Goal: Contribute content: Add original content to the website for others to see

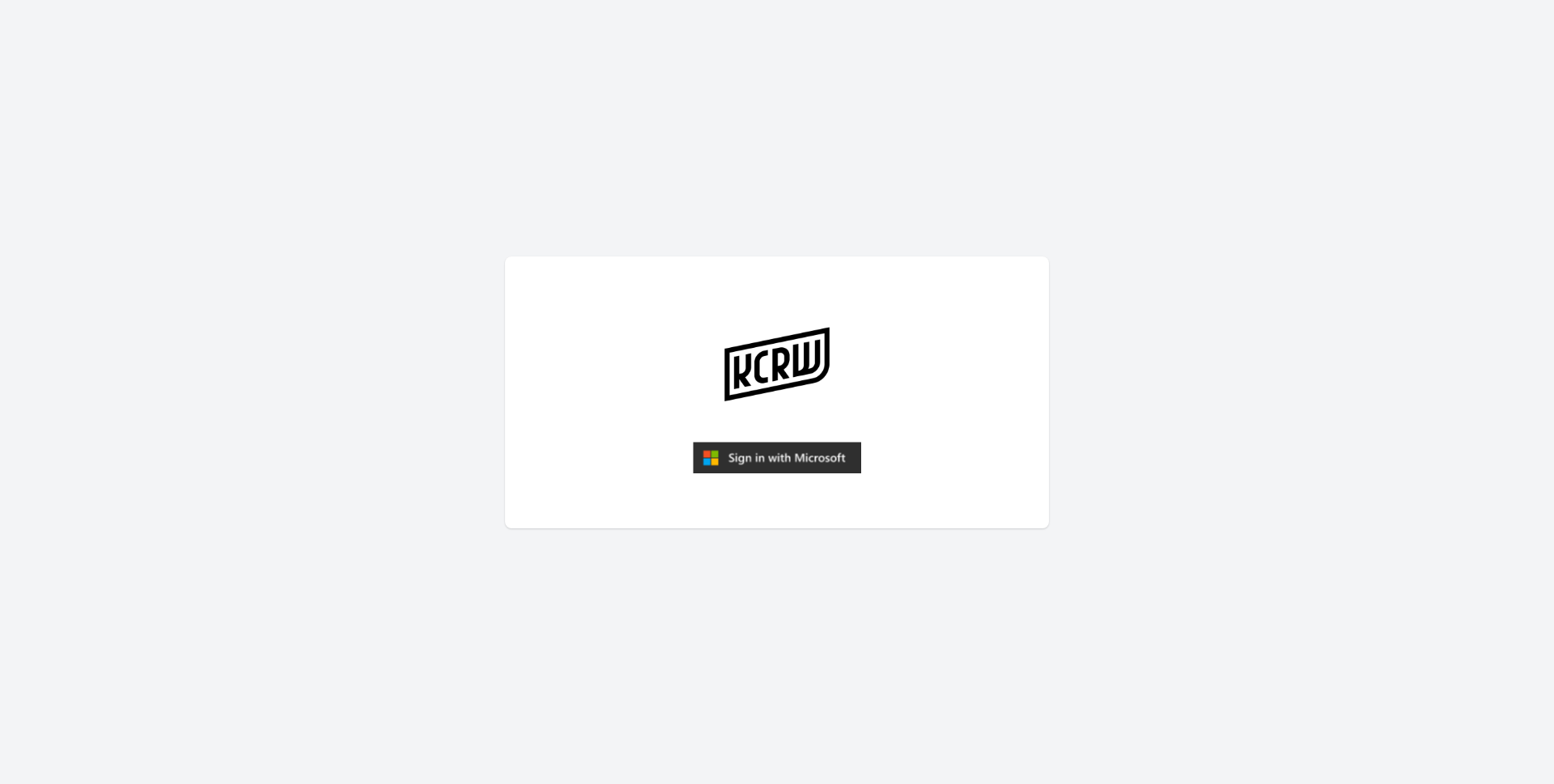
click at [739, 456] on img "submit" at bounding box center [776, 458] width 168 height 32
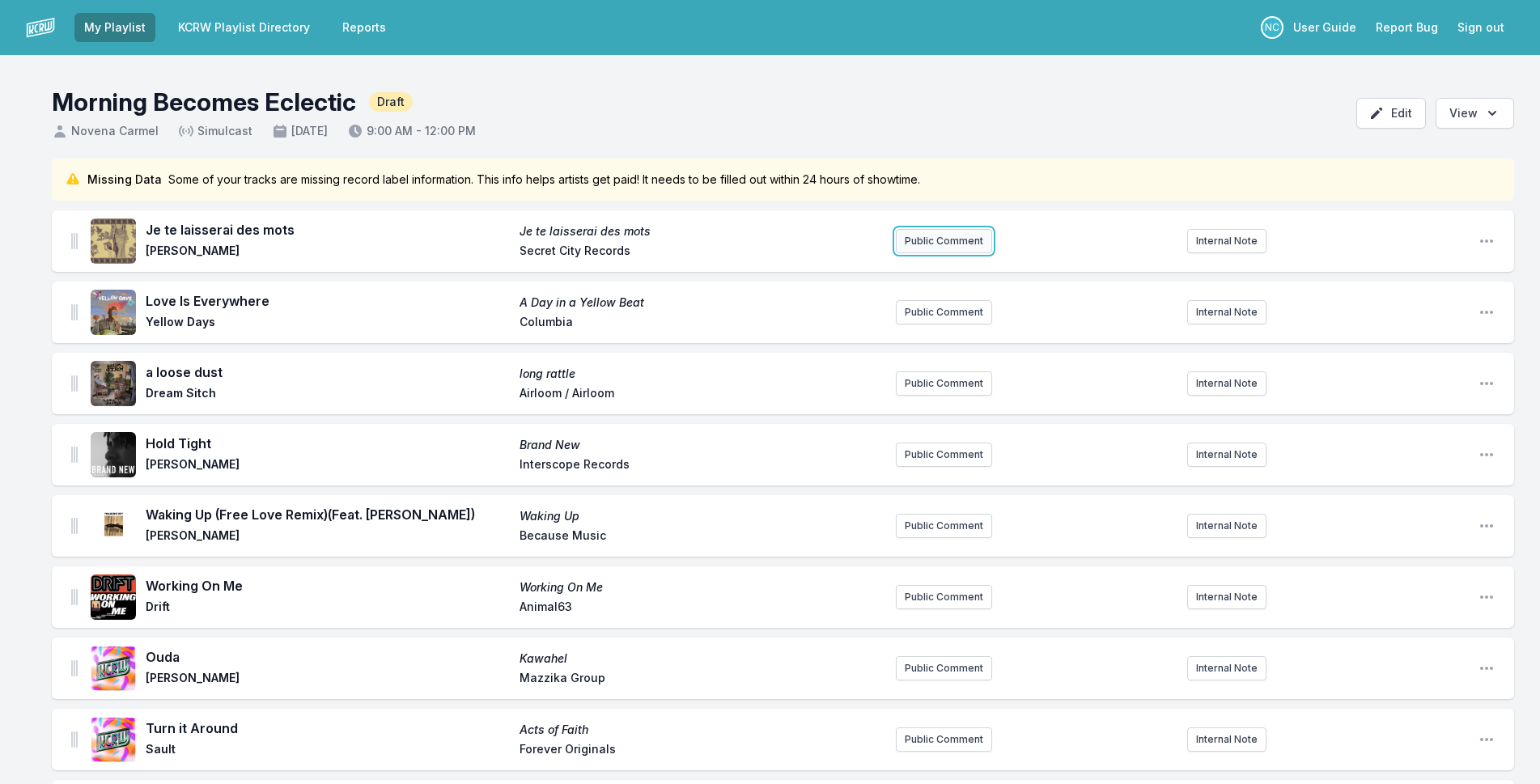
click at [955, 246] on button "Public Comment" at bounding box center [943, 241] width 97 height 24
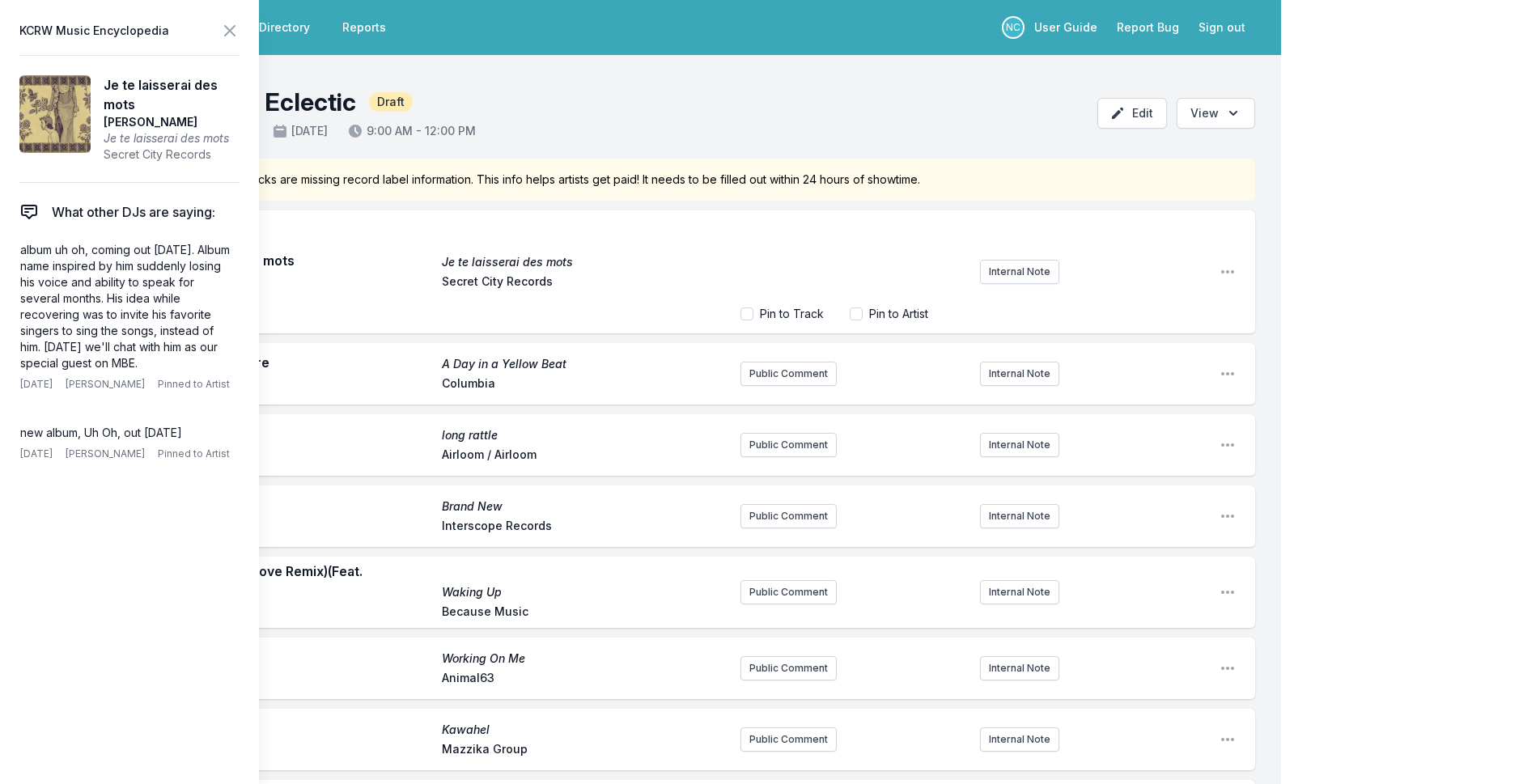
scroll to position [64, 0]
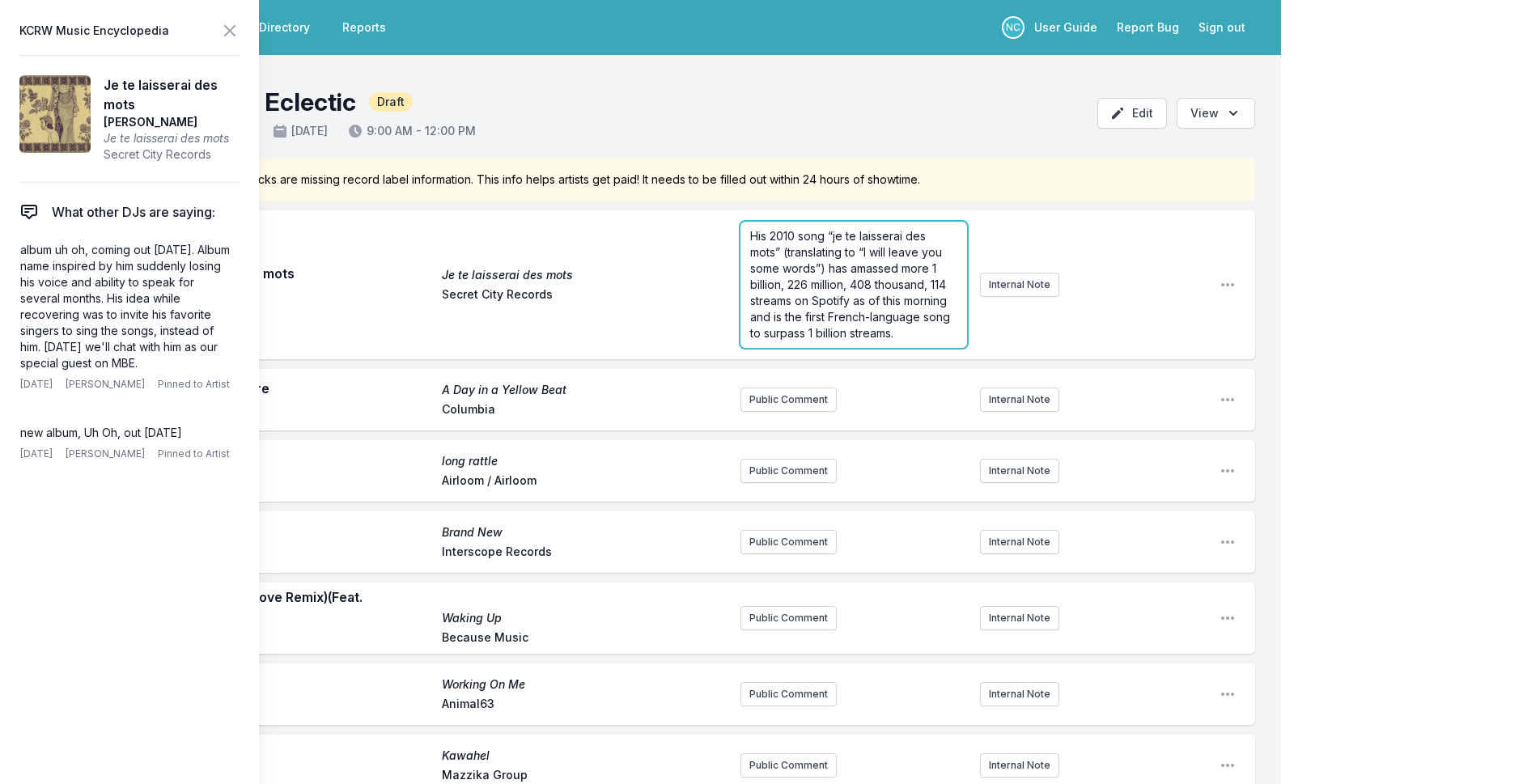
click at [766, 233] on span "His 2010 song “je te laisserai des mots” (translating to “I will leave you some…" at bounding box center [851, 284] width 203 height 111
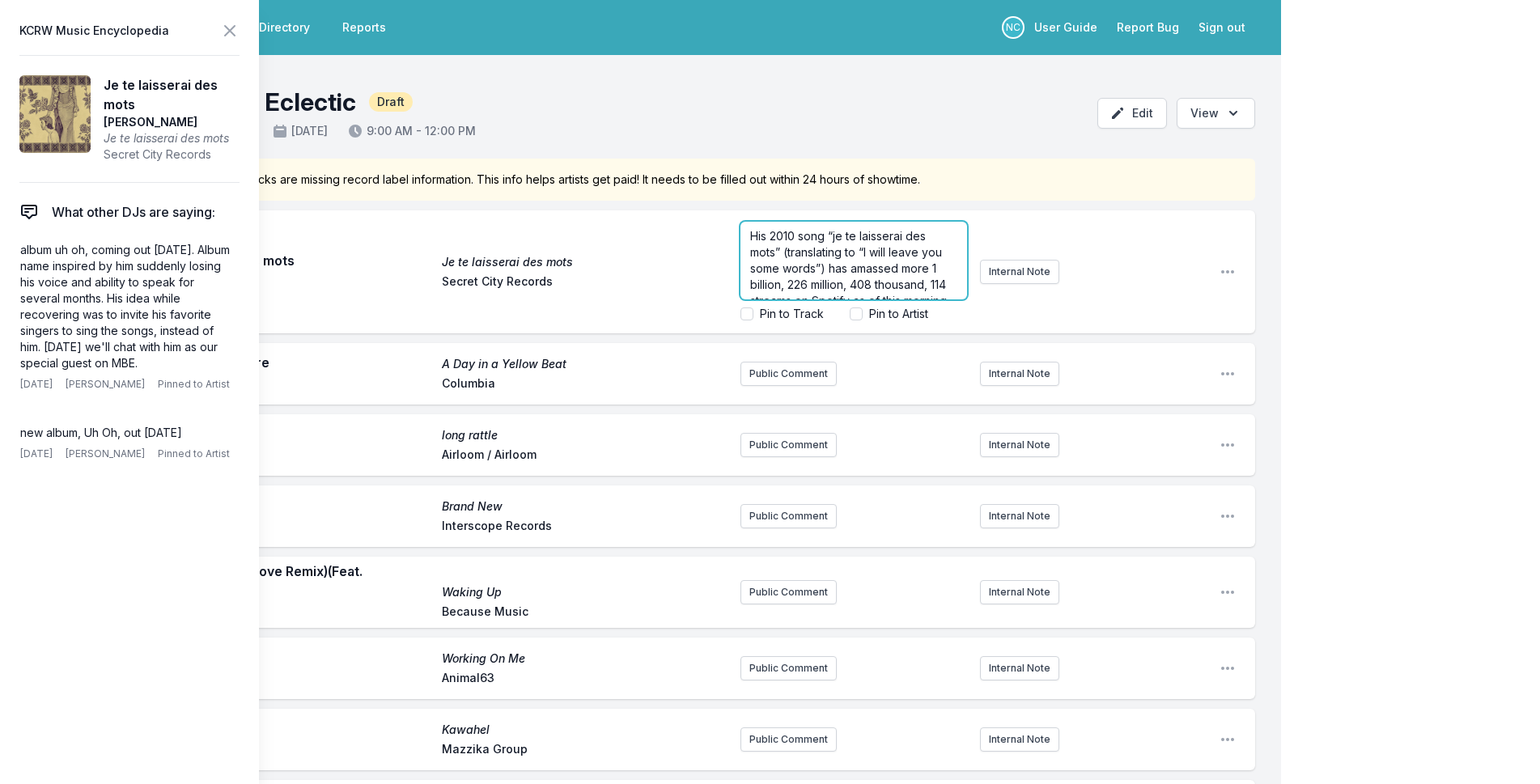
click at [759, 230] on span "His 2010 song “je te laisserai des mots” (translating to “I will leave you some…" at bounding box center [851, 284] width 203 height 111
click at [789, 314] on label "Pin to Track" at bounding box center [792, 314] width 64 height 17
click at [753, 314] on input "Pin to Track" at bounding box center [747, 313] width 13 height 13
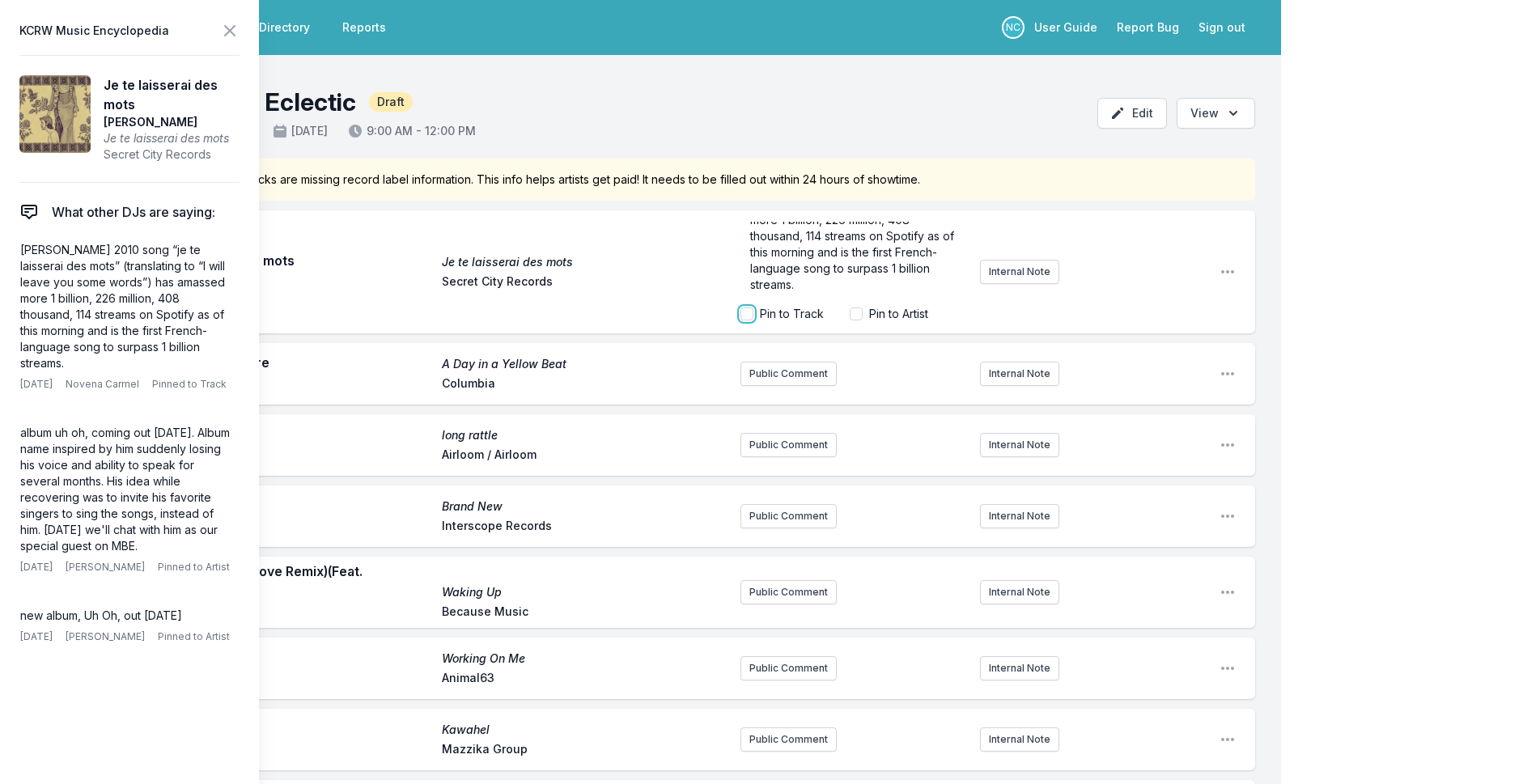
checkbox input "true"
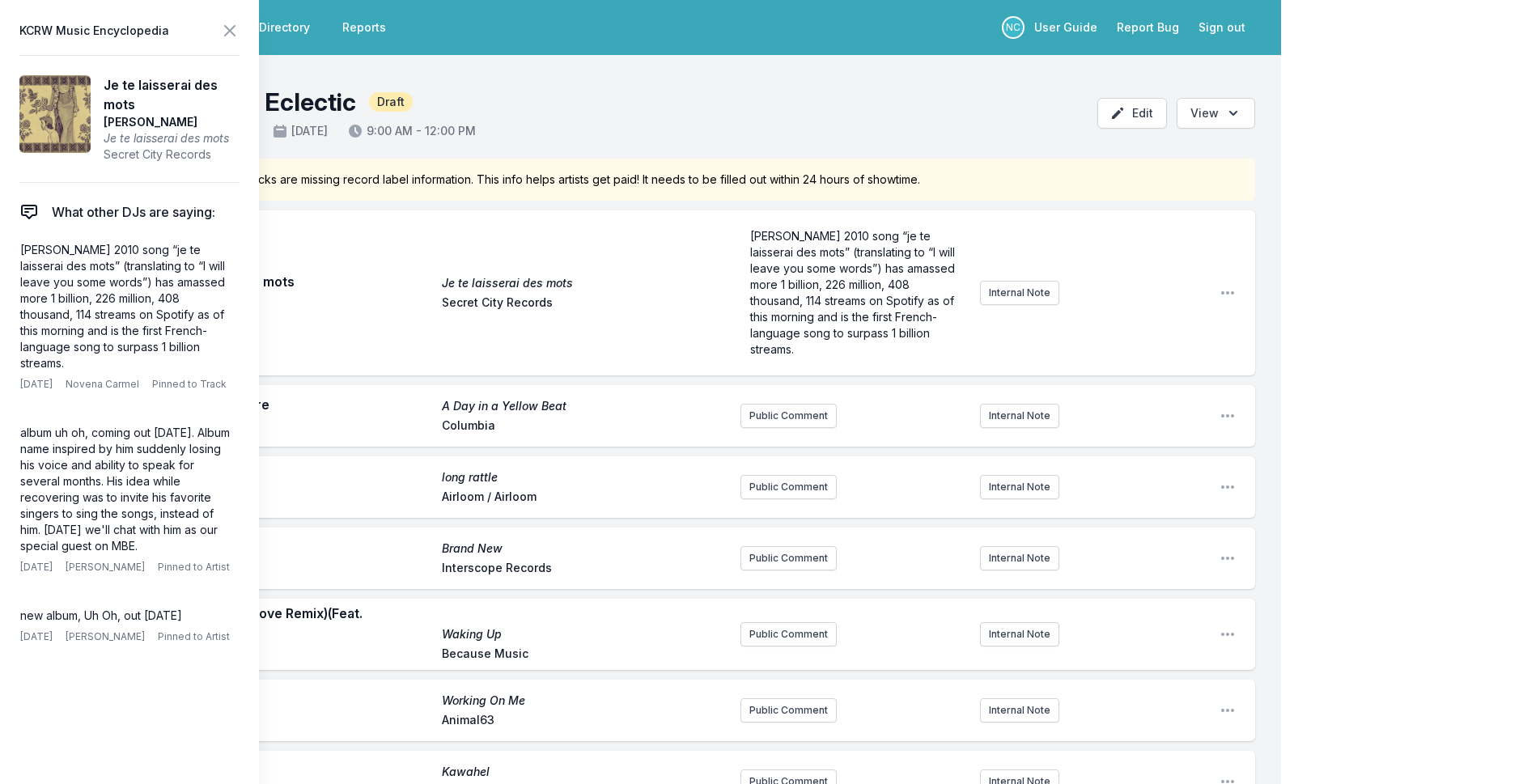
scroll to position [0, 0]
click at [233, 34] on icon at bounding box center [230, 30] width 10 height 10
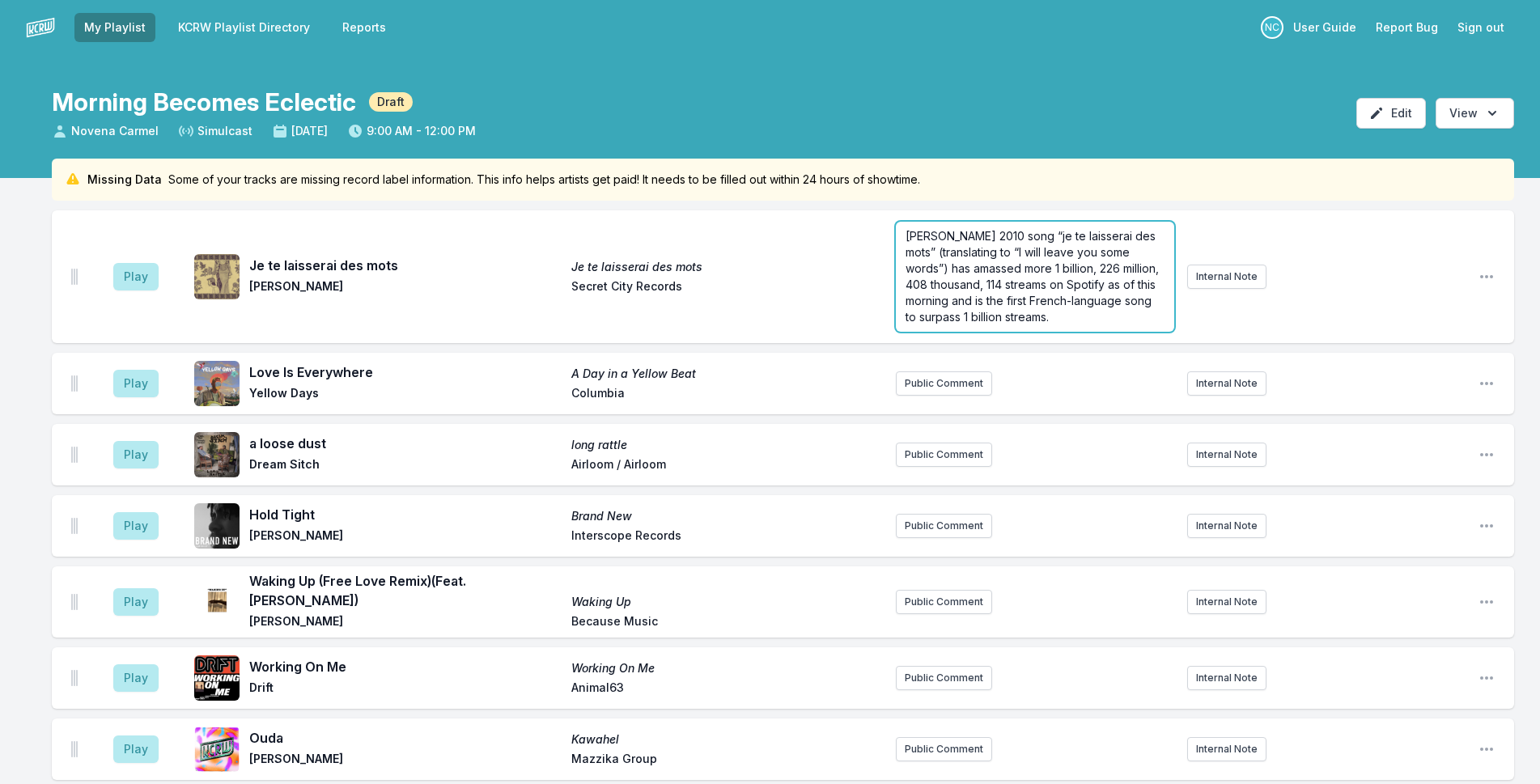
click at [1018, 271] on span "[PERSON_NAME] 2010 song “je te laisserai des mots” (translating to “I will leav…" at bounding box center [1033, 276] width 257 height 95
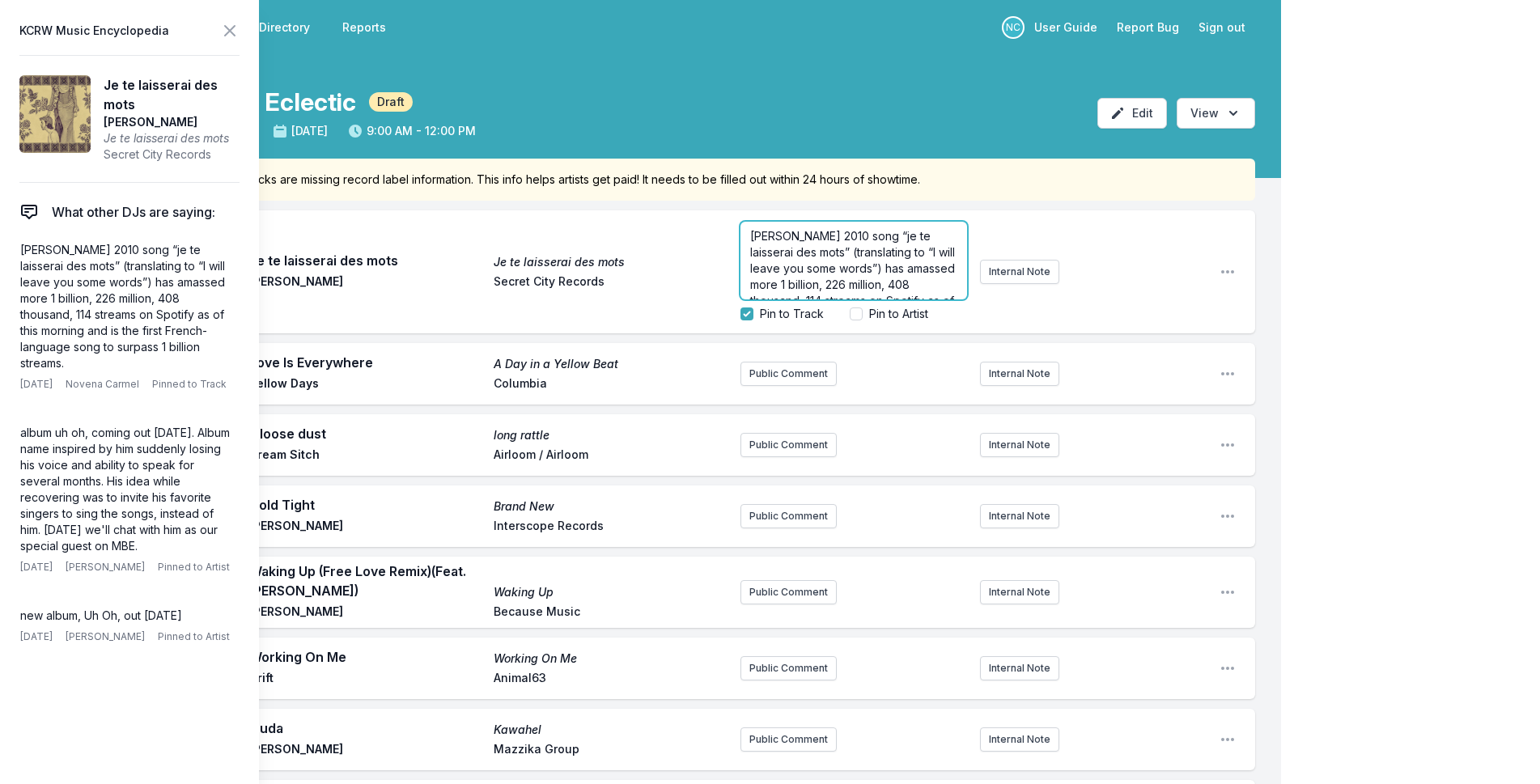
click at [822, 268] on span "[PERSON_NAME] 2010 song “je te laisserai des mots” (translating to “I will leav…" at bounding box center [854, 292] width 208 height 127
copy span "[PERSON_NAME] 2010 song “je te laisserai des mots” (translating to “I will leav…"
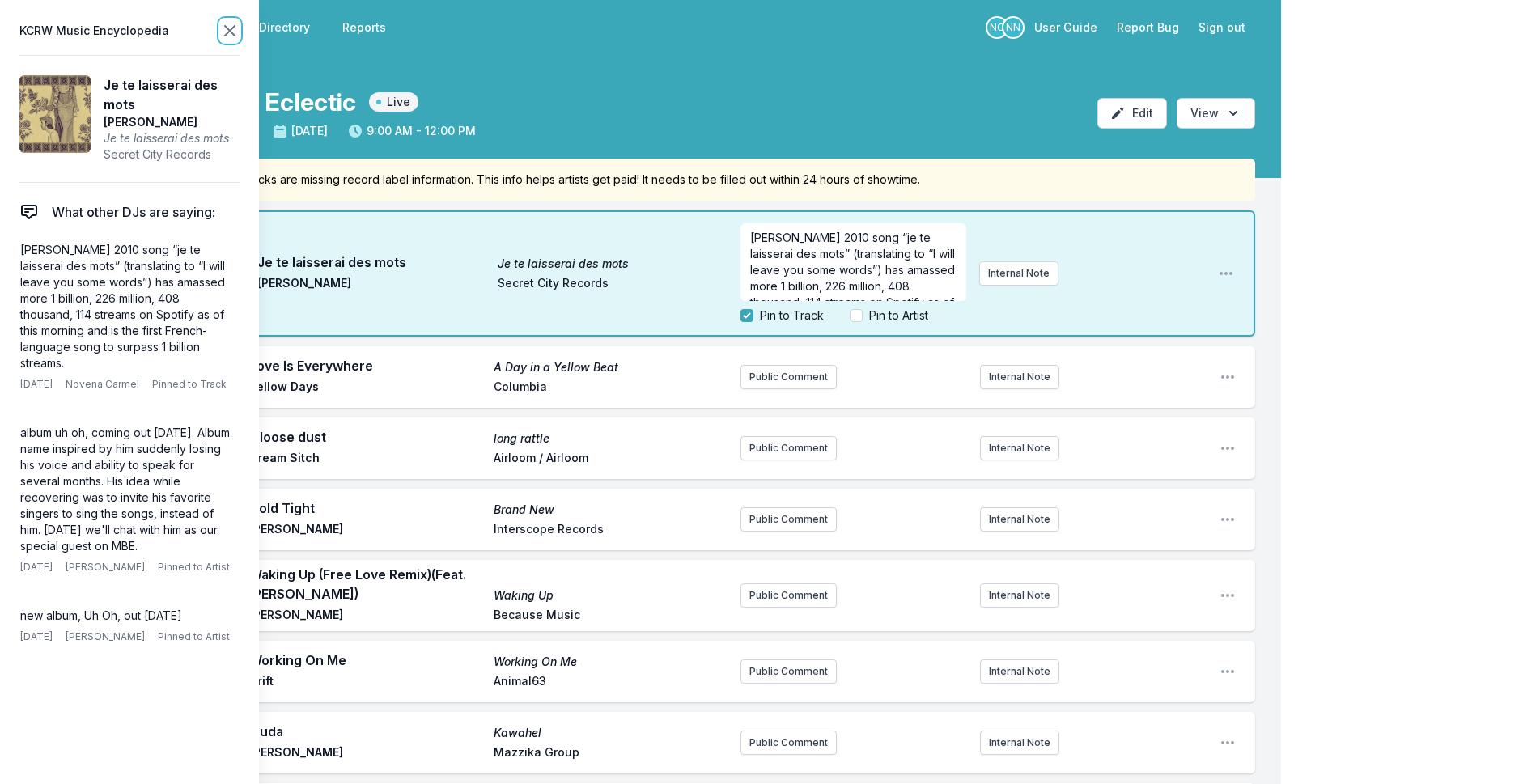
click at [231, 29] on icon at bounding box center [230, 30] width 10 height 10
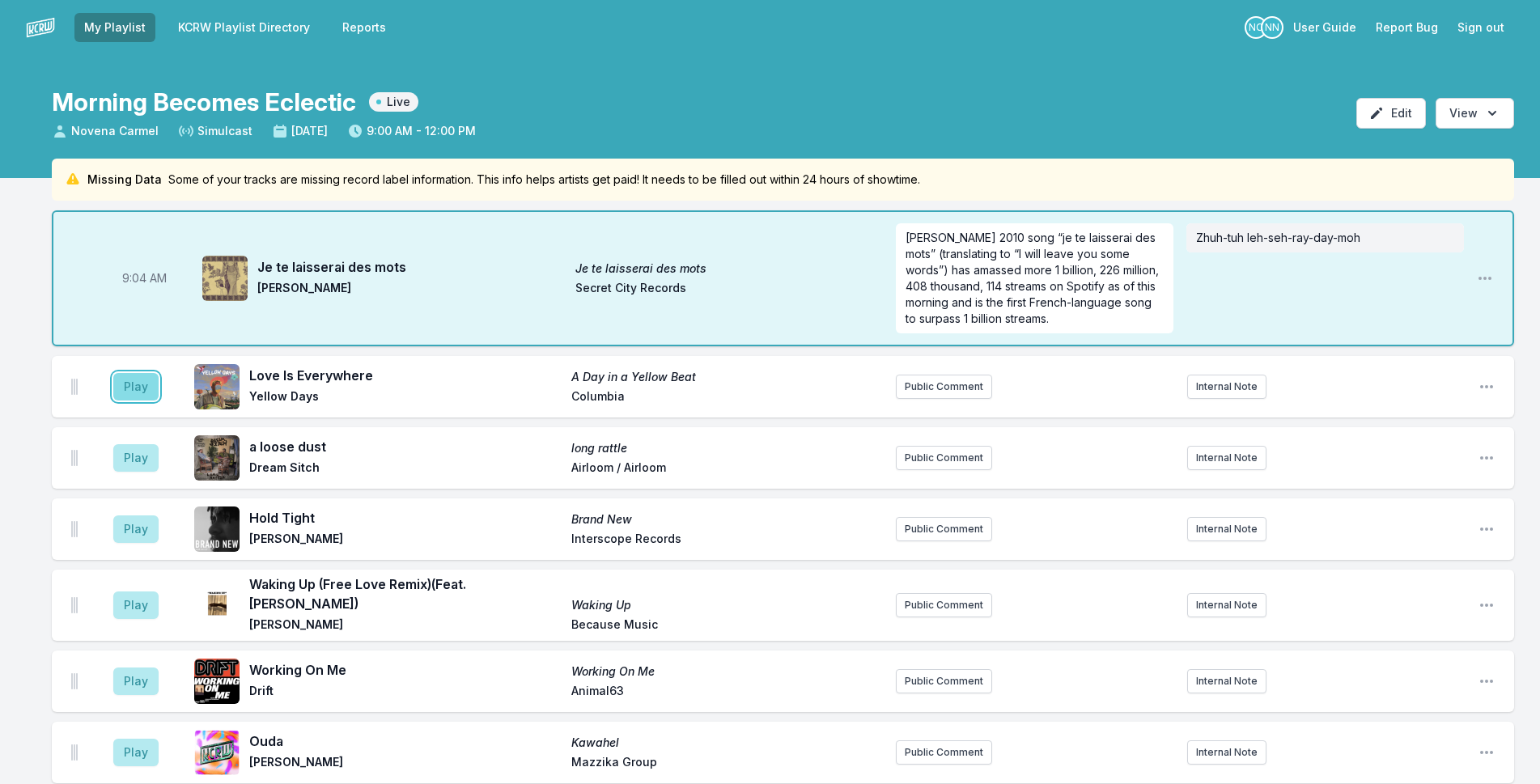
click at [147, 394] on button "Play" at bounding box center [135, 387] width 45 height 28
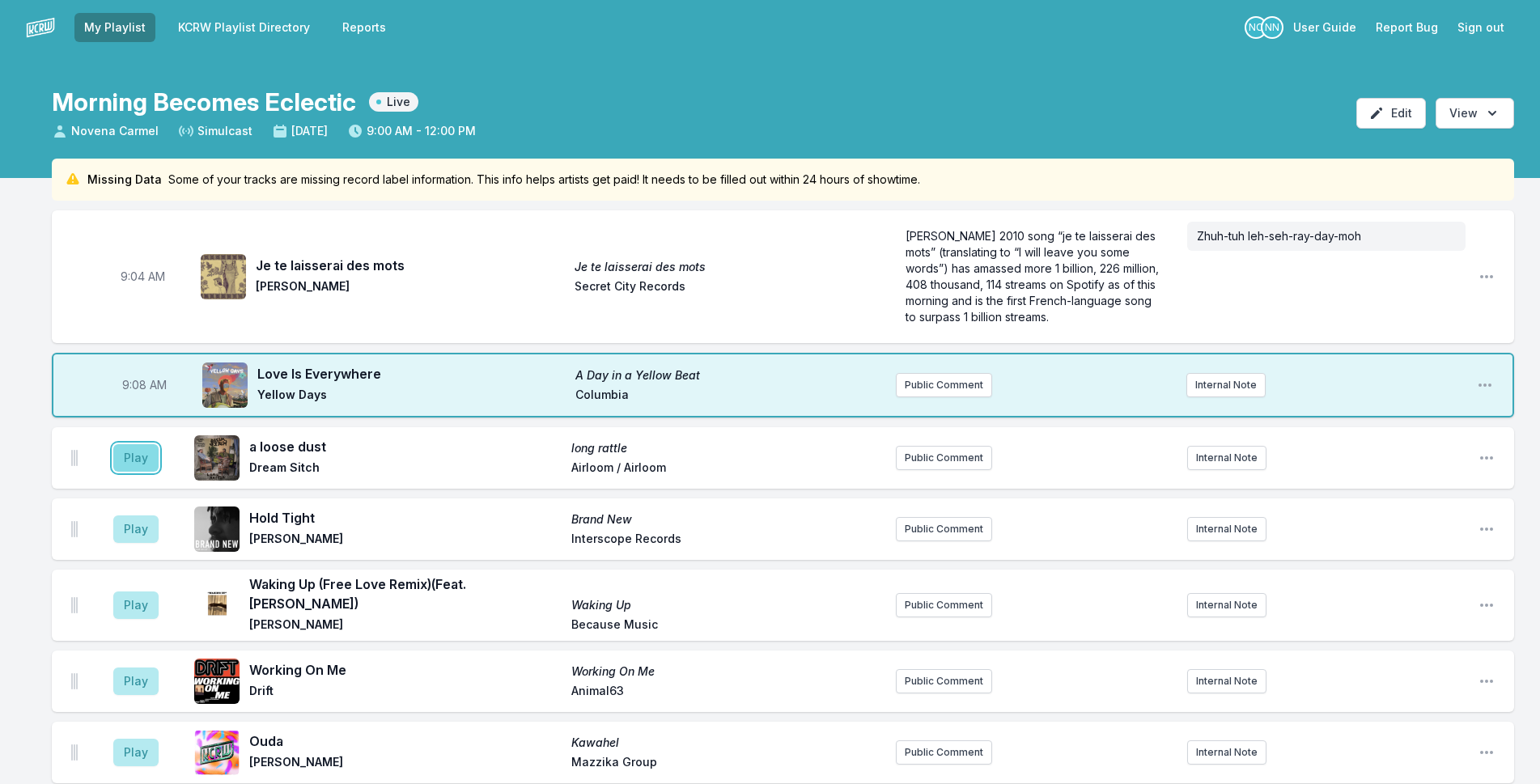
click at [133, 457] on button "Play" at bounding box center [135, 458] width 45 height 28
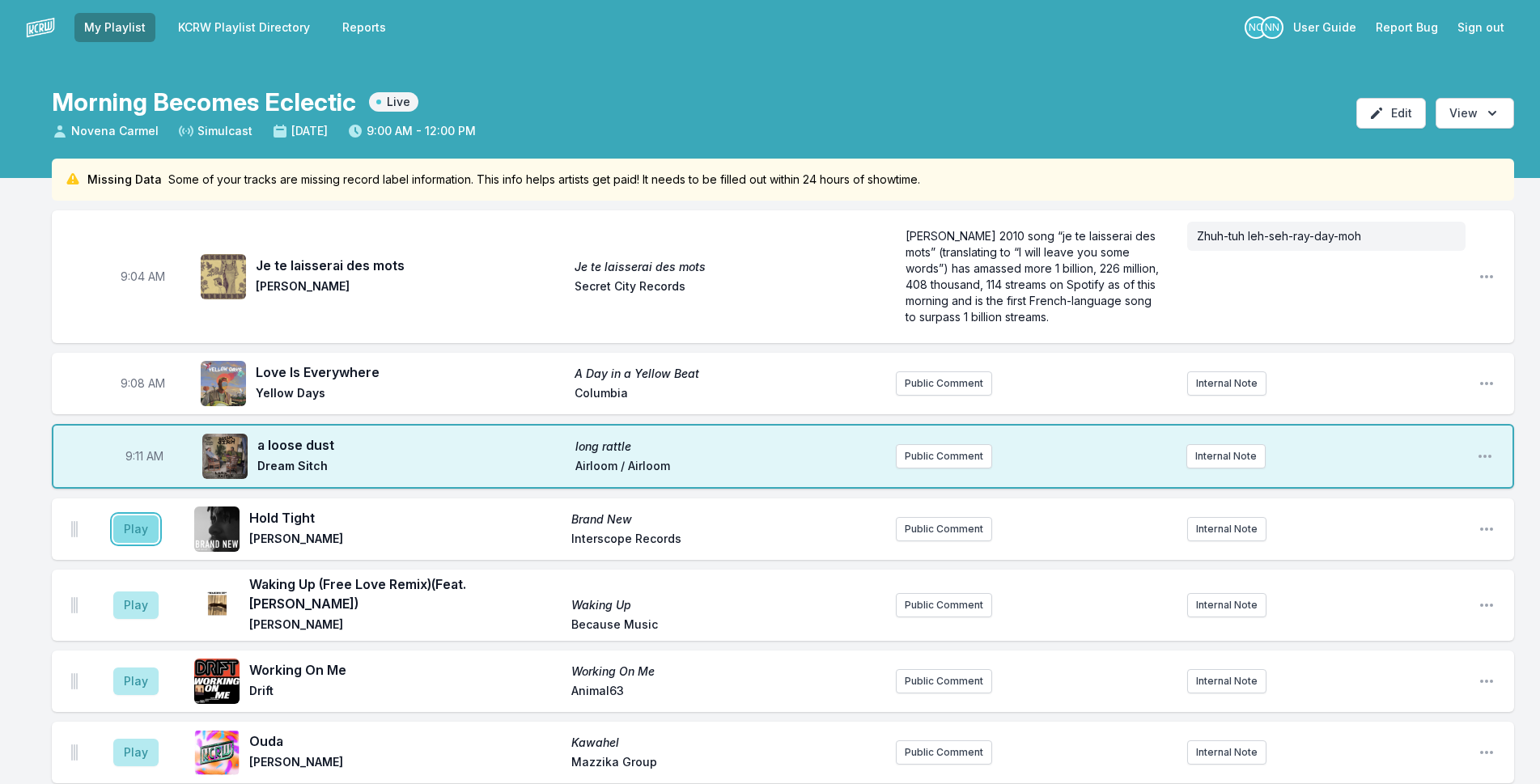
click at [127, 534] on button "Play" at bounding box center [135, 529] width 45 height 28
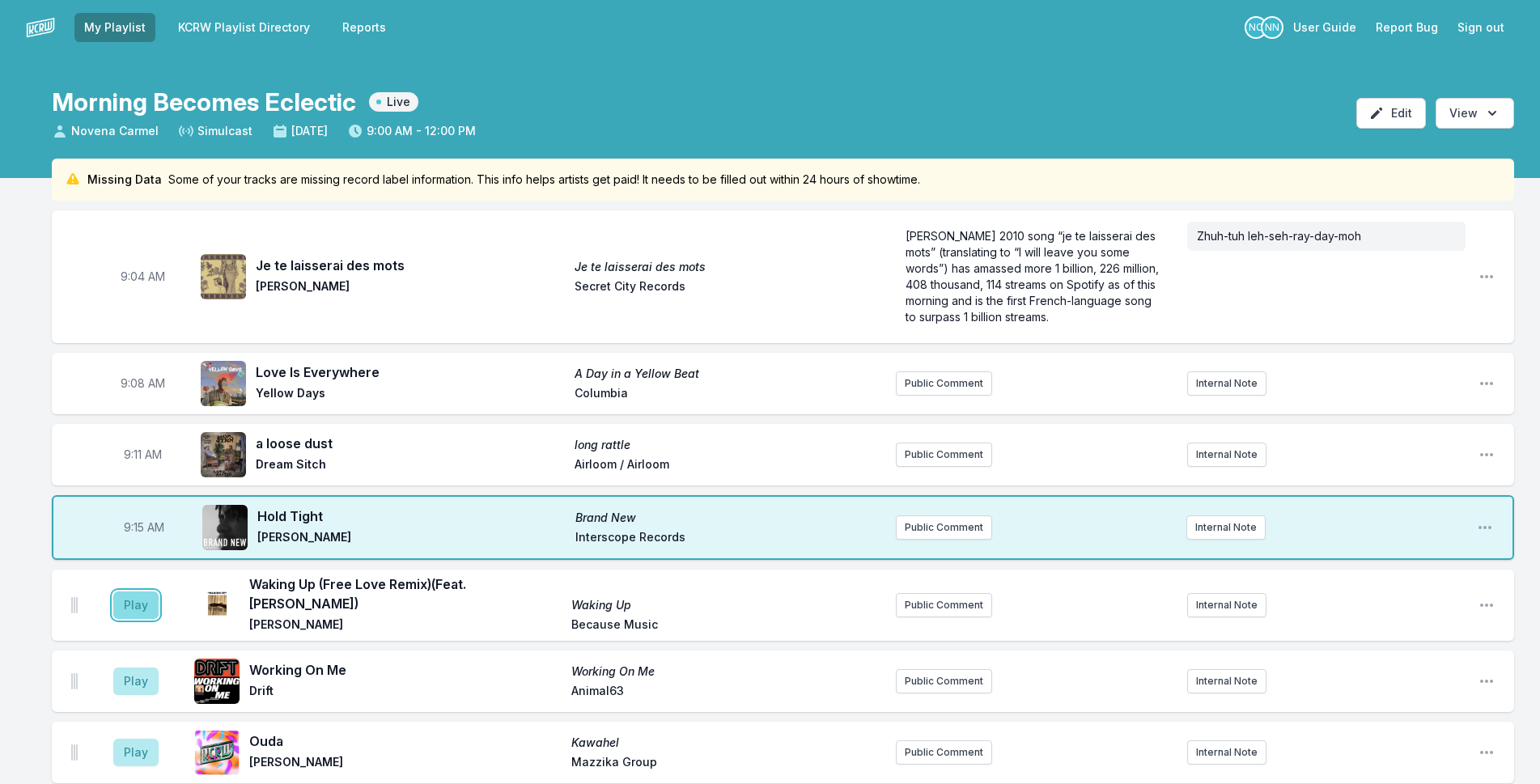
click at [140, 604] on button "Play" at bounding box center [135, 605] width 45 height 28
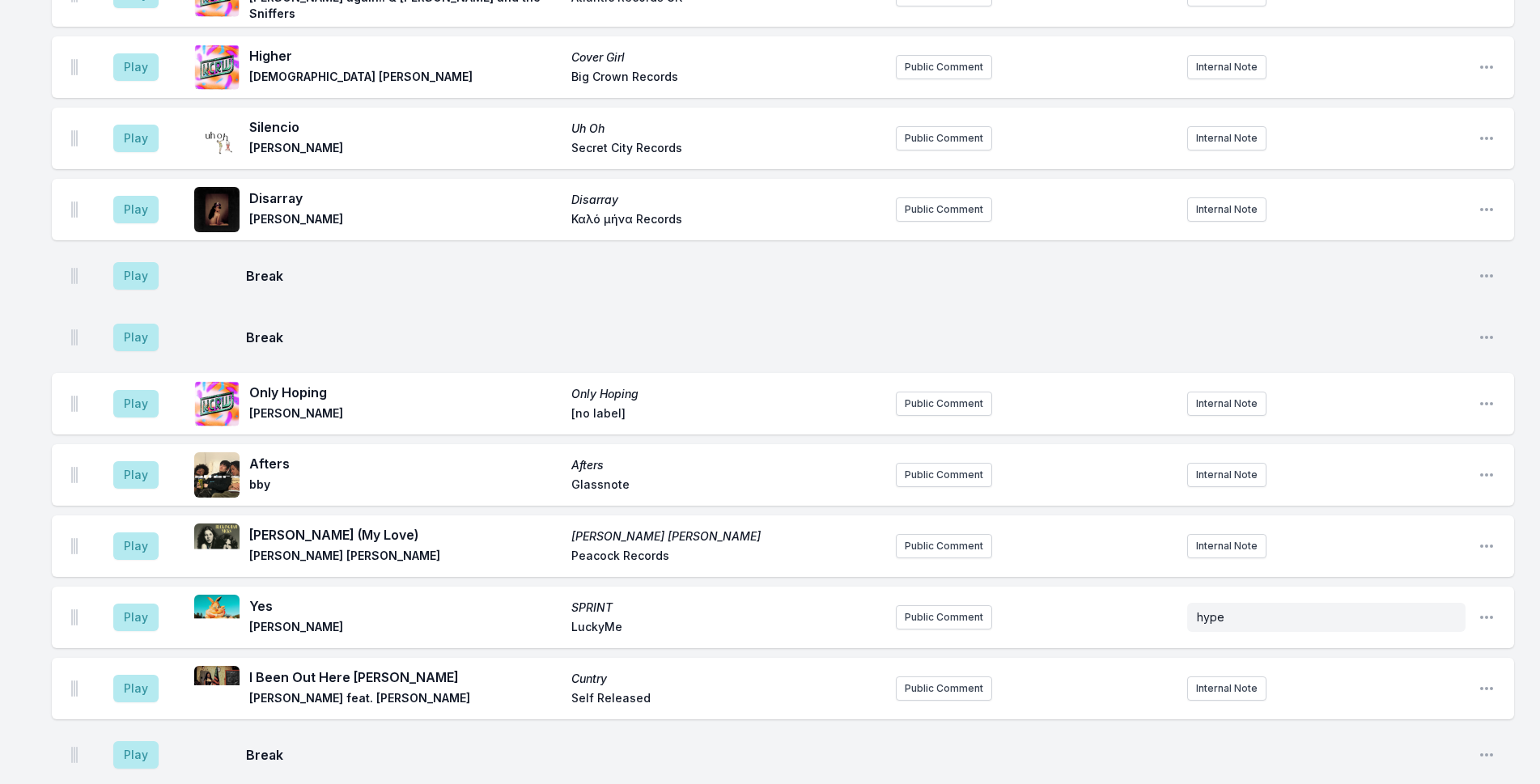
scroll to position [2903, 0]
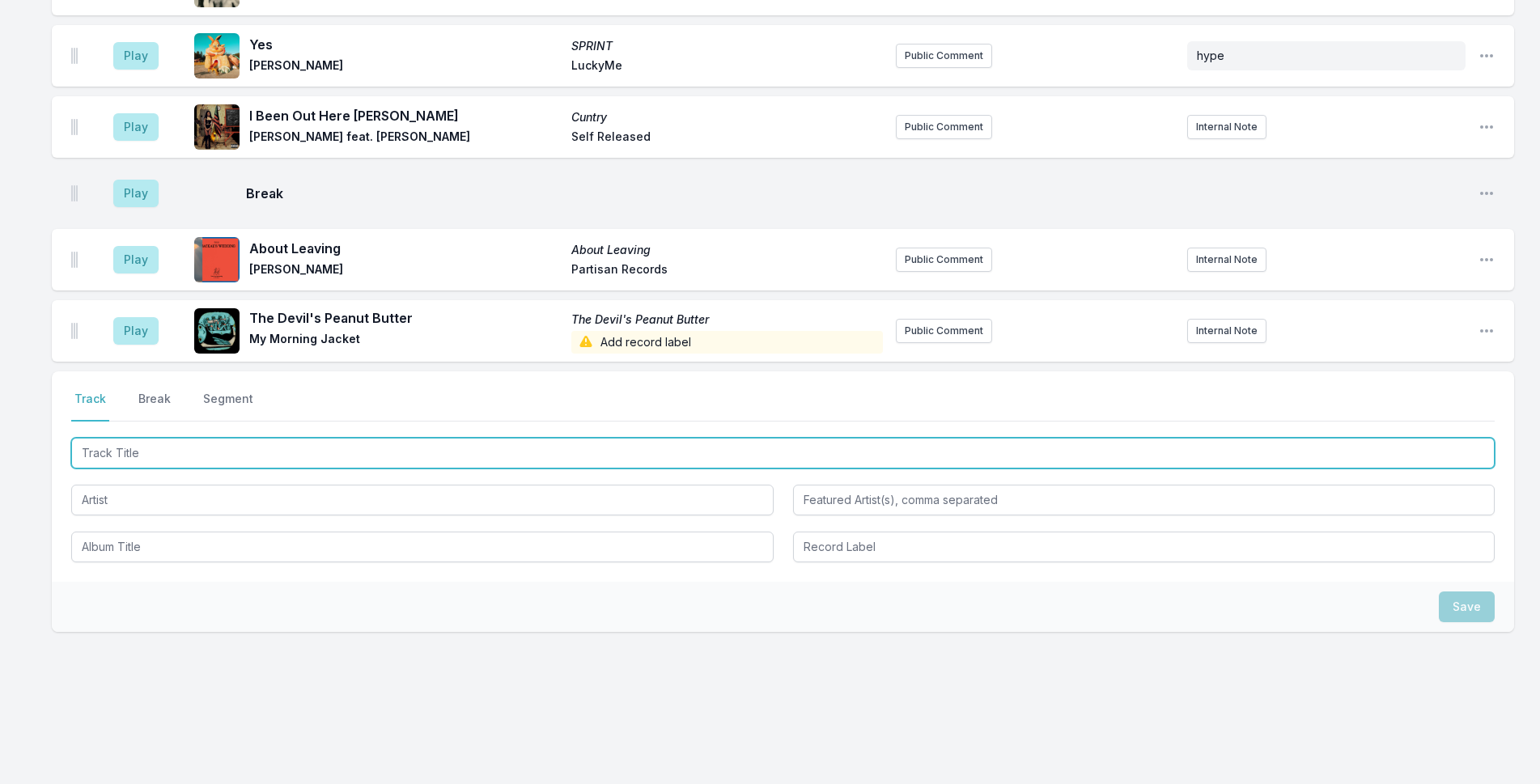
click at [314, 447] on input "Track Title" at bounding box center [782, 452] width 1423 height 30
type input "Day One"
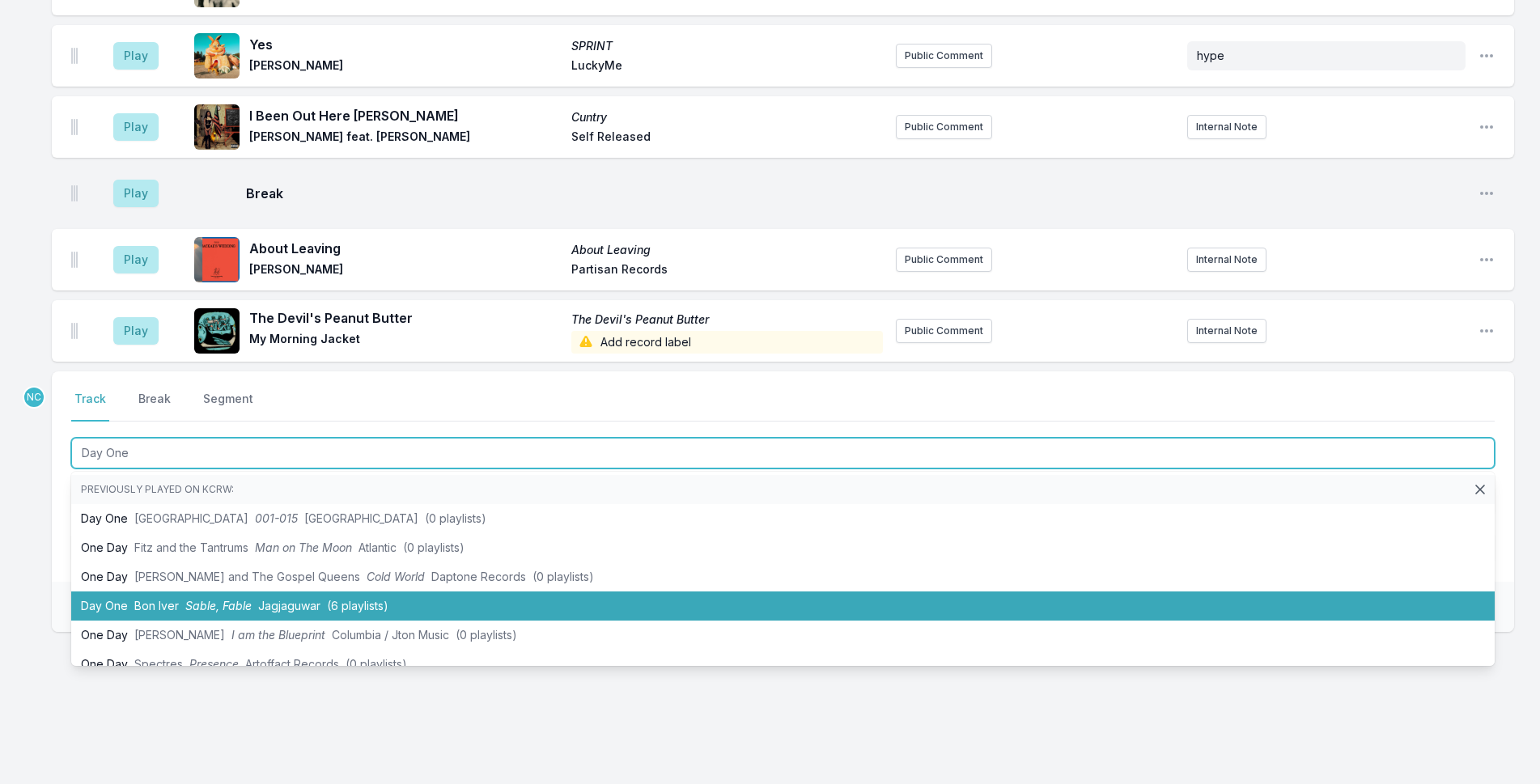
click at [532, 604] on li "Day One Bon [PERSON_NAME], Fable Jagjaguwar (6 playlists)" at bounding box center [782, 606] width 1423 height 29
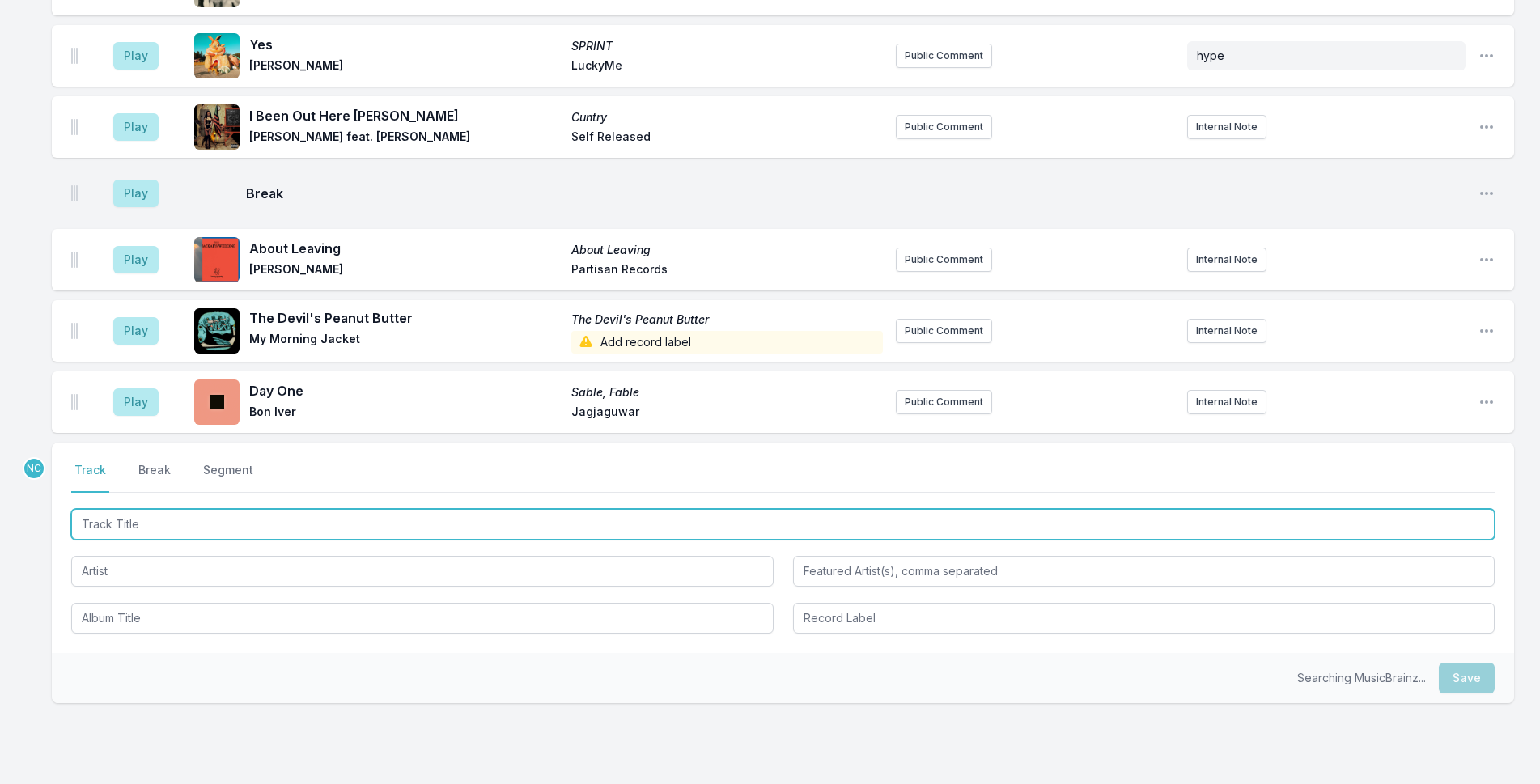
scroll to position [2974, 0]
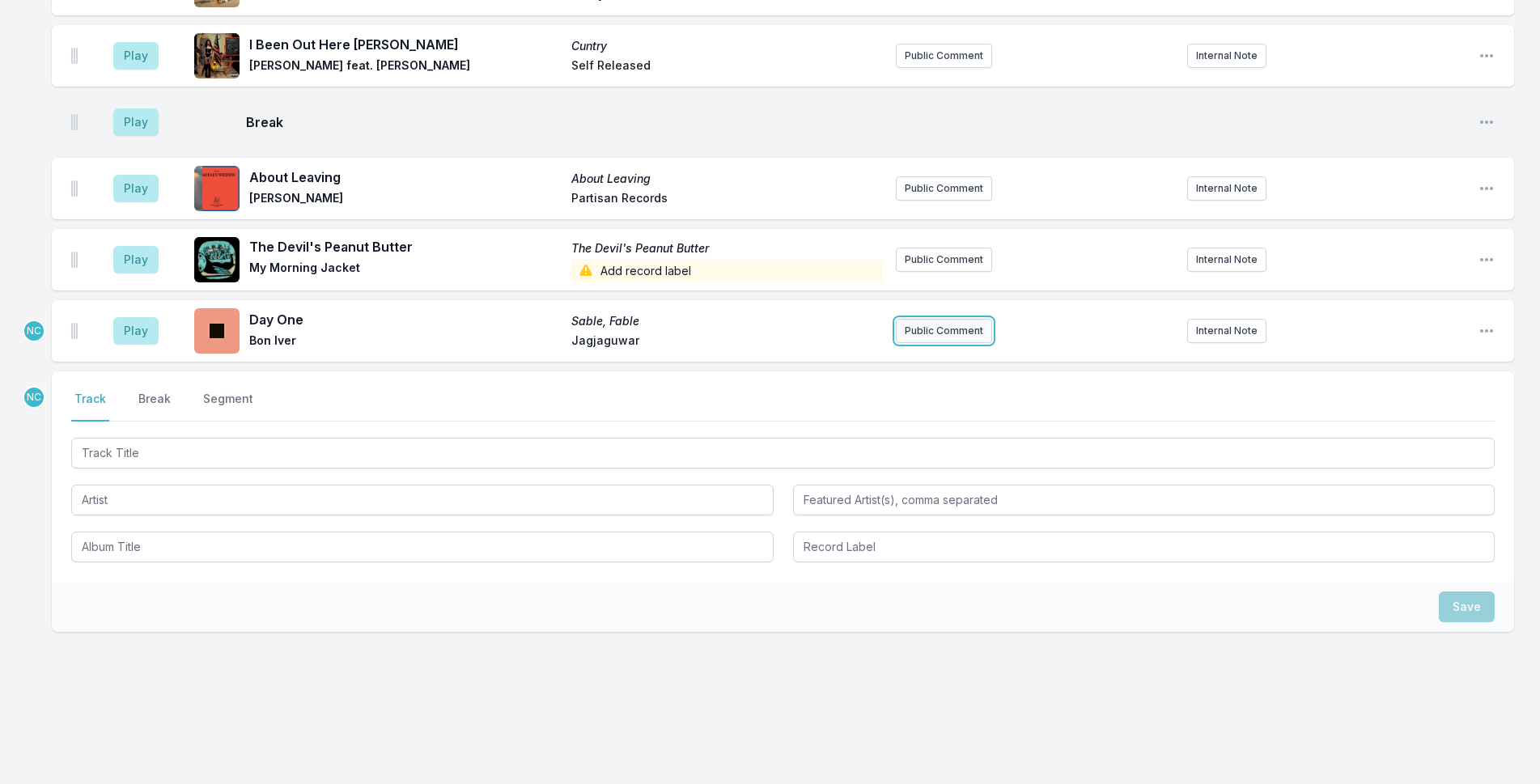
click at [949, 330] on button "Public Comment" at bounding box center [943, 331] width 97 height 24
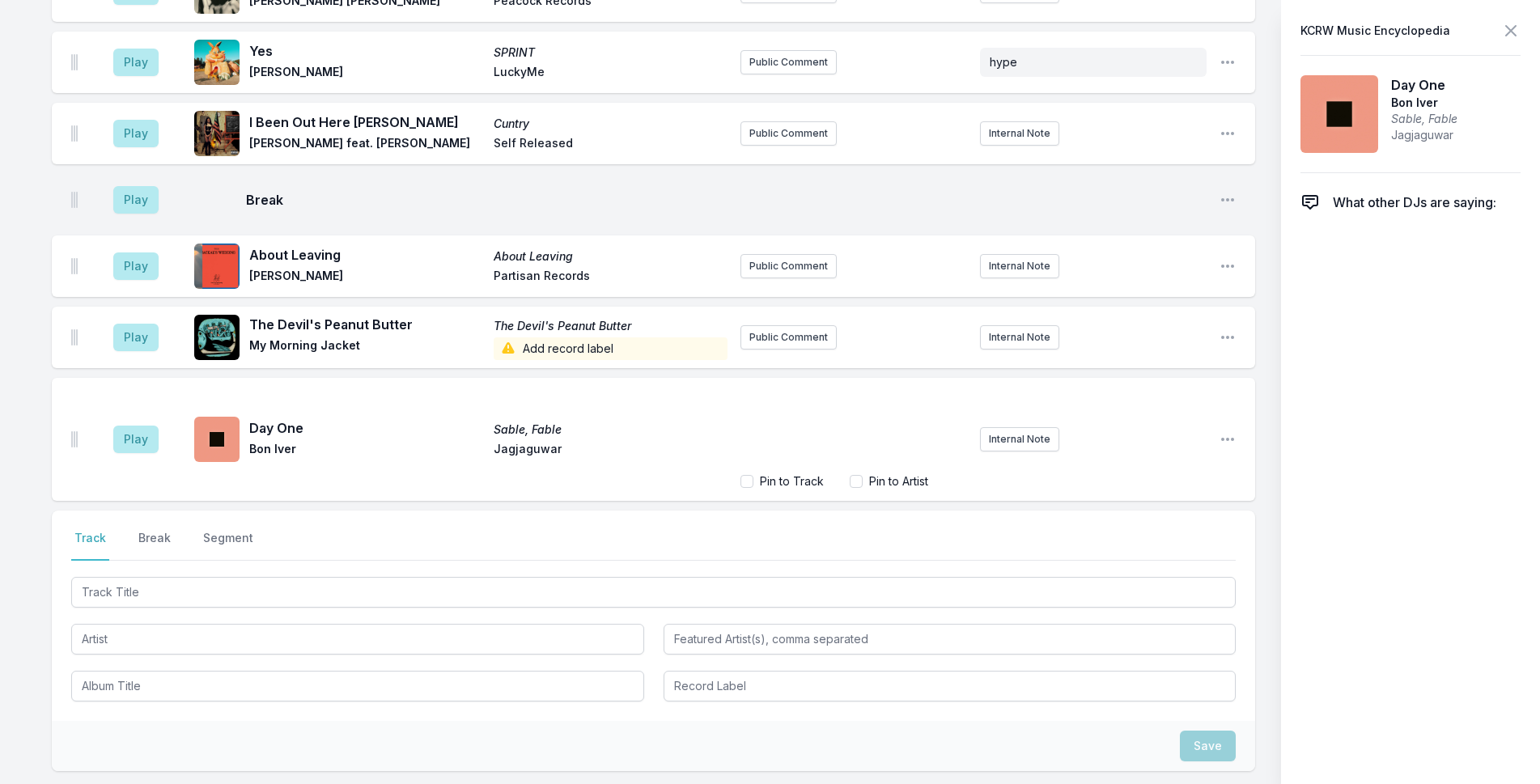
scroll to position [3036, 0]
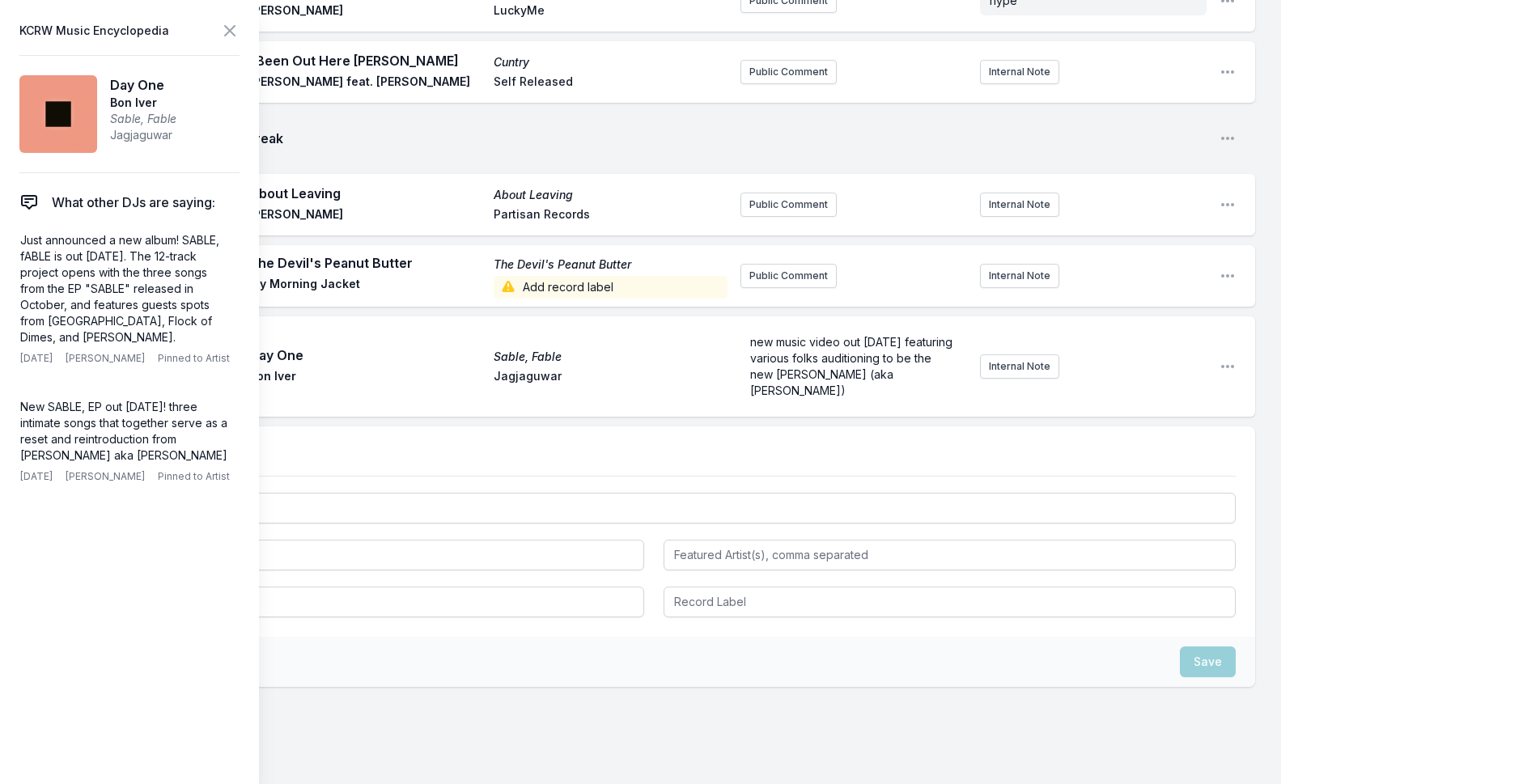
scroll to position [2997, 0]
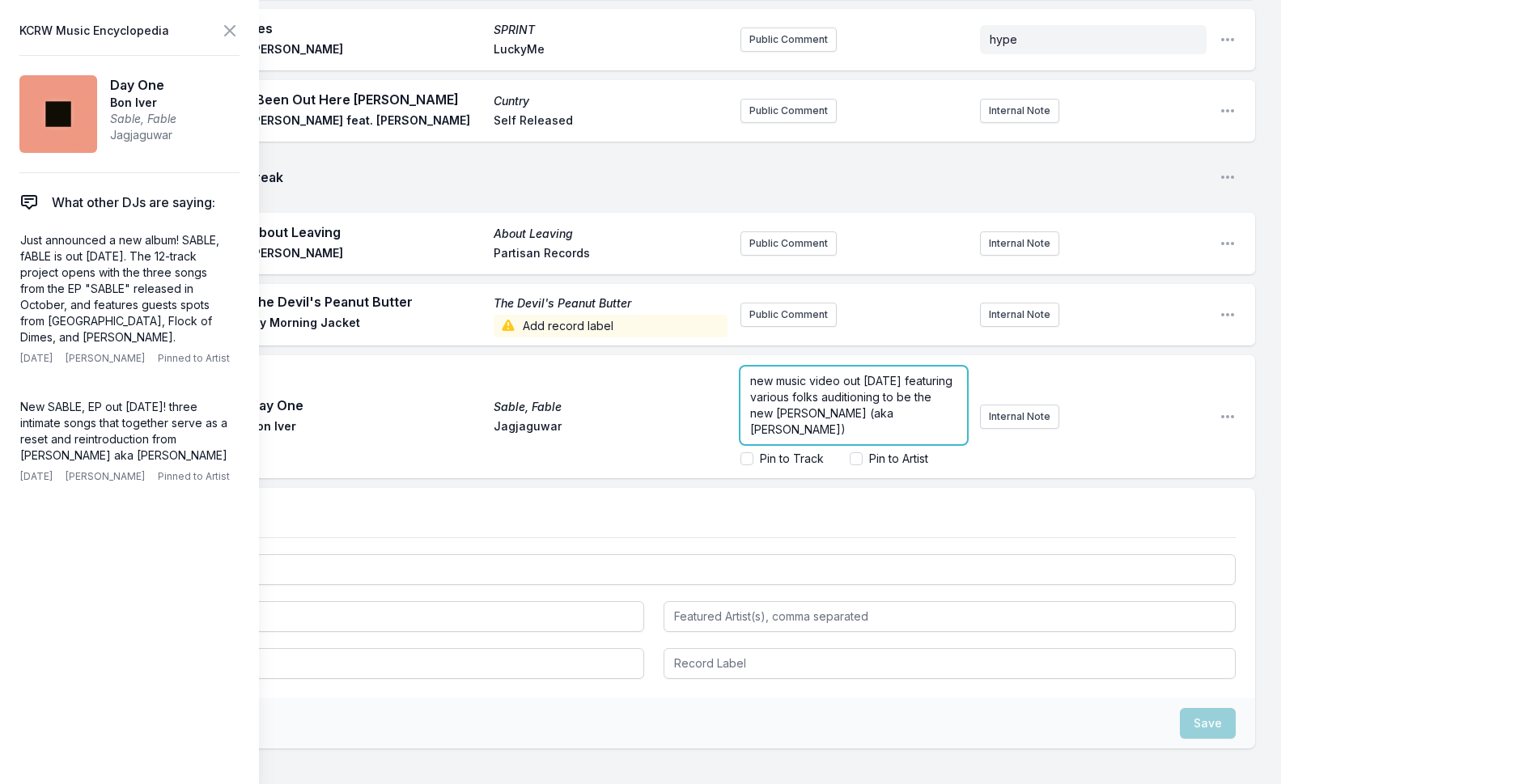
click at [792, 388] on div "new music video out [DATE] featuring various folks auditioning to be the new [P…" at bounding box center [853, 405] width 226 height 77
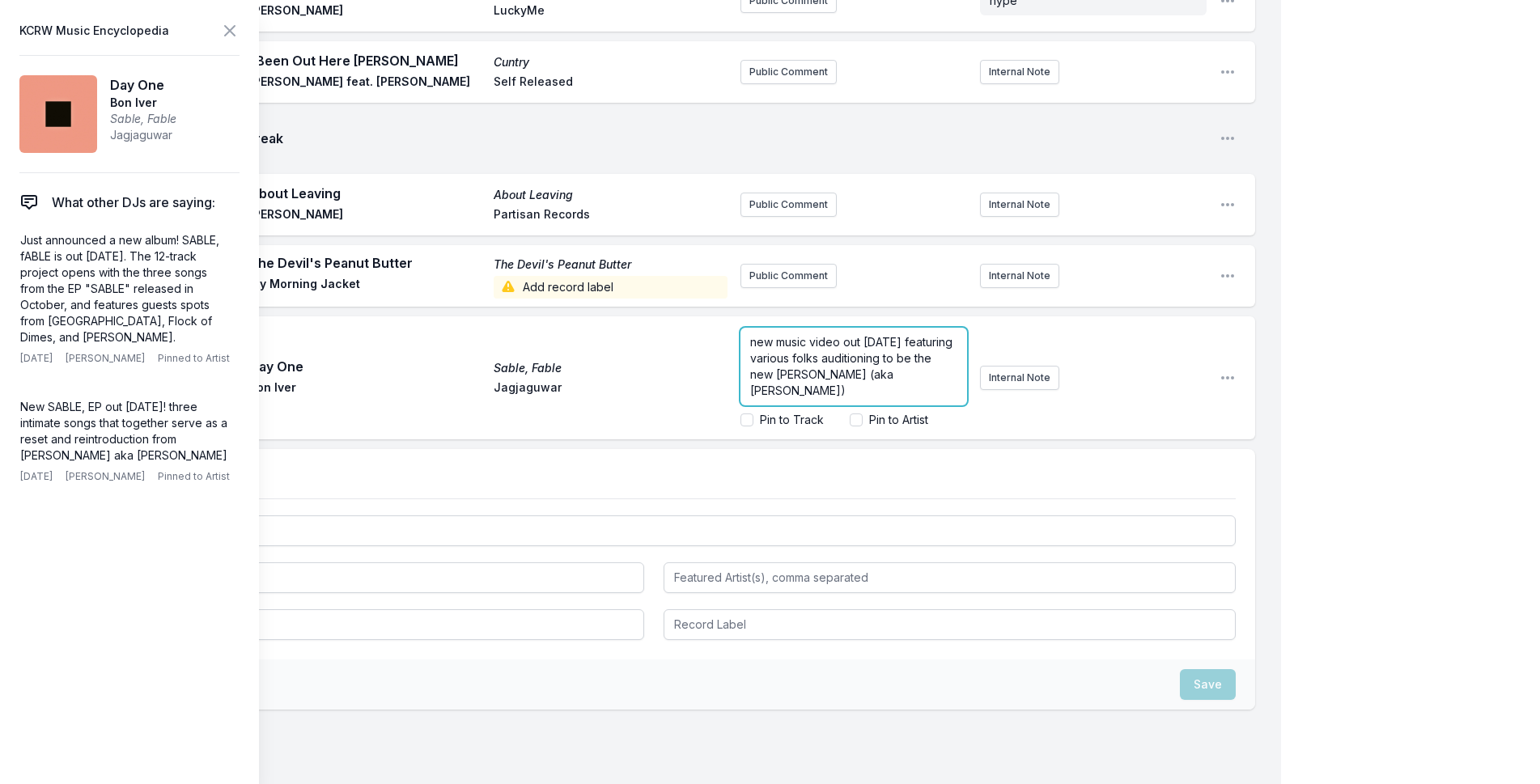
click at [790, 349] on span "new music video out [DATE] featuring various folks auditioning to be the new [P…" at bounding box center [853, 366] width 206 height 62
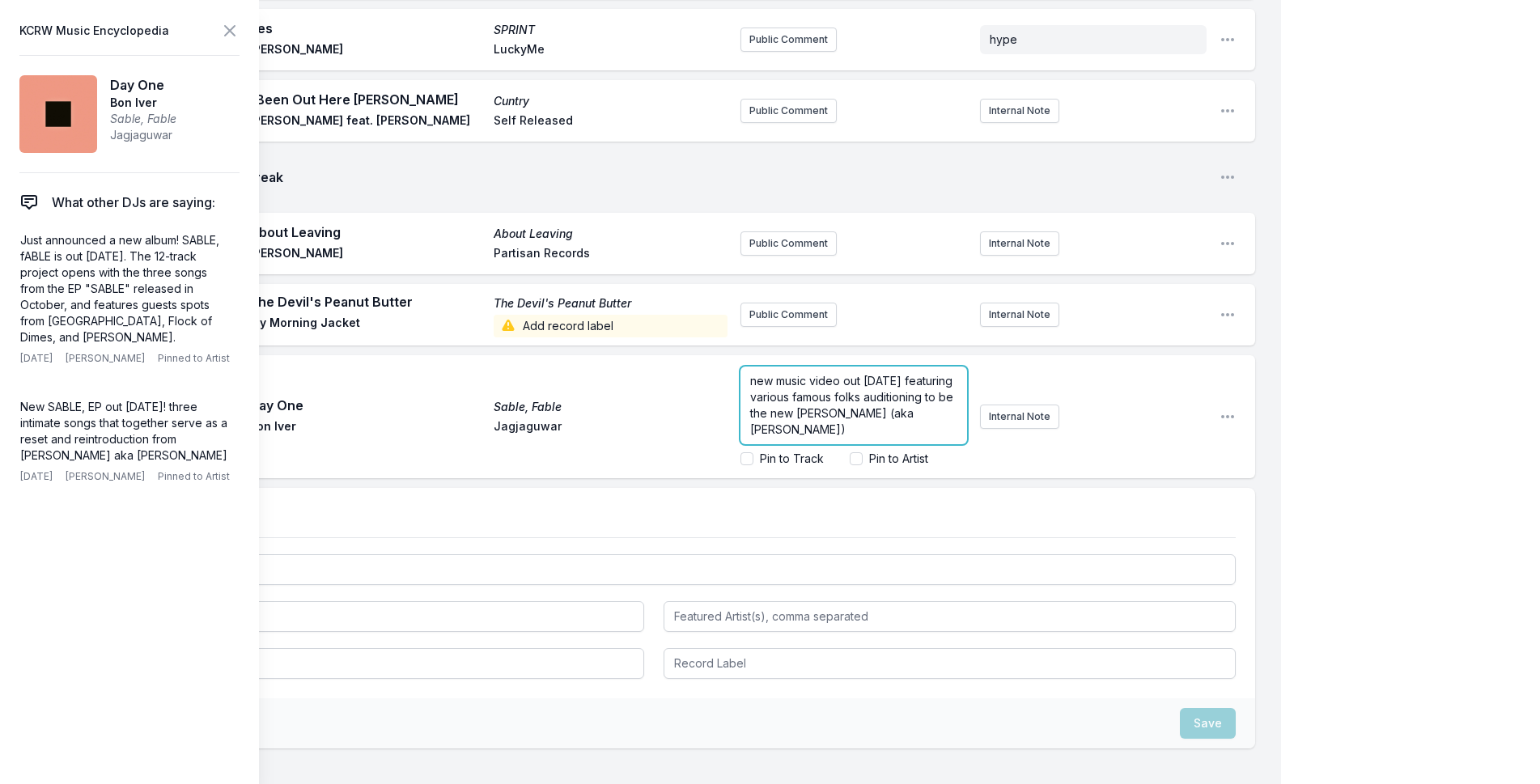
click at [827, 373] on p "new music video out [DATE] featuring various famous folks auditioning to be the…" at bounding box center [853, 405] width 207 height 64
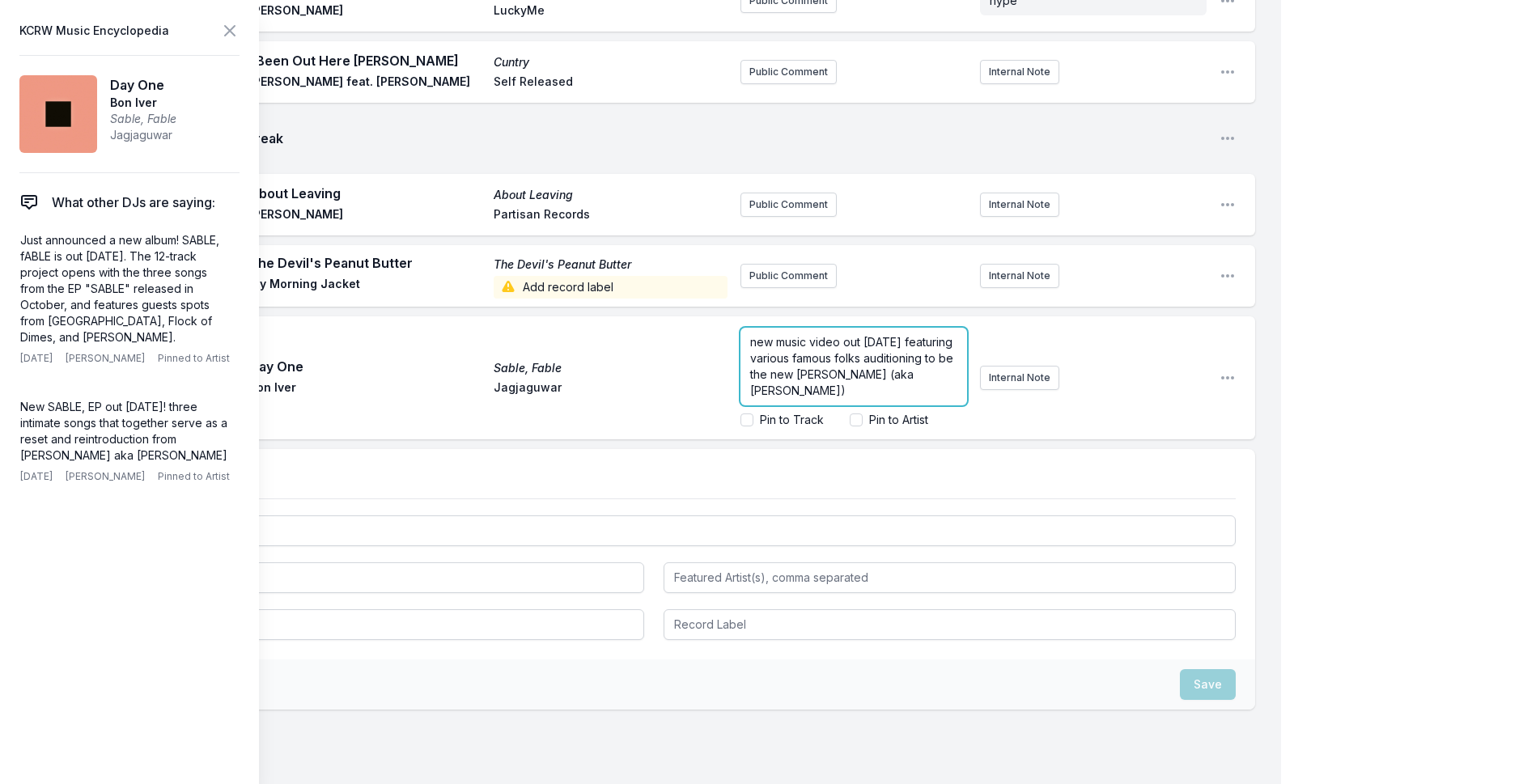
click at [859, 352] on span "new music video out [DATE] featuring various famous folks auditioning to be the…" at bounding box center [853, 366] width 206 height 62
click at [864, 369] on span "new music video out [DATE] featuring various famous folks ([GEOGRAPHIC_DATA], […" at bounding box center [853, 390] width 206 height 111
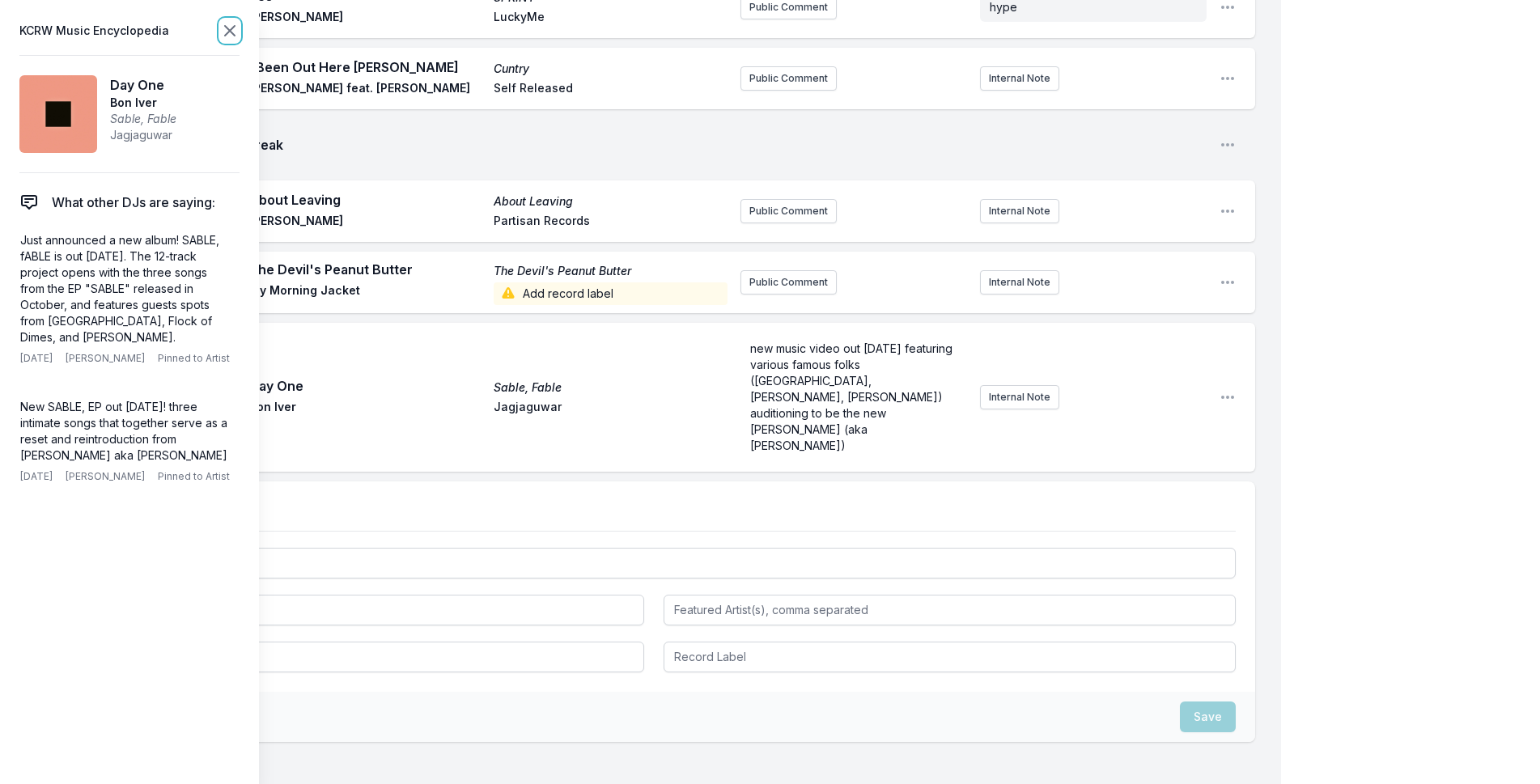
click at [234, 22] on icon at bounding box center [229, 30] width 19 height 19
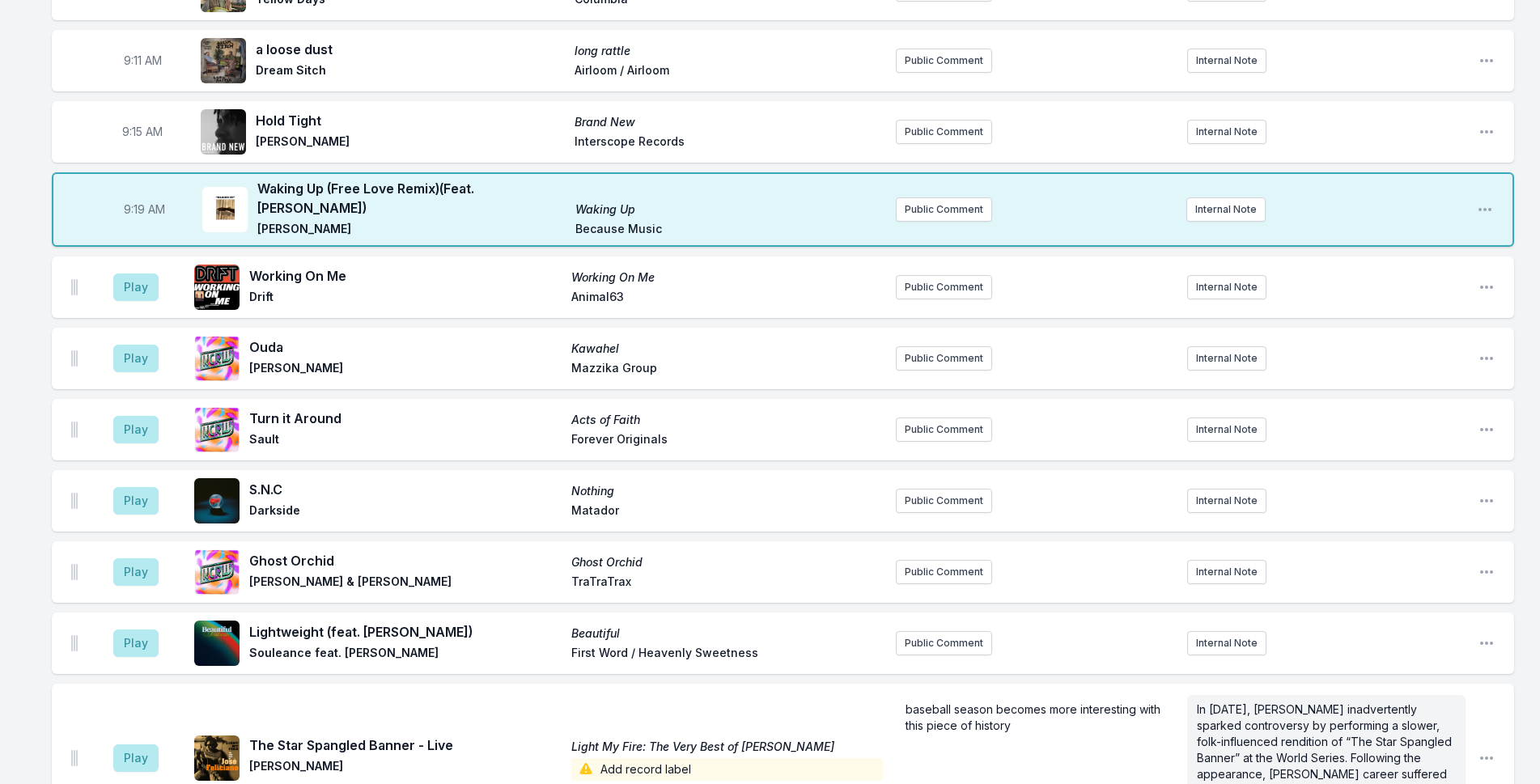
scroll to position [182, 0]
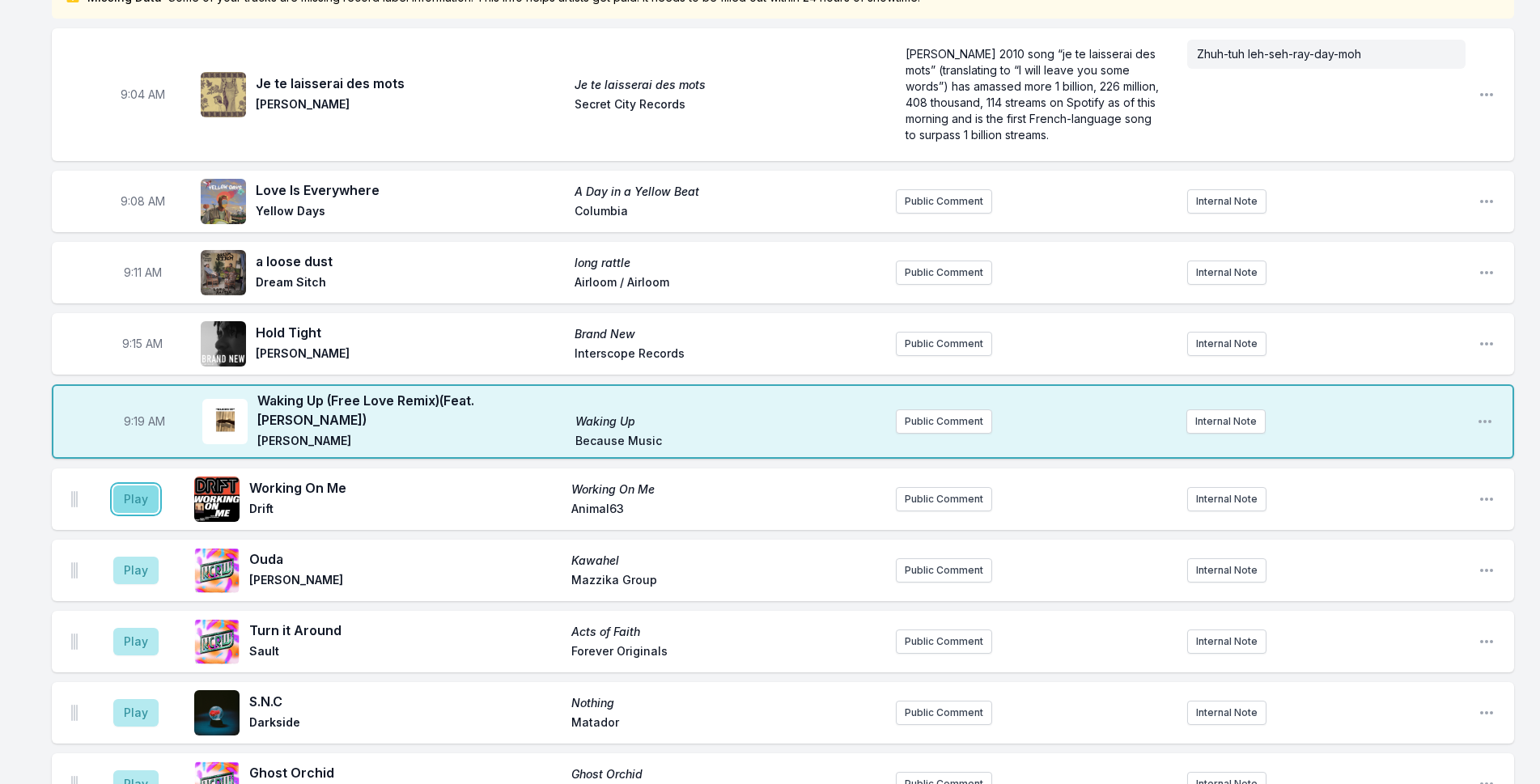
click at [143, 503] on button "Play" at bounding box center [135, 499] width 45 height 28
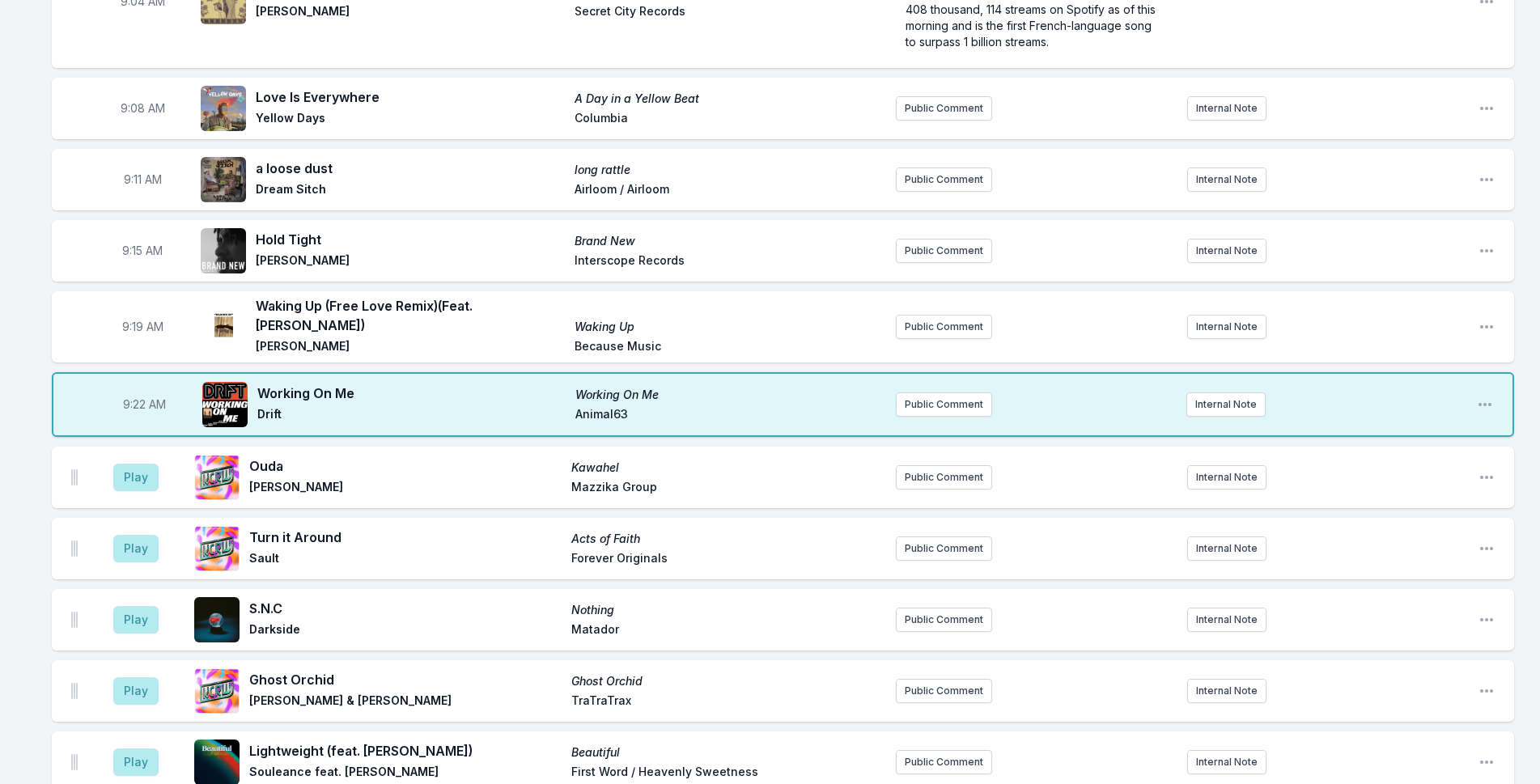
scroll to position [425, 0]
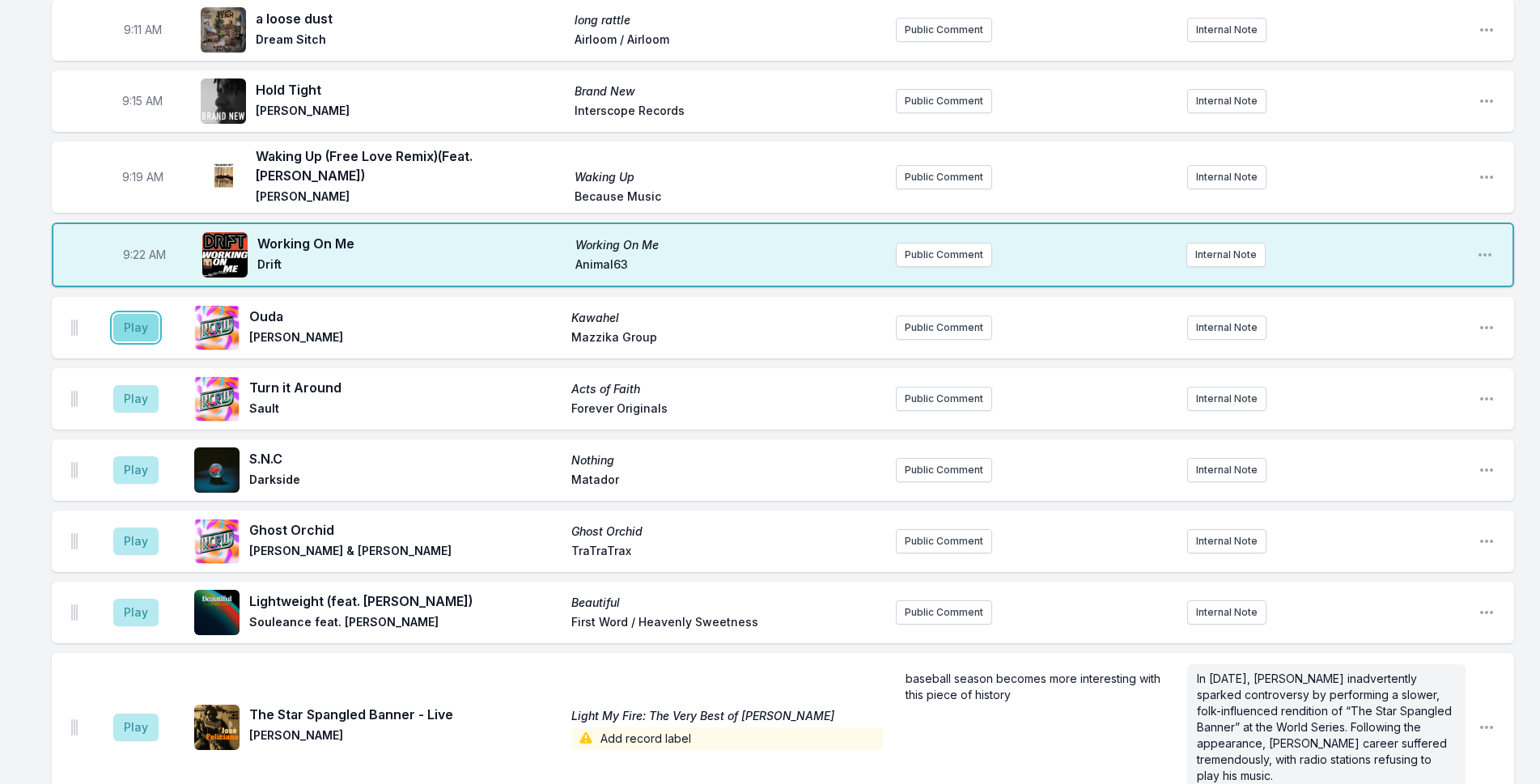
click at [151, 321] on button "Play" at bounding box center [135, 327] width 45 height 28
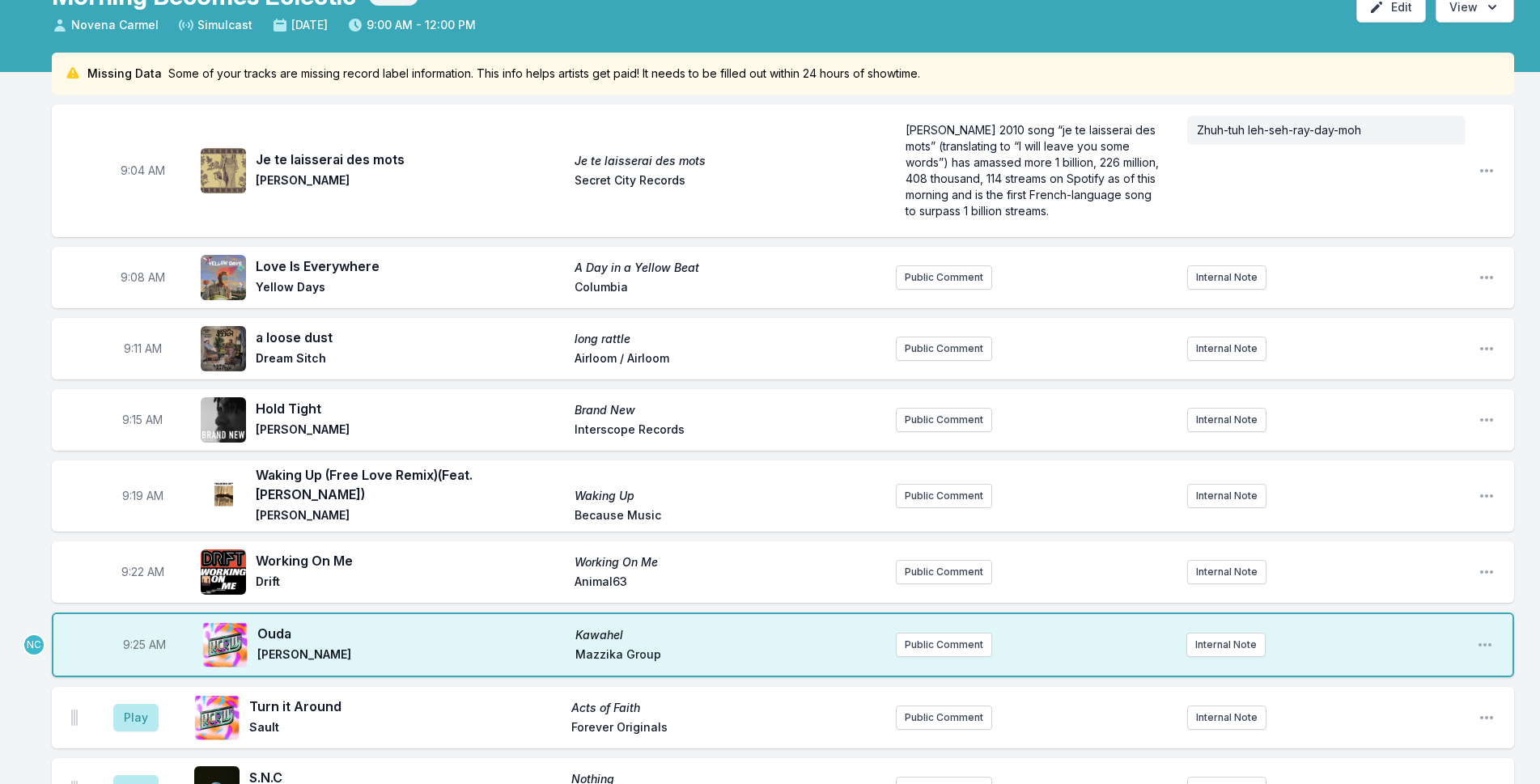
scroll to position [101, 0]
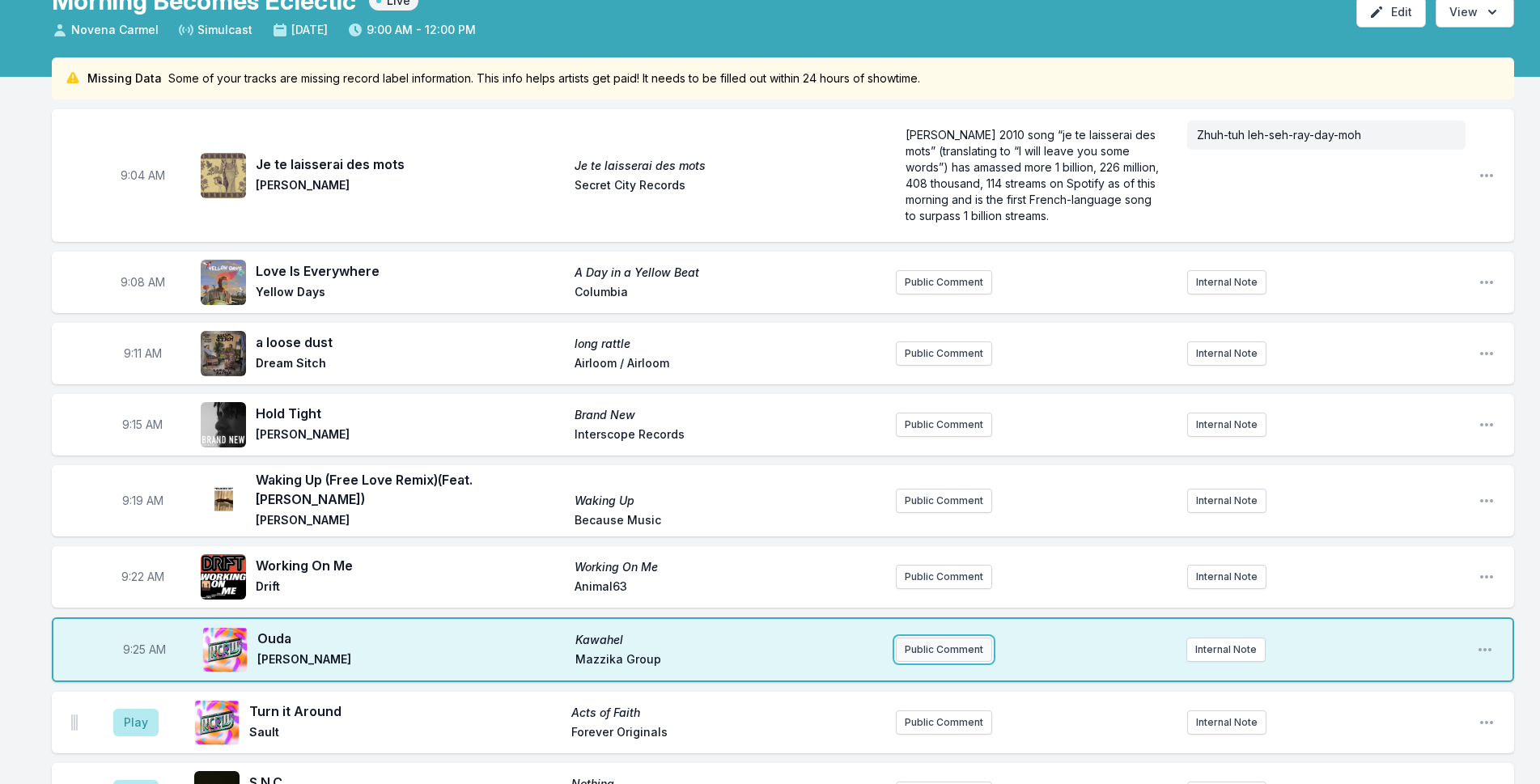
click at [953, 656] on button "Public Comment" at bounding box center [943, 650] width 97 height 24
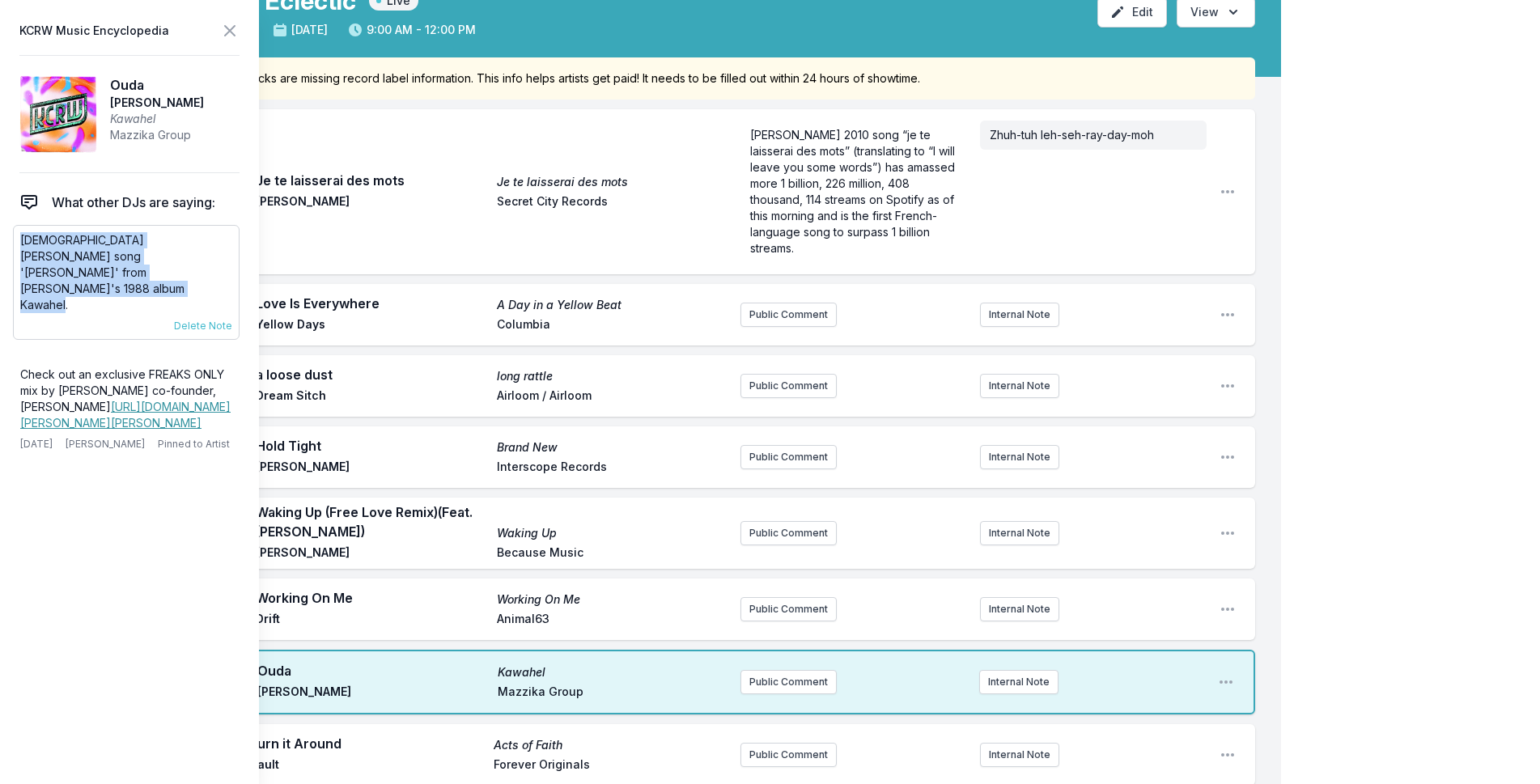
drag, startPoint x: 132, startPoint y: 271, endPoint x: 22, endPoint y: 243, distance: 113.5
click at [22, 243] on p "[DEMOGRAPHIC_DATA] [PERSON_NAME] song '[PERSON_NAME]' from [PERSON_NAME]'s 1988…" at bounding box center [126, 273] width 212 height 81
copy p "[DEMOGRAPHIC_DATA] [PERSON_NAME] song '[PERSON_NAME]' from [PERSON_NAME]'s 1988…"
click at [794, 680] on button "Public Comment" at bounding box center [788, 682] width 97 height 24
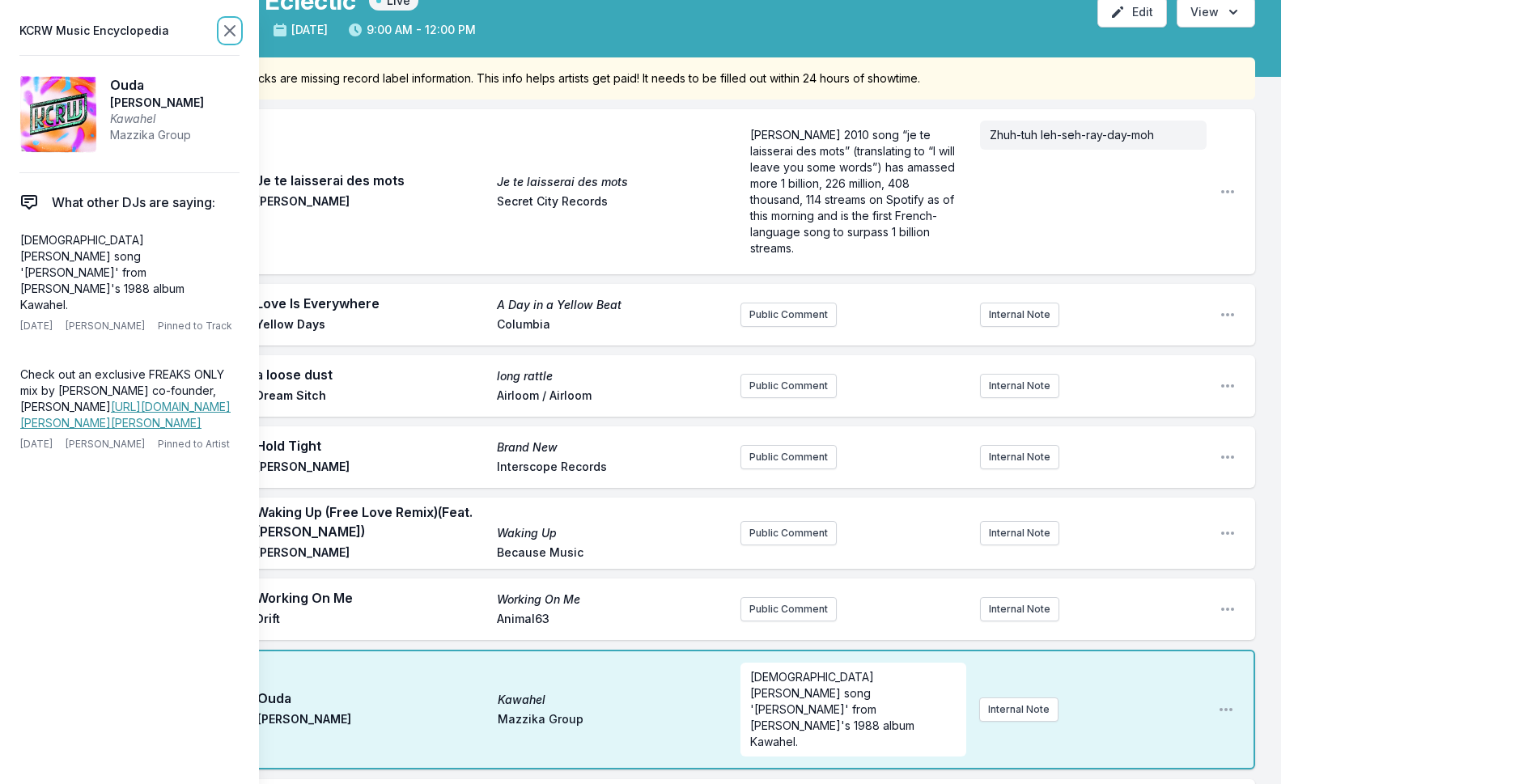
click at [233, 34] on icon at bounding box center [230, 30] width 10 height 10
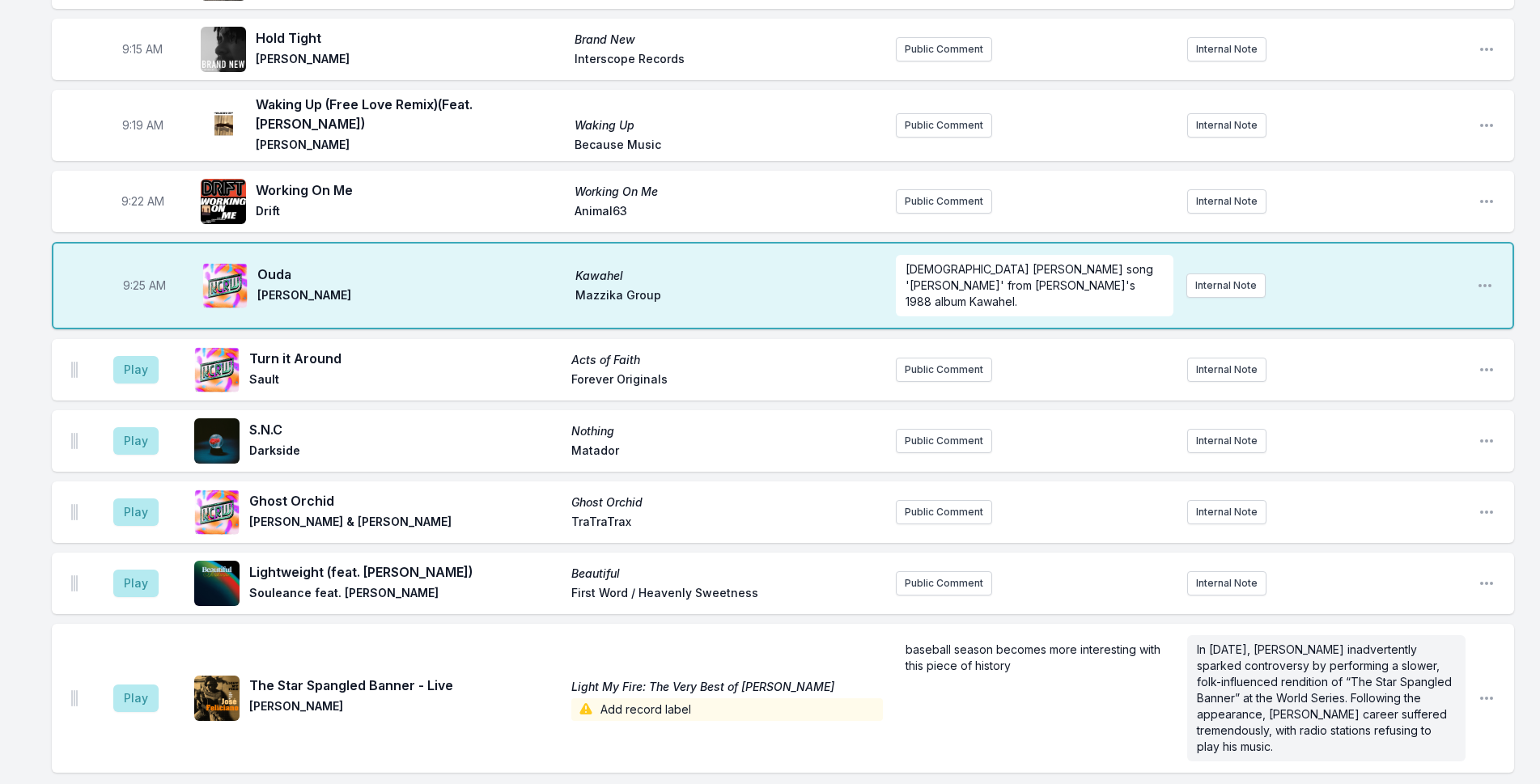
scroll to position [506, 0]
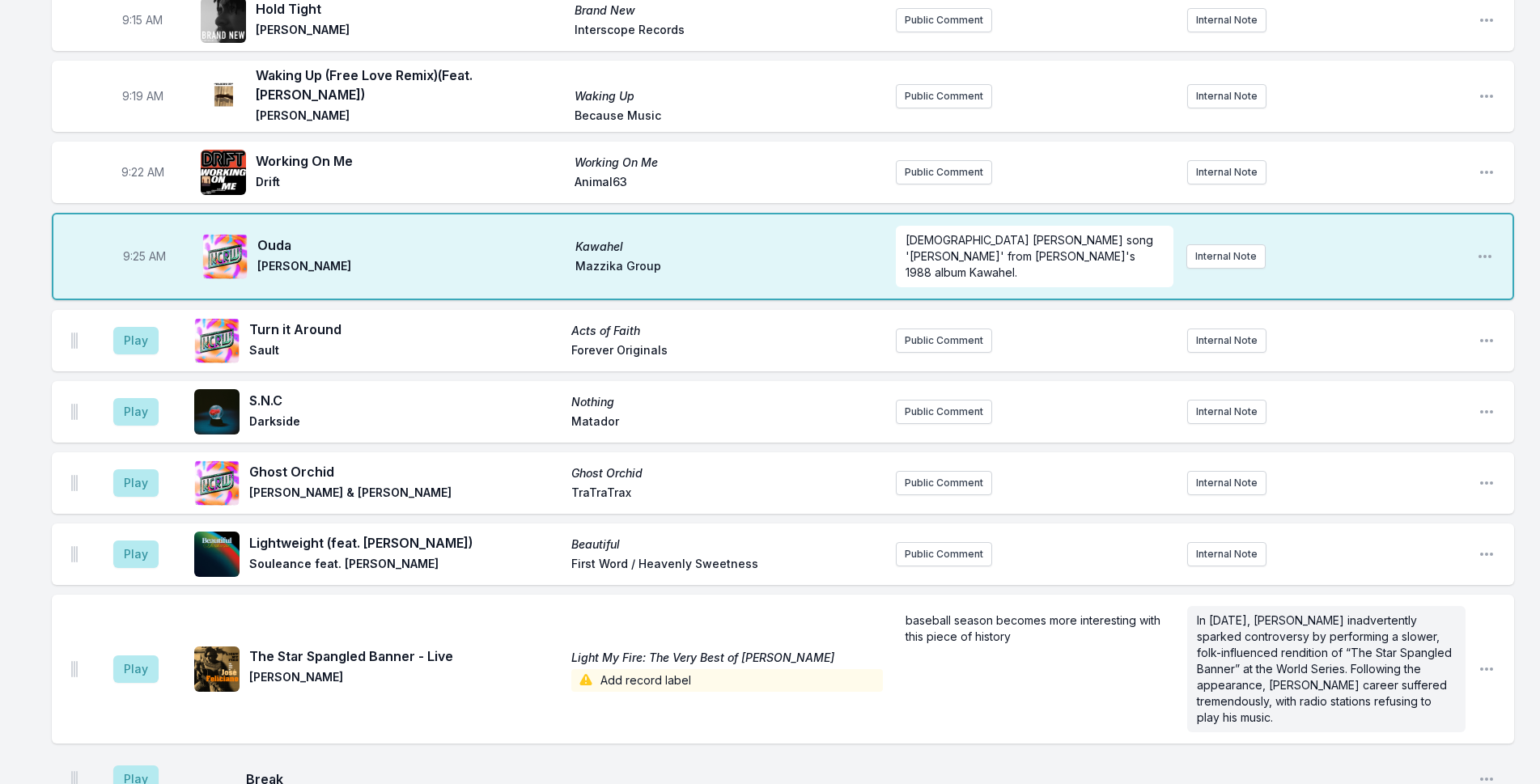
drag, startPoint x: 364, startPoint y: 266, endPoint x: 261, endPoint y: 267, distance: 103.0
click at [261, 267] on span "[PERSON_NAME]" at bounding box center [411, 267] width 308 height 19
copy span "[PERSON_NAME]"
click at [1103, 277] on p "[DEMOGRAPHIC_DATA] [PERSON_NAME] song '[PERSON_NAME]' from [PERSON_NAME]'s 1988…" at bounding box center [1034, 256] width 258 height 49
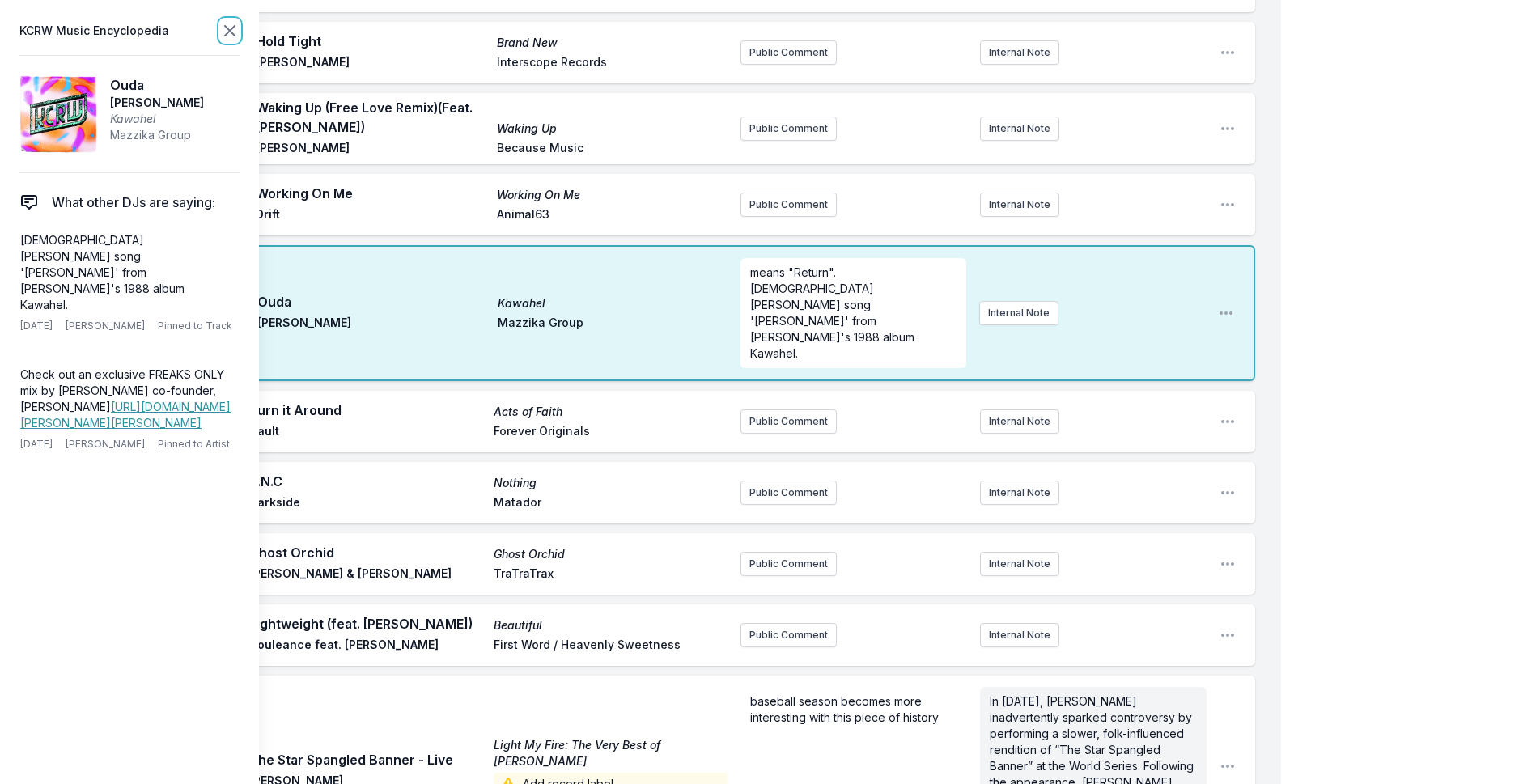
click at [233, 31] on icon at bounding box center [229, 30] width 19 height 19
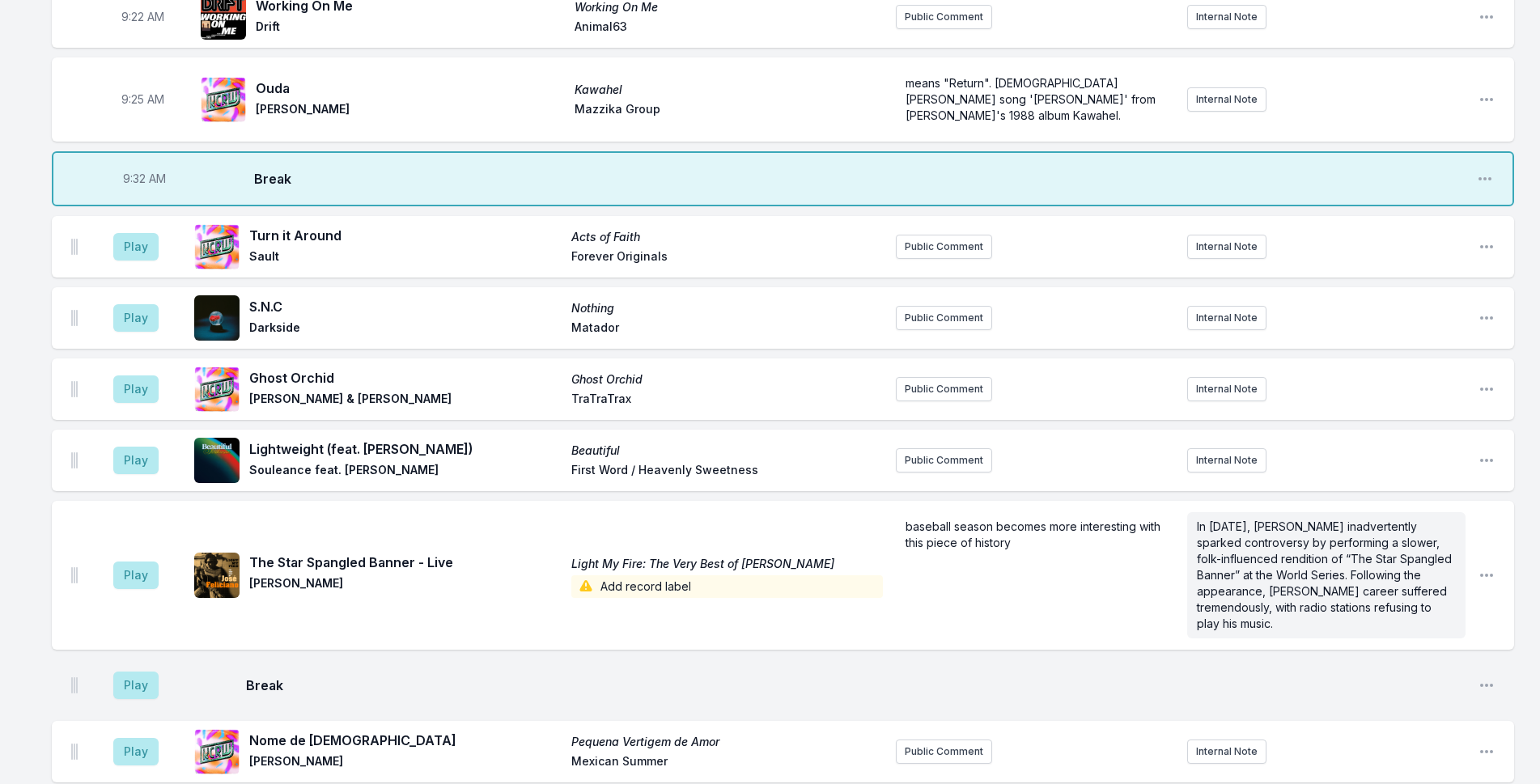
scroll to position [667, 0]
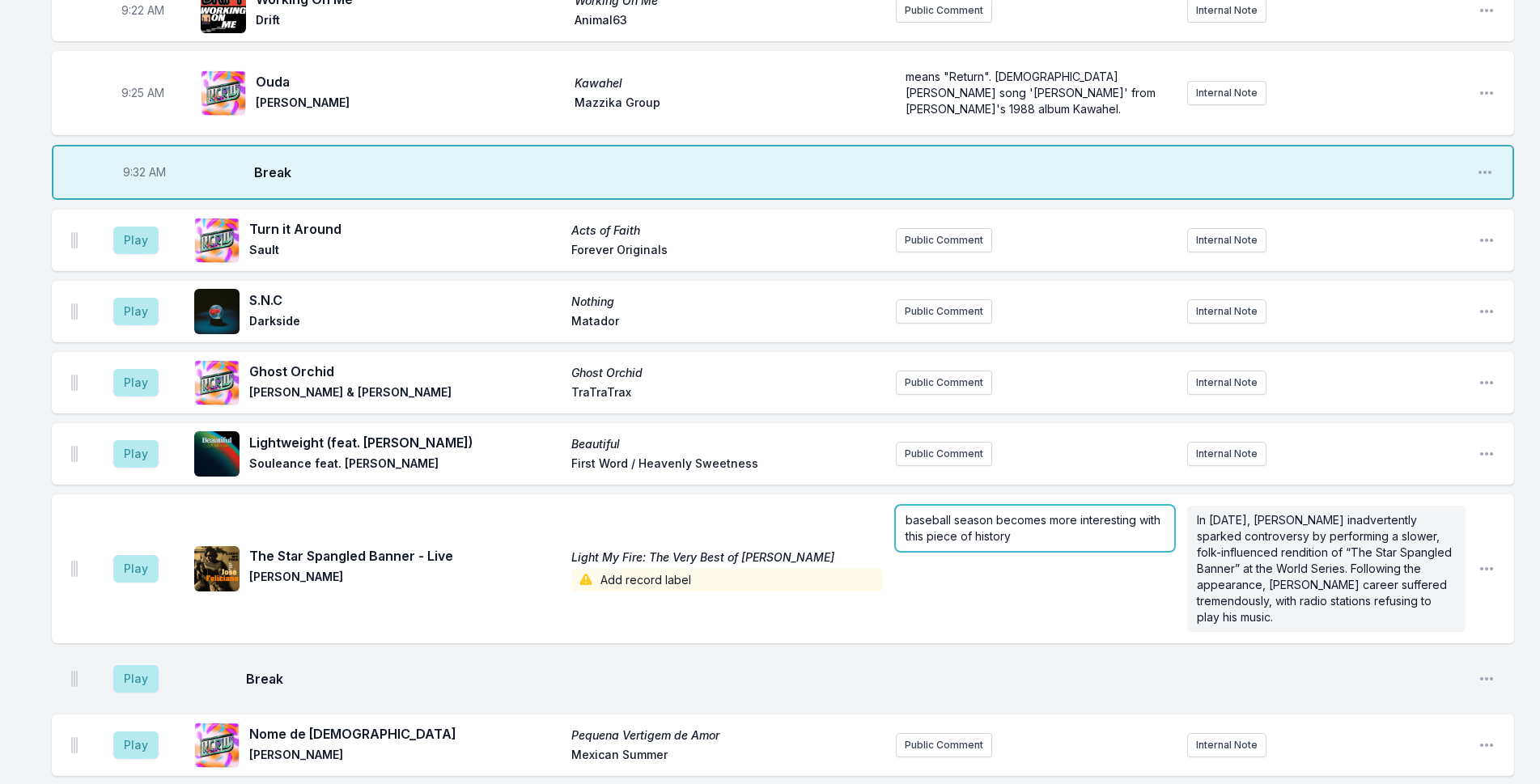
click at [1072, 536] on p "baseball season becomes more interesting with this piece of history" at bounding box center [1035, 528] width 259 height 32
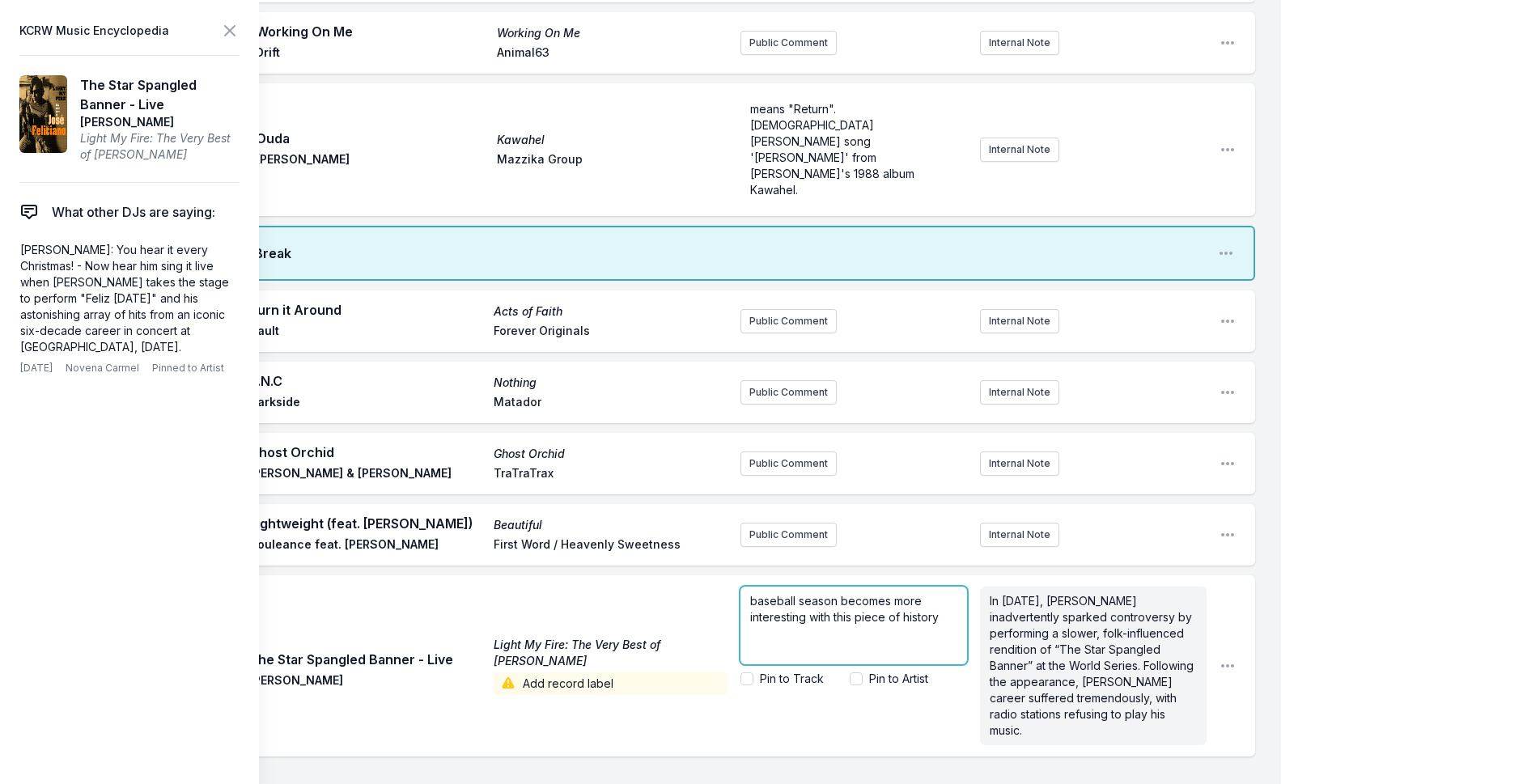
click at [941, 593] on p "baseball season becomes more interesting with this piece of history" at bounding box center [853, 608] width 207 height 32
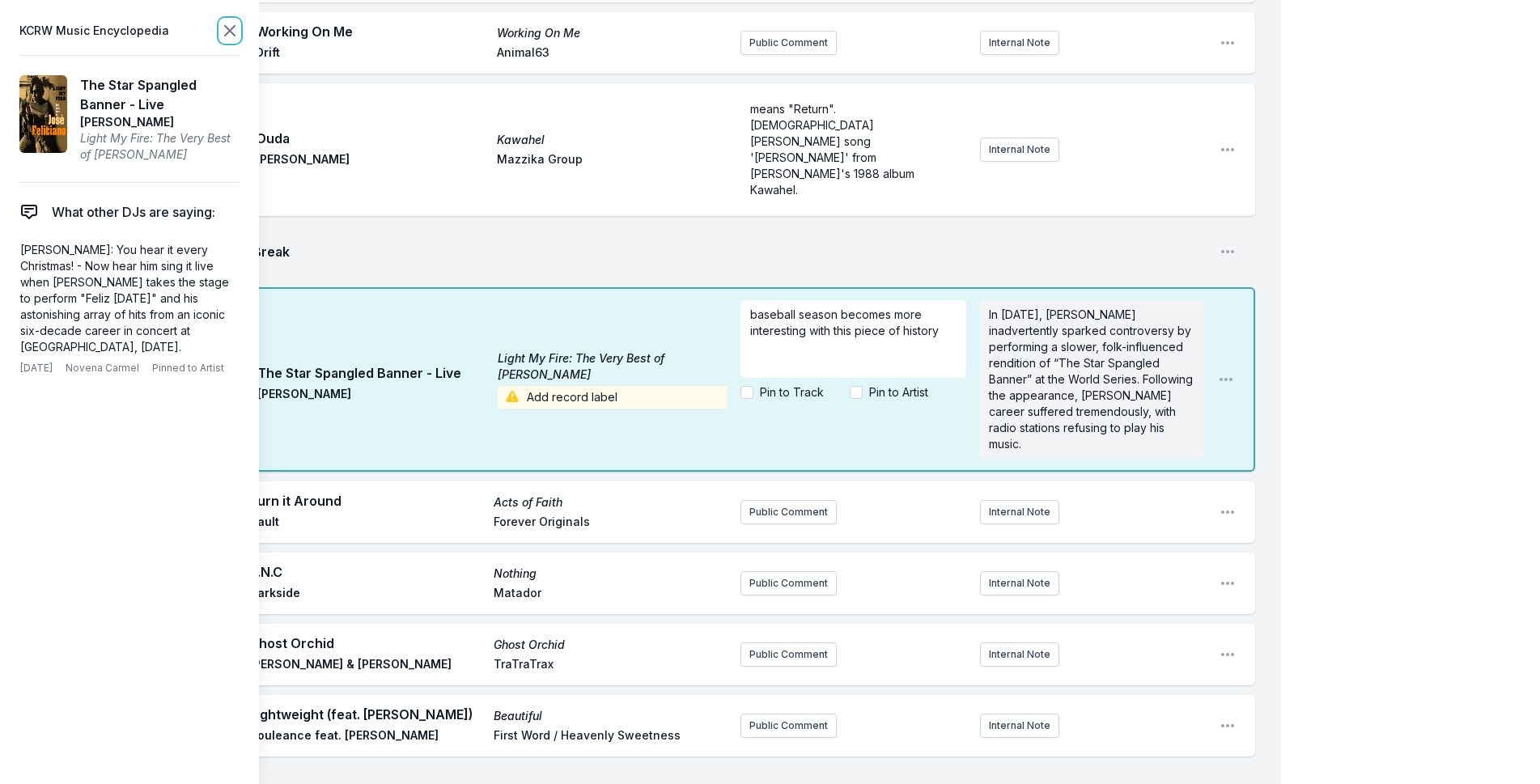
click at [226, 32] on icon at bounding box center [229, 30] width 19 height 19
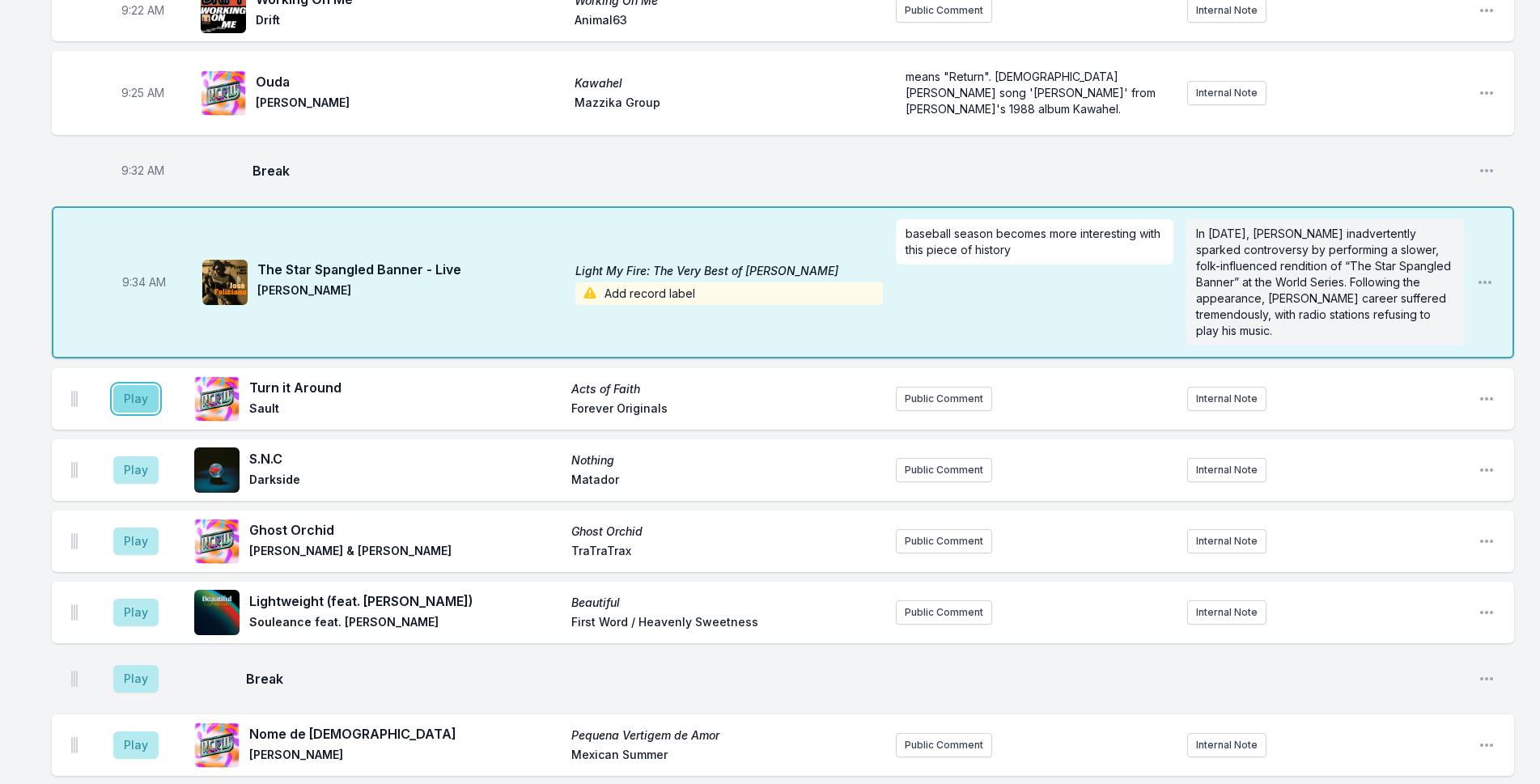
click at [140, 397] on button "Play" at bounding box center [135, 399] width 45 height 28
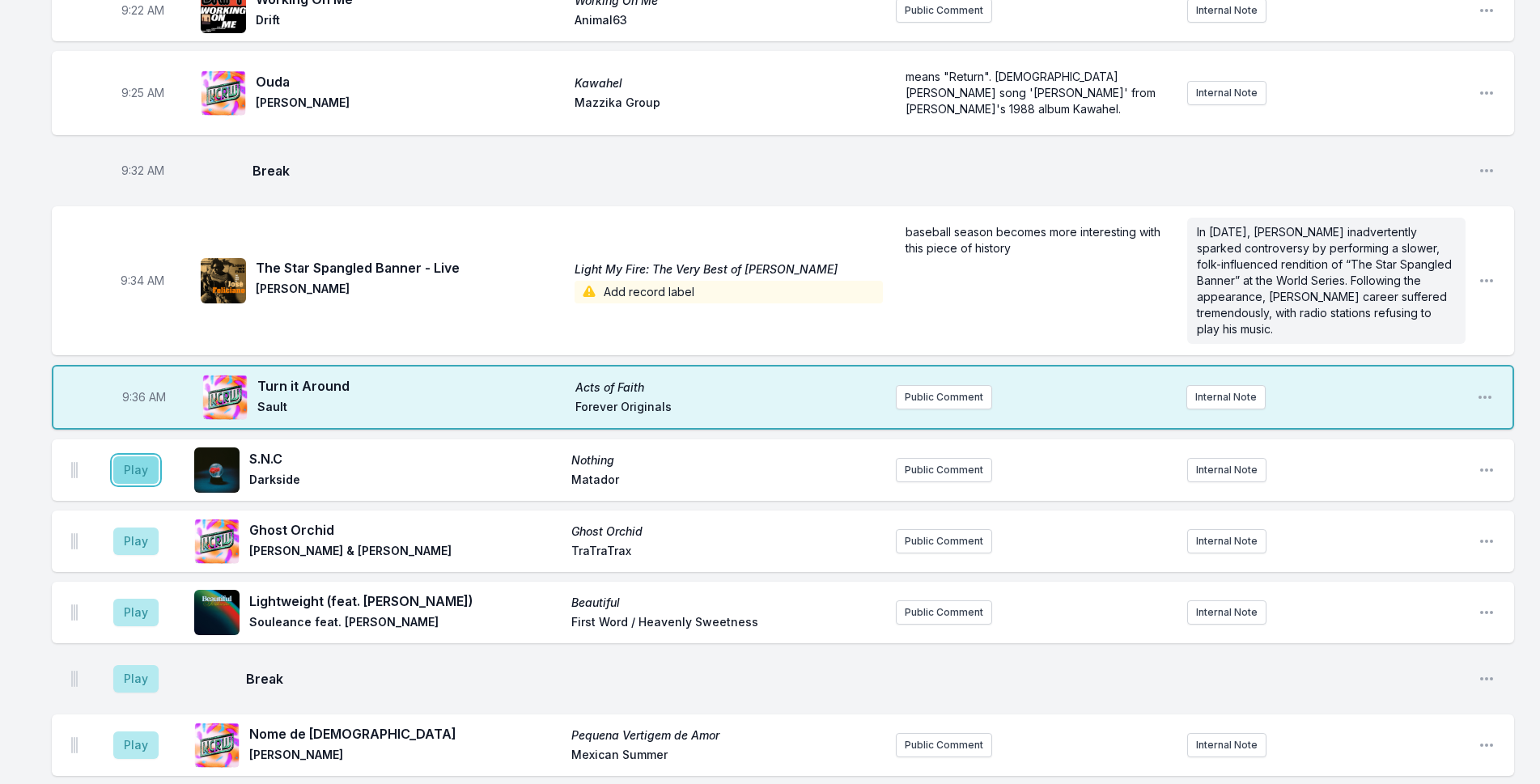
click at [131, 470] on button "Play" at bounding box center [135, 470] width 45 height 28
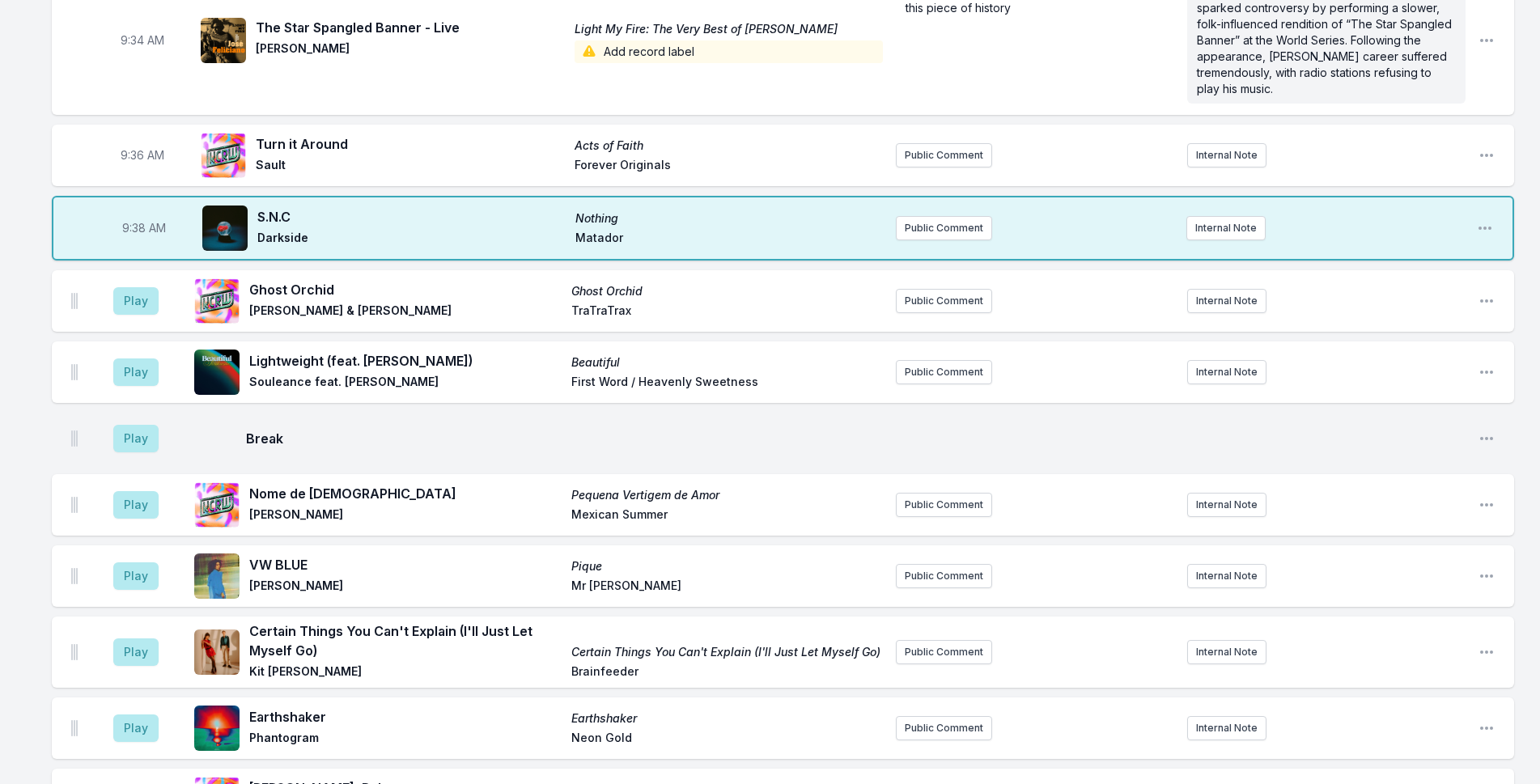
scroll to position [910, 0]
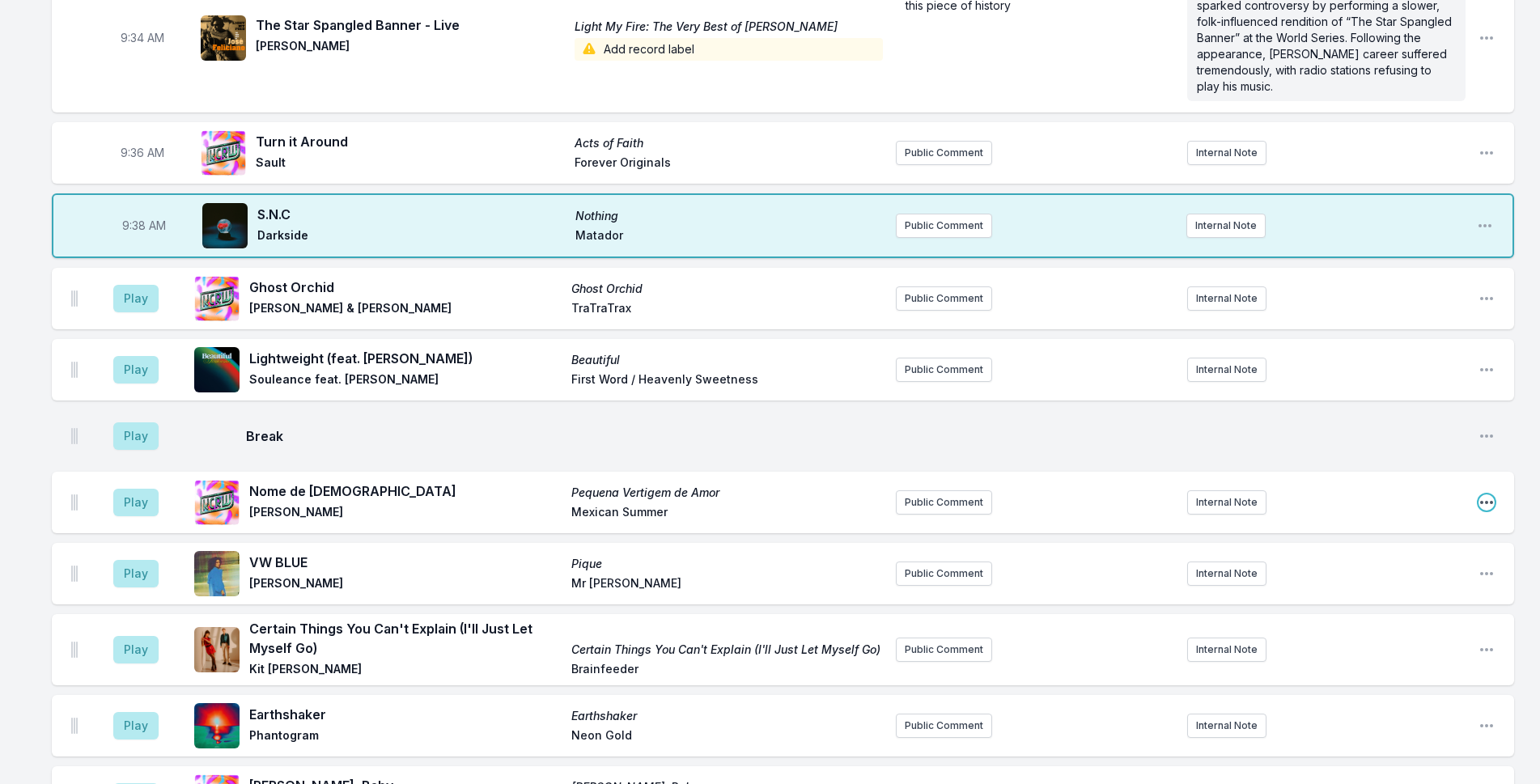
click at [1481, 503] on icon "Open playlist item options" at bounding box center [1487, 503] width 13 height 4
click at [1400, 565] on button "Edit Track Details" at bounding box center [1403, 564] width 181 height 29
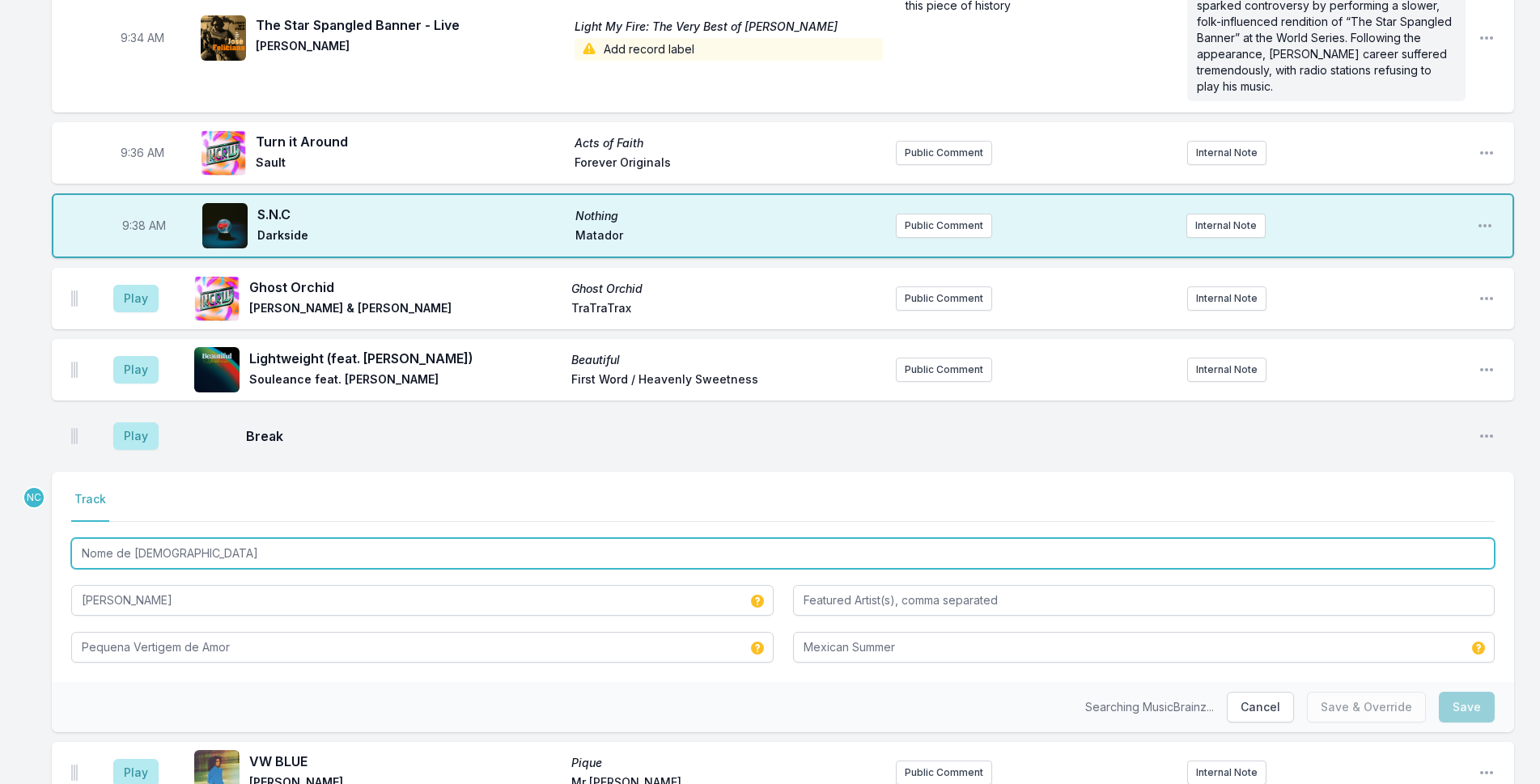
click at [451, 550] on input "Nome de [DEMOGRAPHIC_DATA]" at bounding box center [782, 552] width 1423 height 30
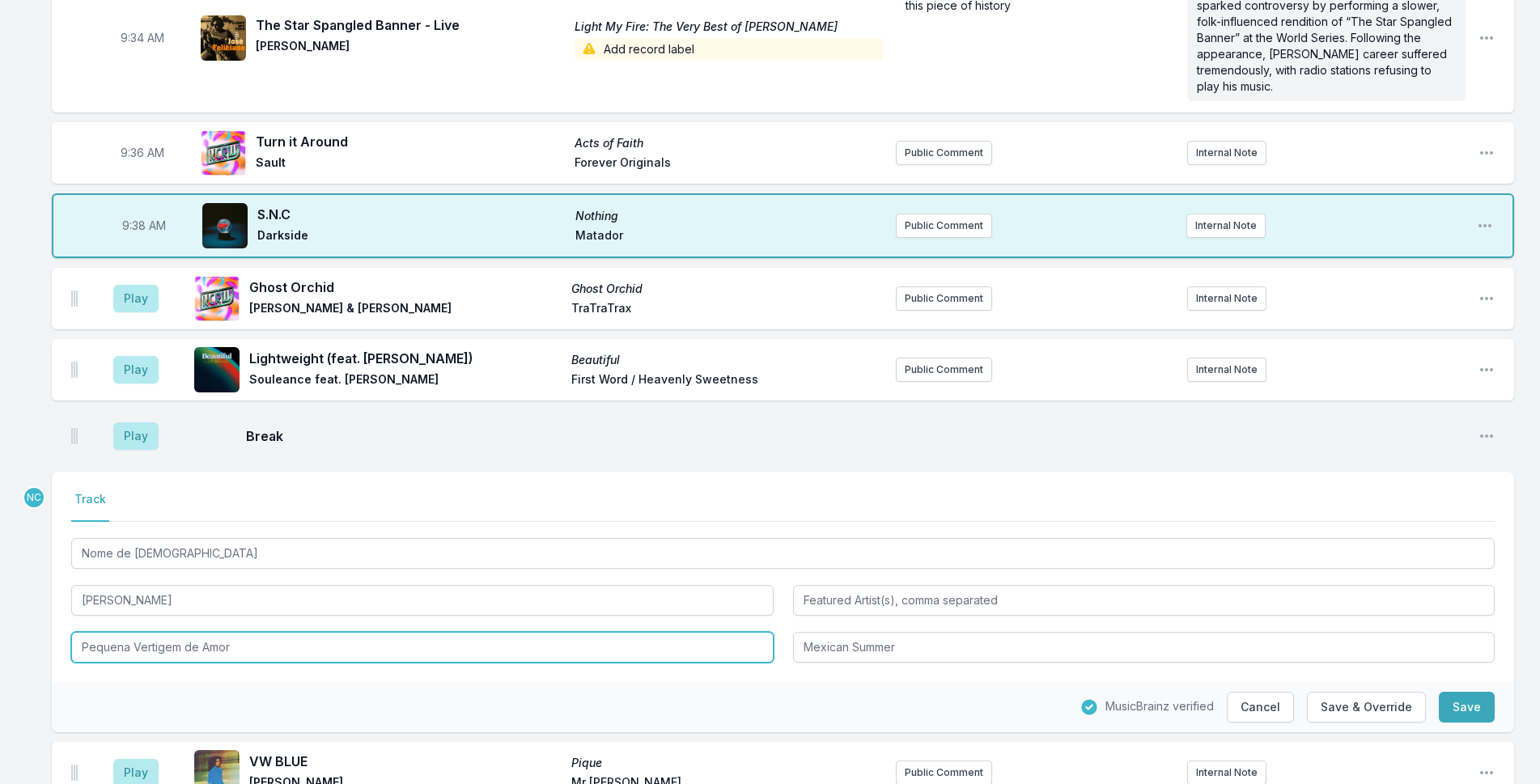
click at [558, 635] on input "Pequena Vertigem de Amor" at bounding box center [422, 646] width 702 height 30
paste input "Nome de [DEMOGRAPHIC_DATA]"
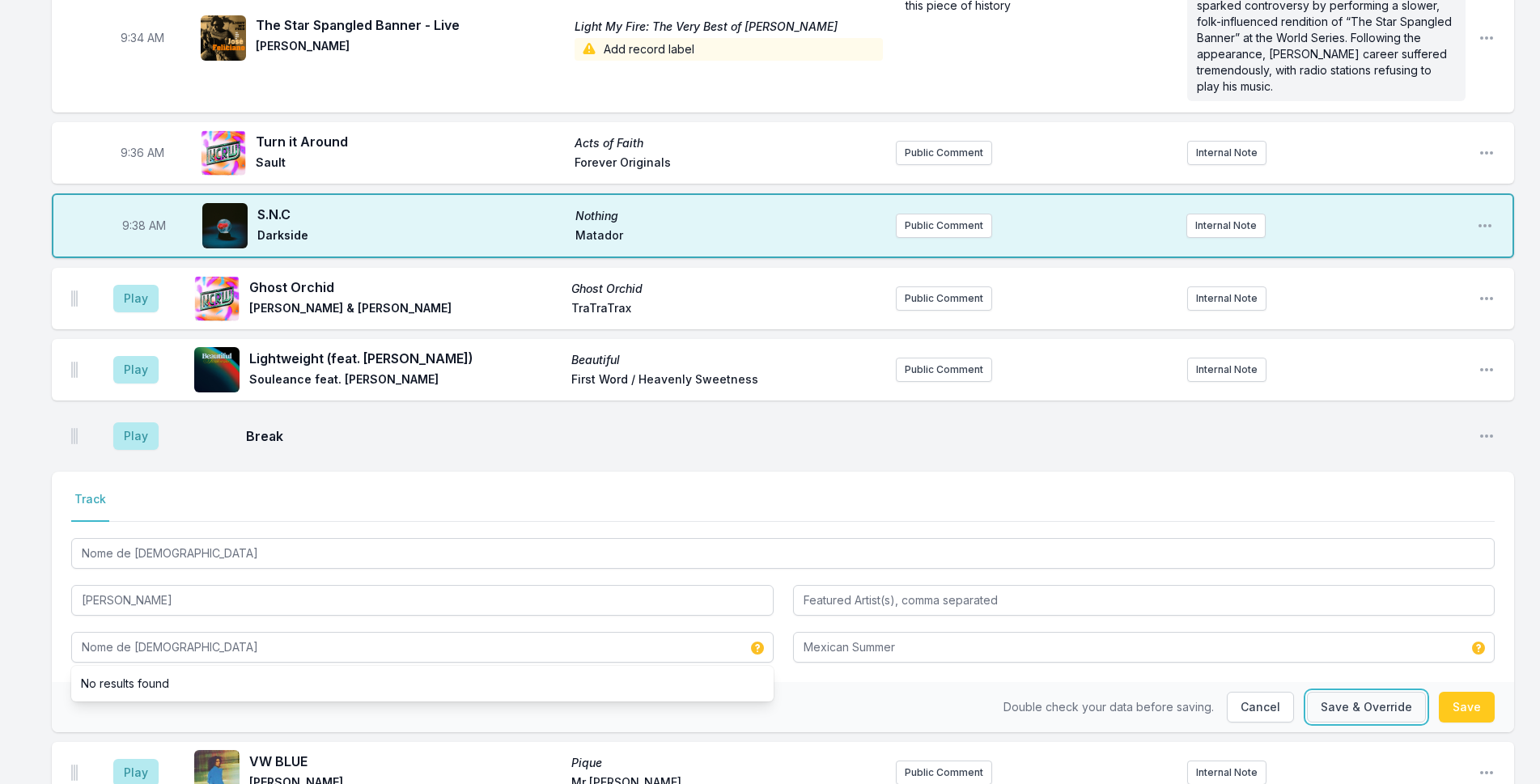
click at [1382, 717] on button "Save & Override" at bounding box center [1365, 706] width 119 height 30
type input "Pequena Vertigem de Amor"
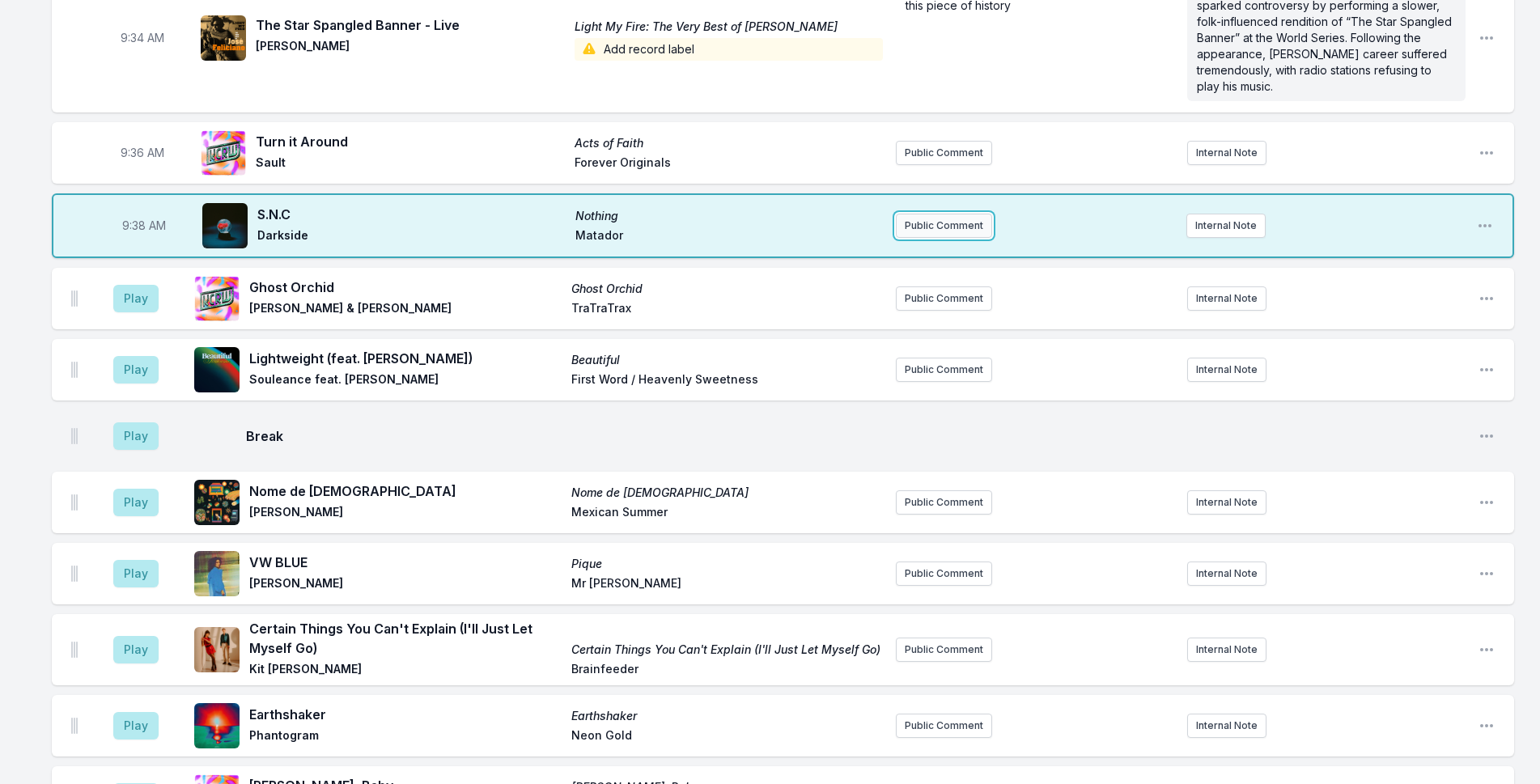
click at [930, 222] on button "Public Comment" at bounding box center [943, 225] width 97 height 24
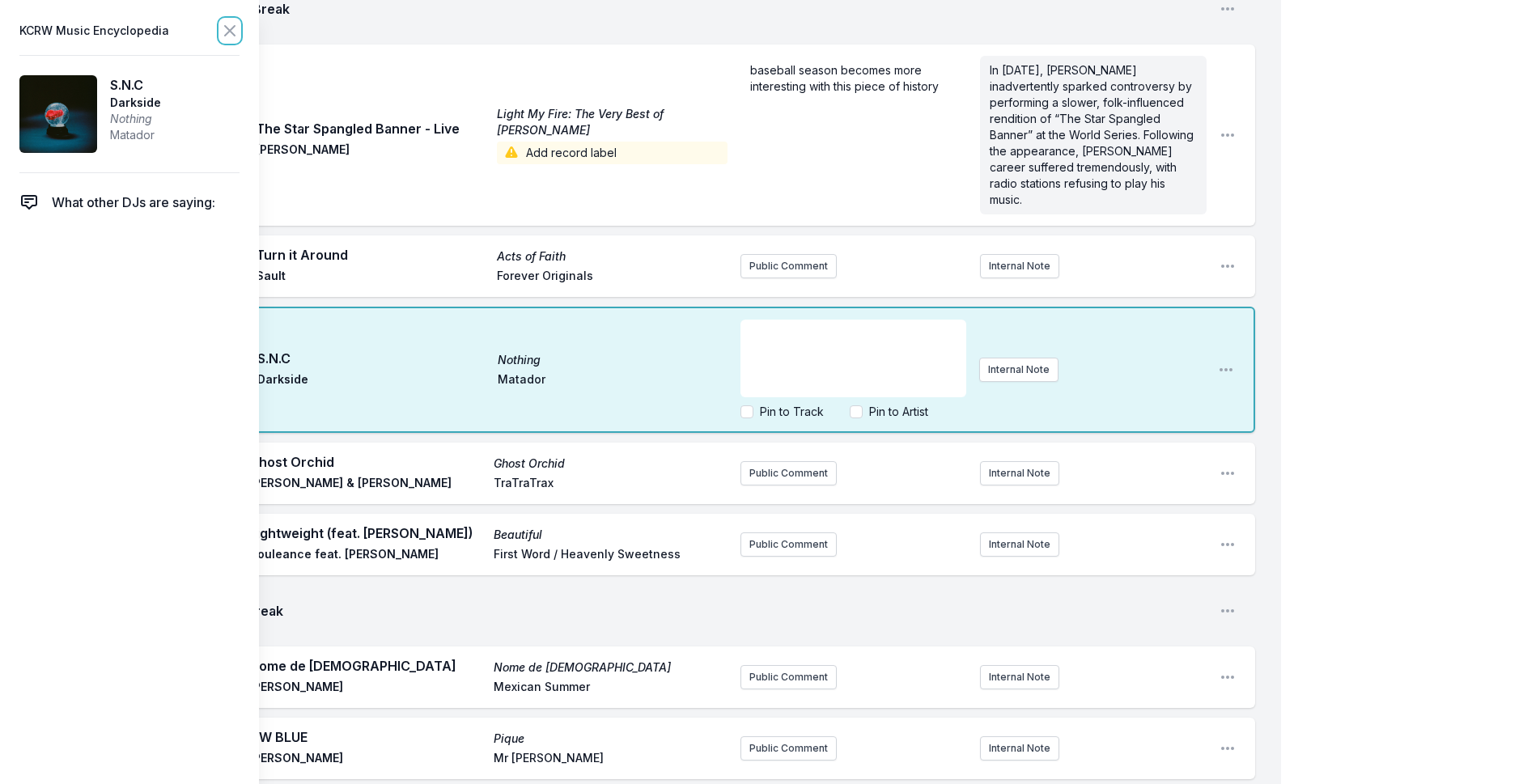
click at [224, 27] on icon at bounding box center [229, 30] width 19 height 19
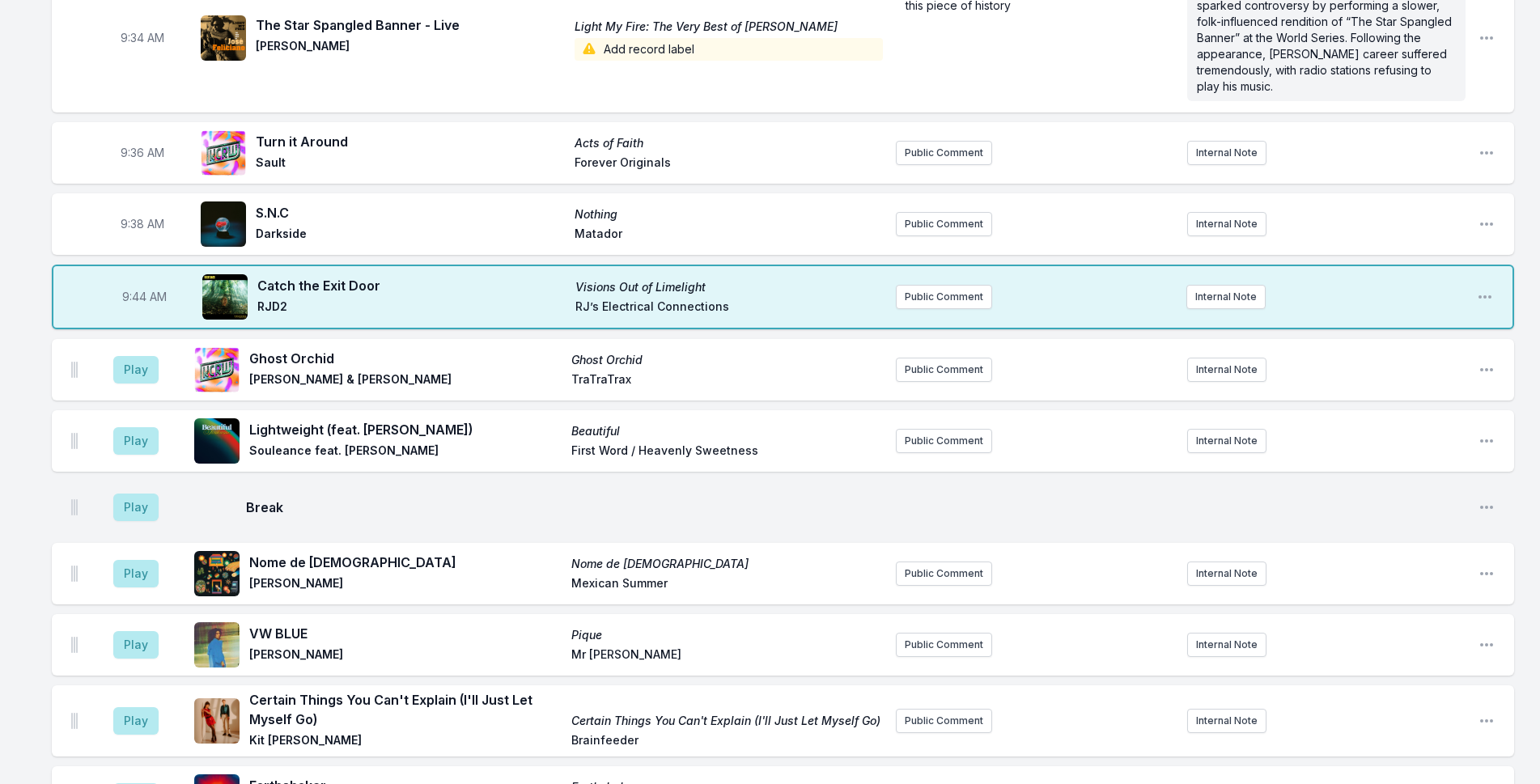
scroll to position [991, 0]
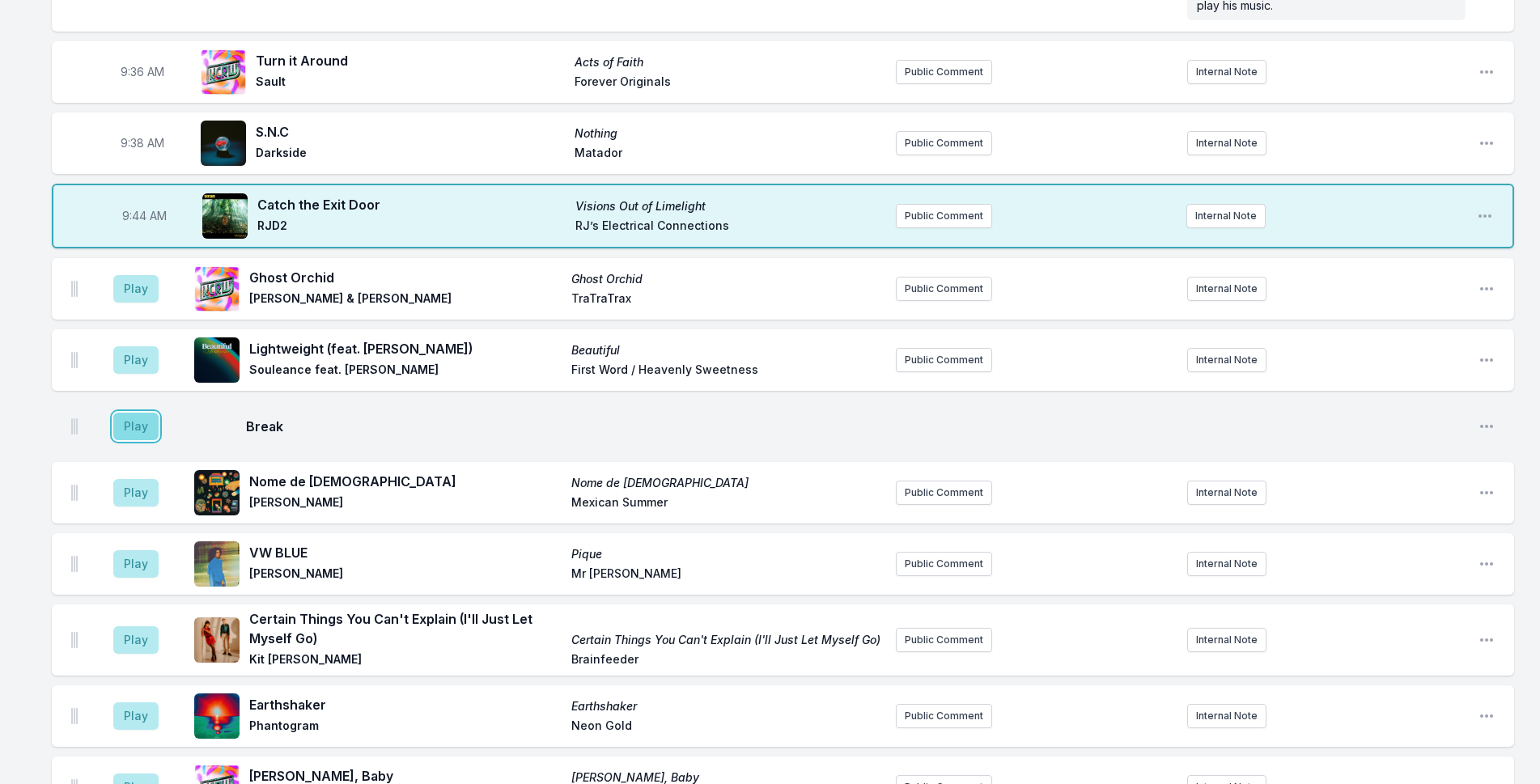
click at [125, 427] on button "Play" at bounding box center [135, 426] width 45 height 28
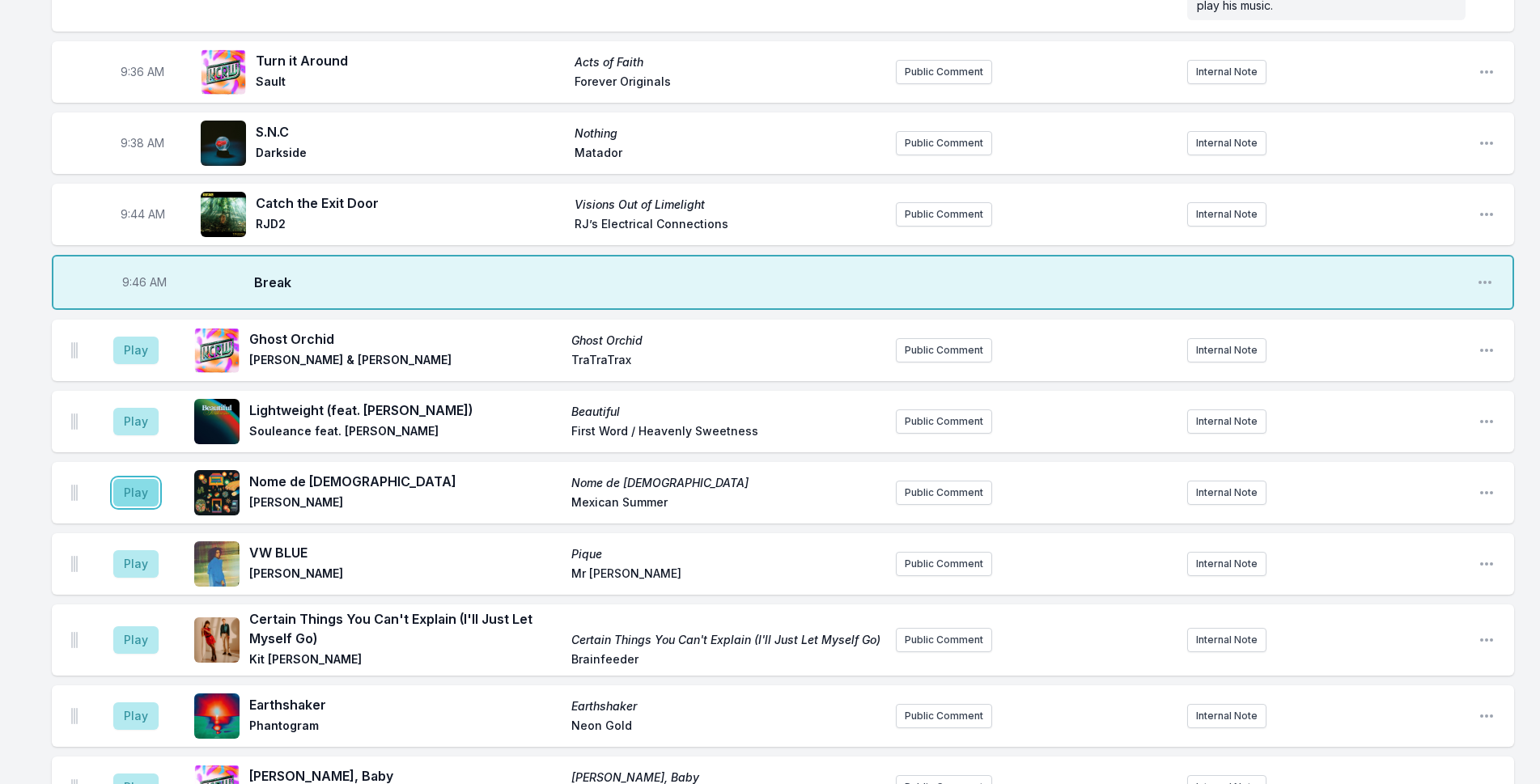
click at [135, 494] on button "Play" at bounding box center [135, 493] width 45 height 28
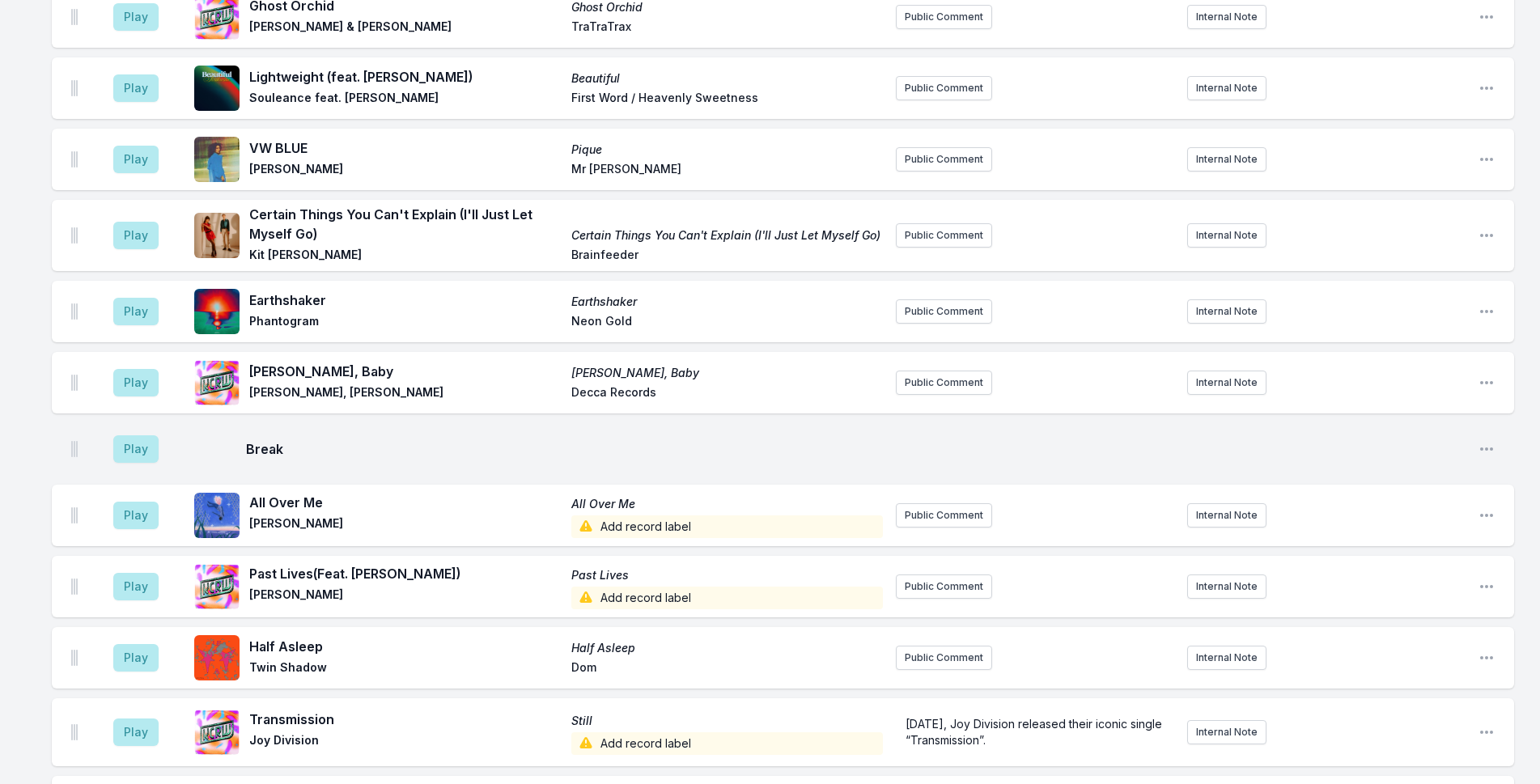
scroll to position [1638, 0]
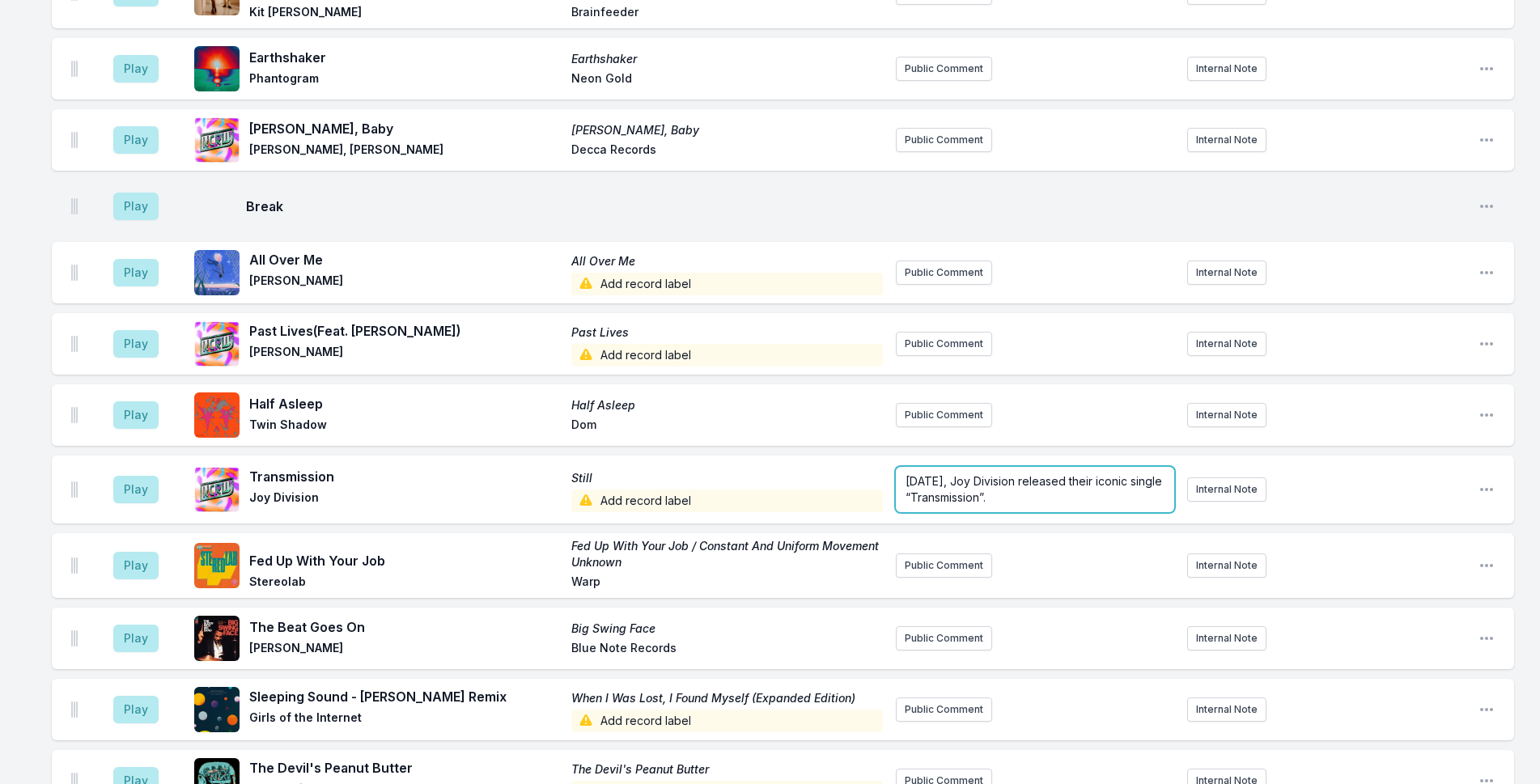
click at [1012, 478] on span "[DATE], Joy Division released their iconic single “Transmission”." at bounding box center [1035, 489] width 260 height 30
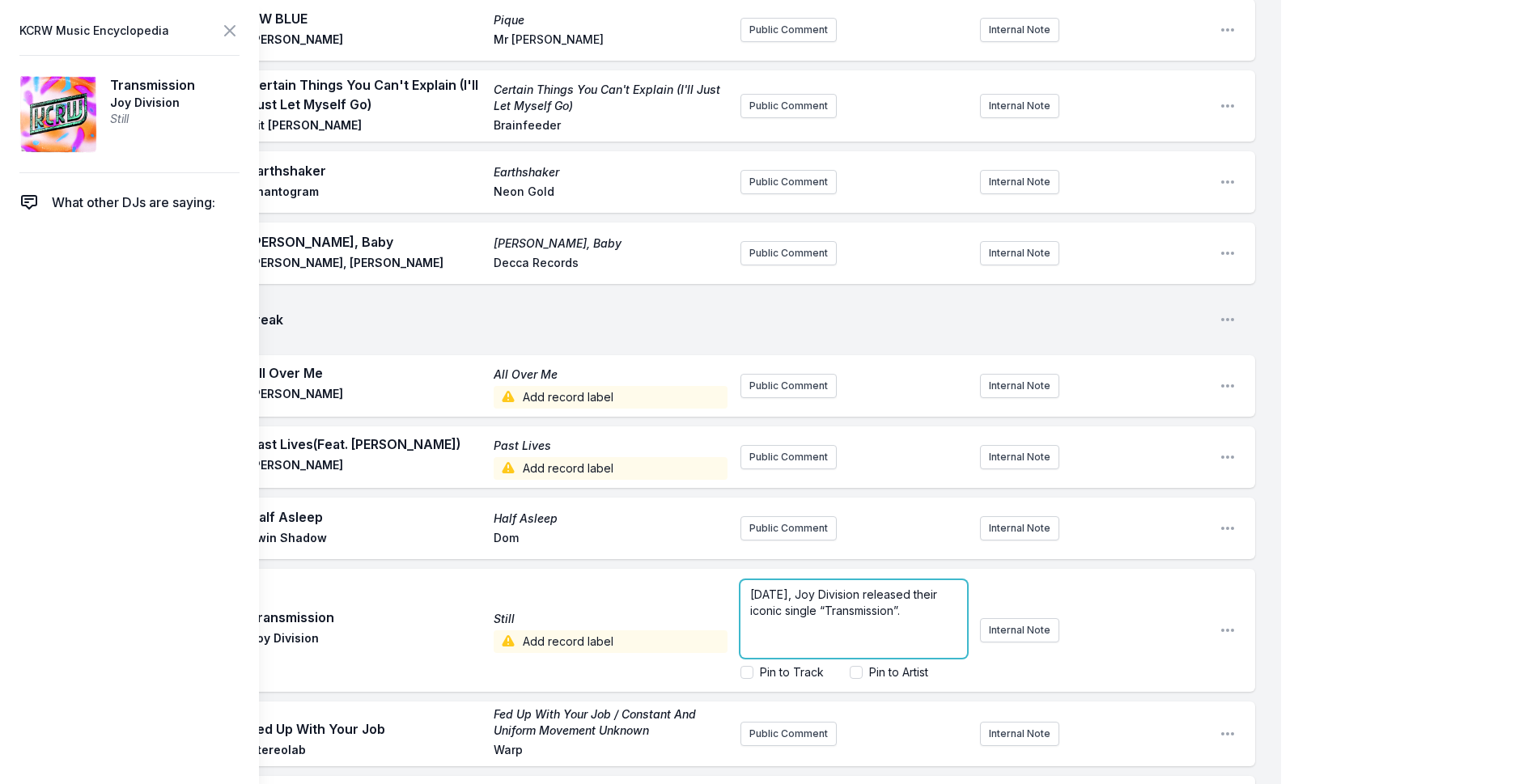
click at [824, 587] on span "[DATE], Joy Division released their iconic single “Transmission”." at bounding box center [845, 602] width 190 height 30
click at [1319, 263] on div "My Playlist KCRW Playlist Directory Reports NC NN User Guide Report Bug Sign ou…" at bounding box center [770, 455] width 1540 height 4186
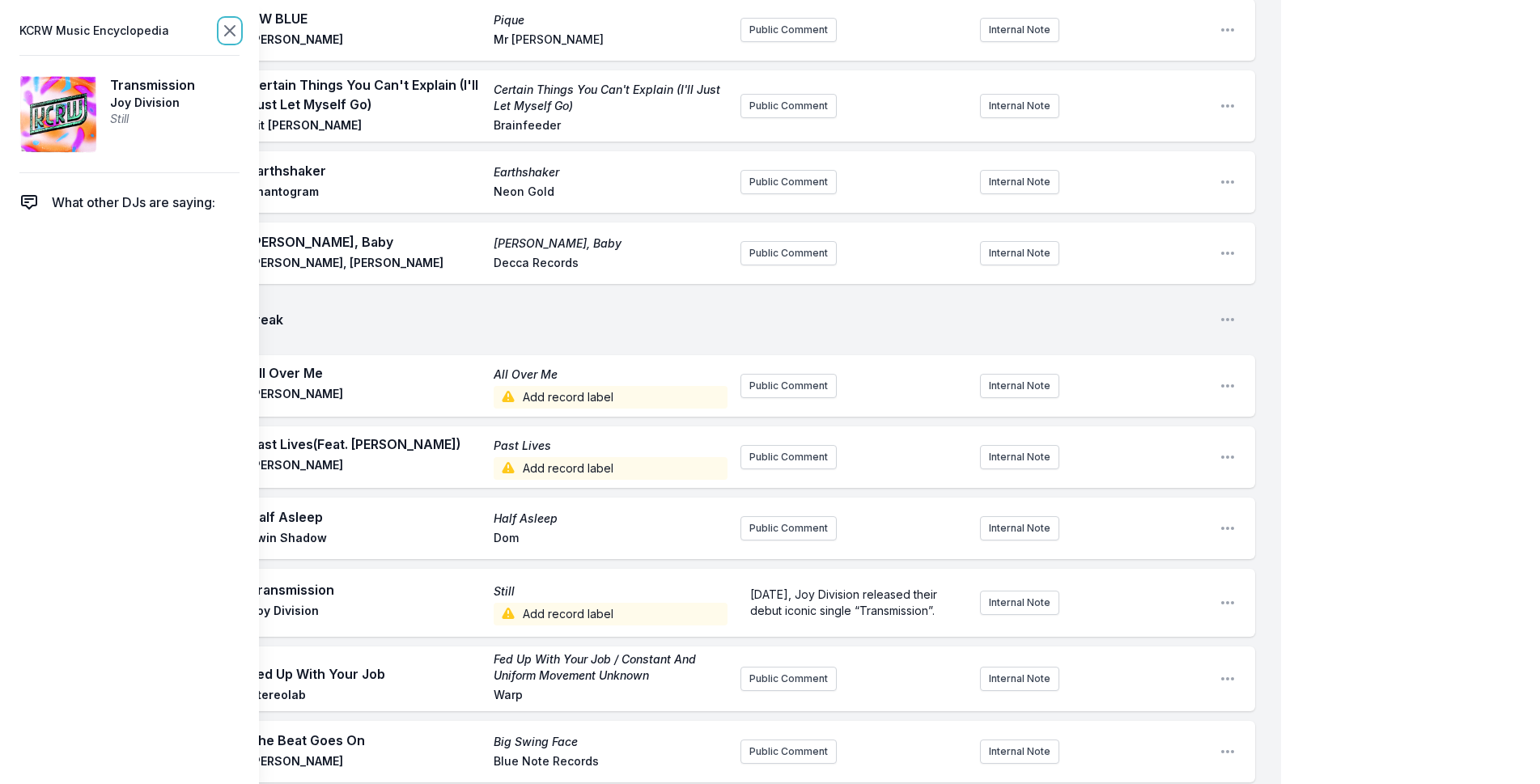
click at [224, 30] on icon at bounding box center [229, 30] width 19 height 19
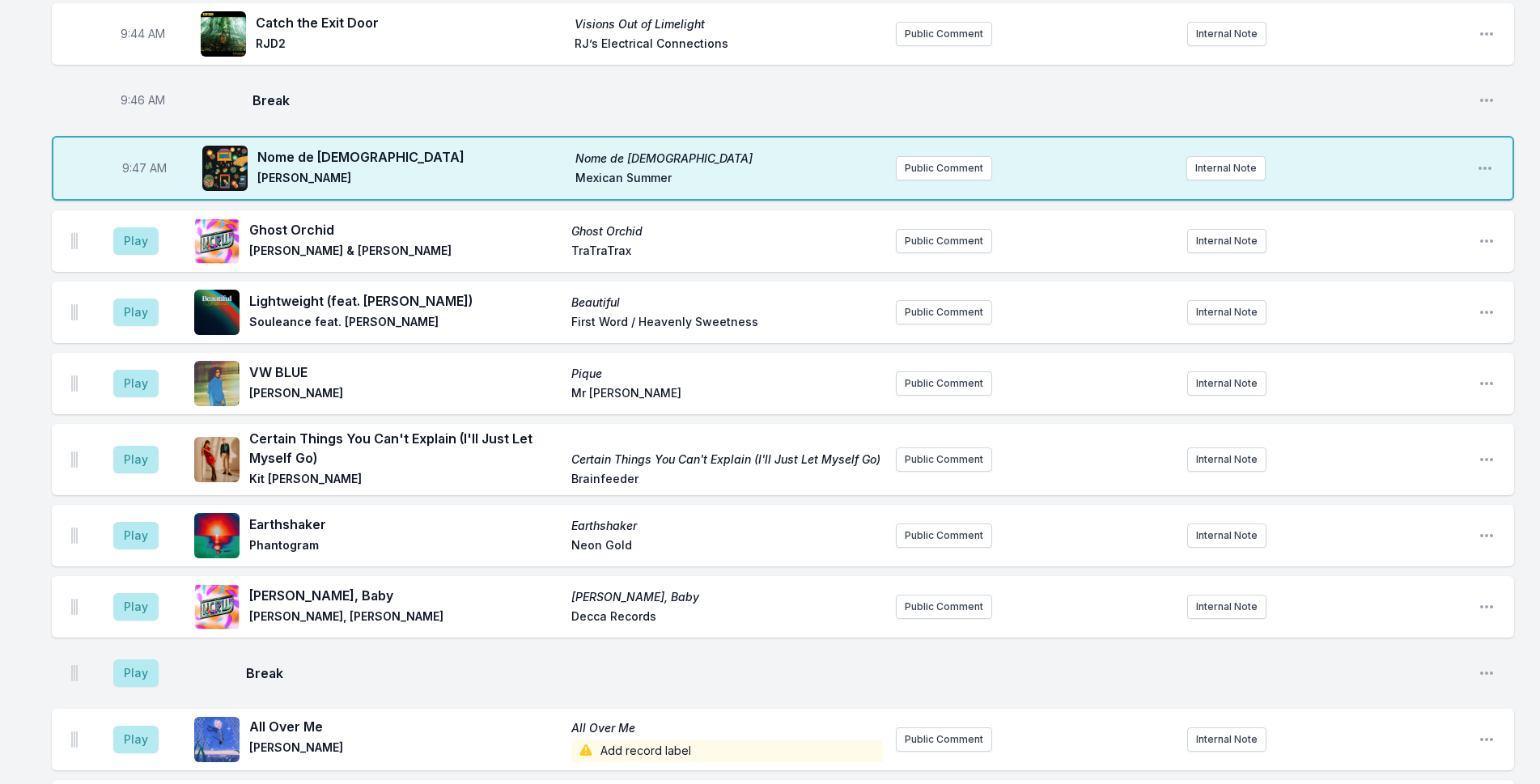
scroll to position [1153, 0]
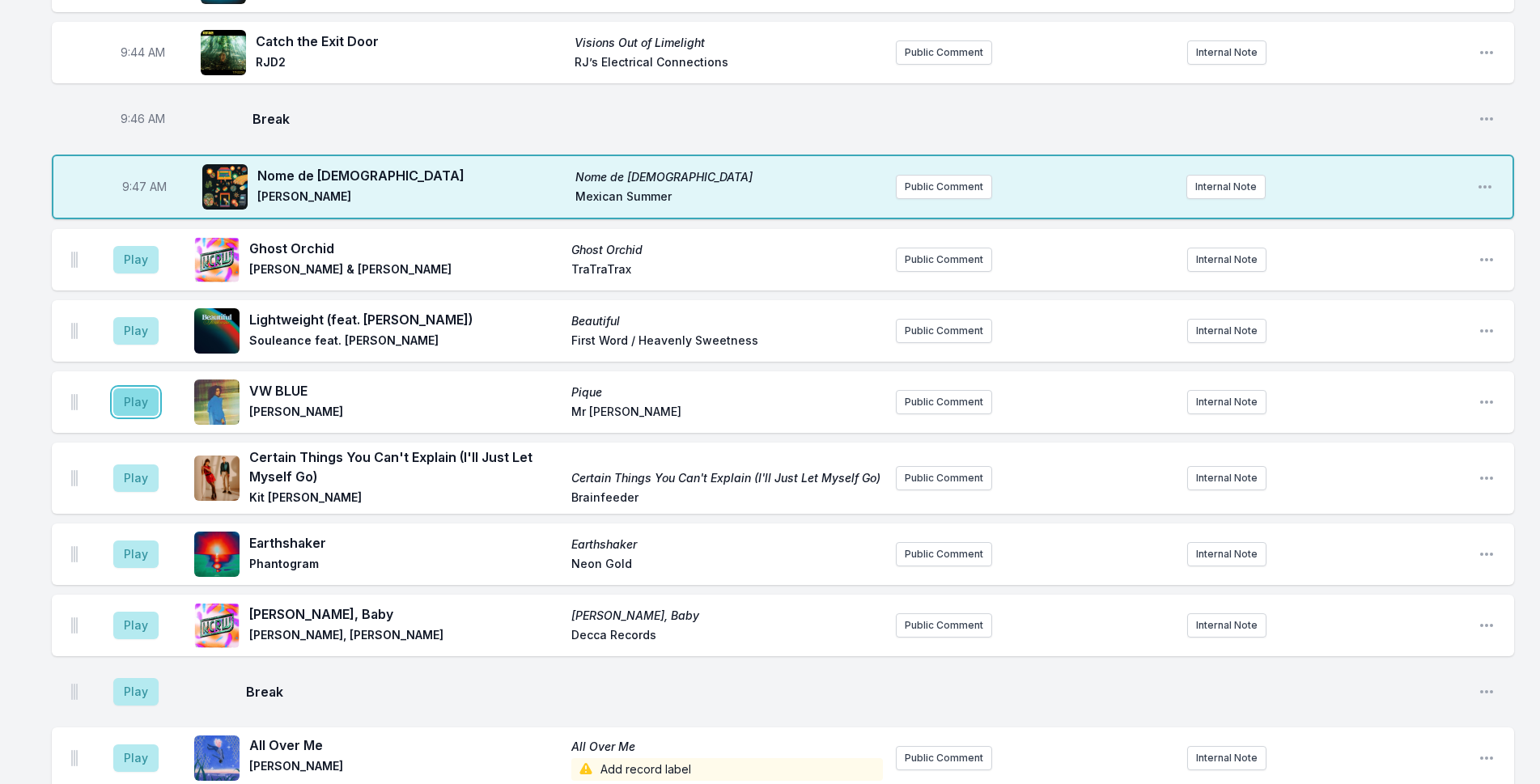
click at [146, 394] on button "Play" at bounding box center [135, 402] width 45 height 28
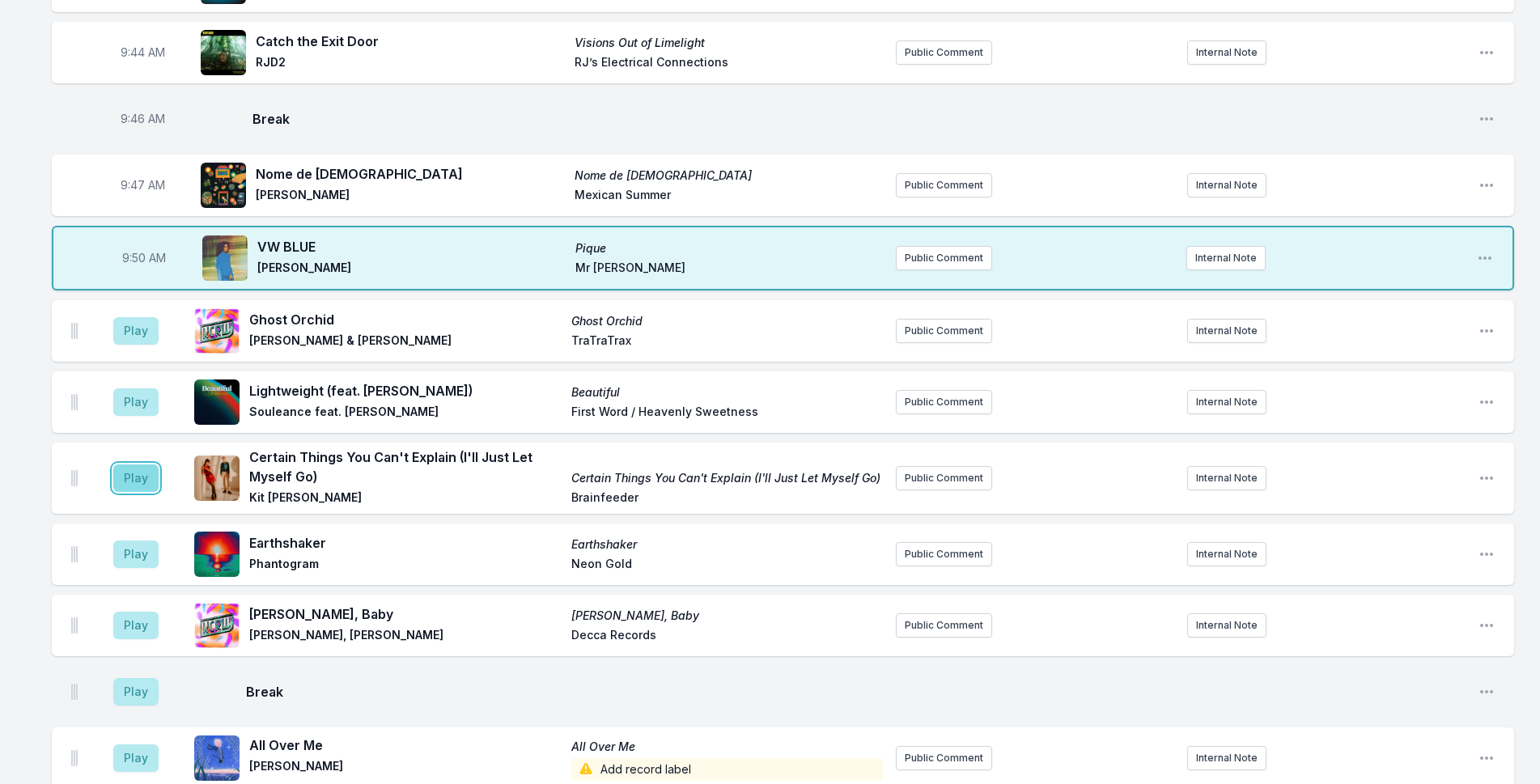
click at [150, 483] on button "Play" at bounding box center [135, 478] width 45 height 28
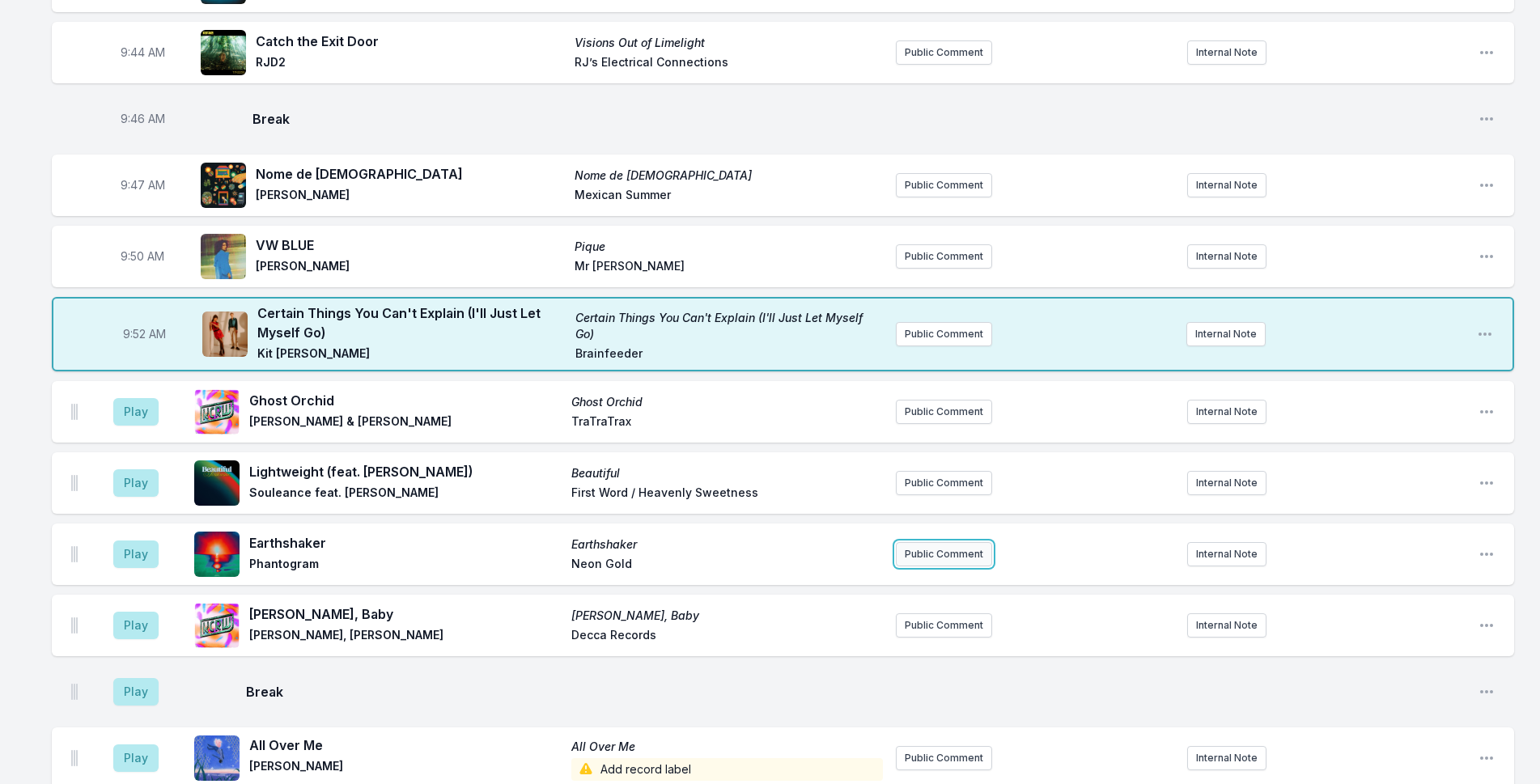
click at [957, 557] on button "Public Comment" at bounding box center [943, 554] width 97 height 24
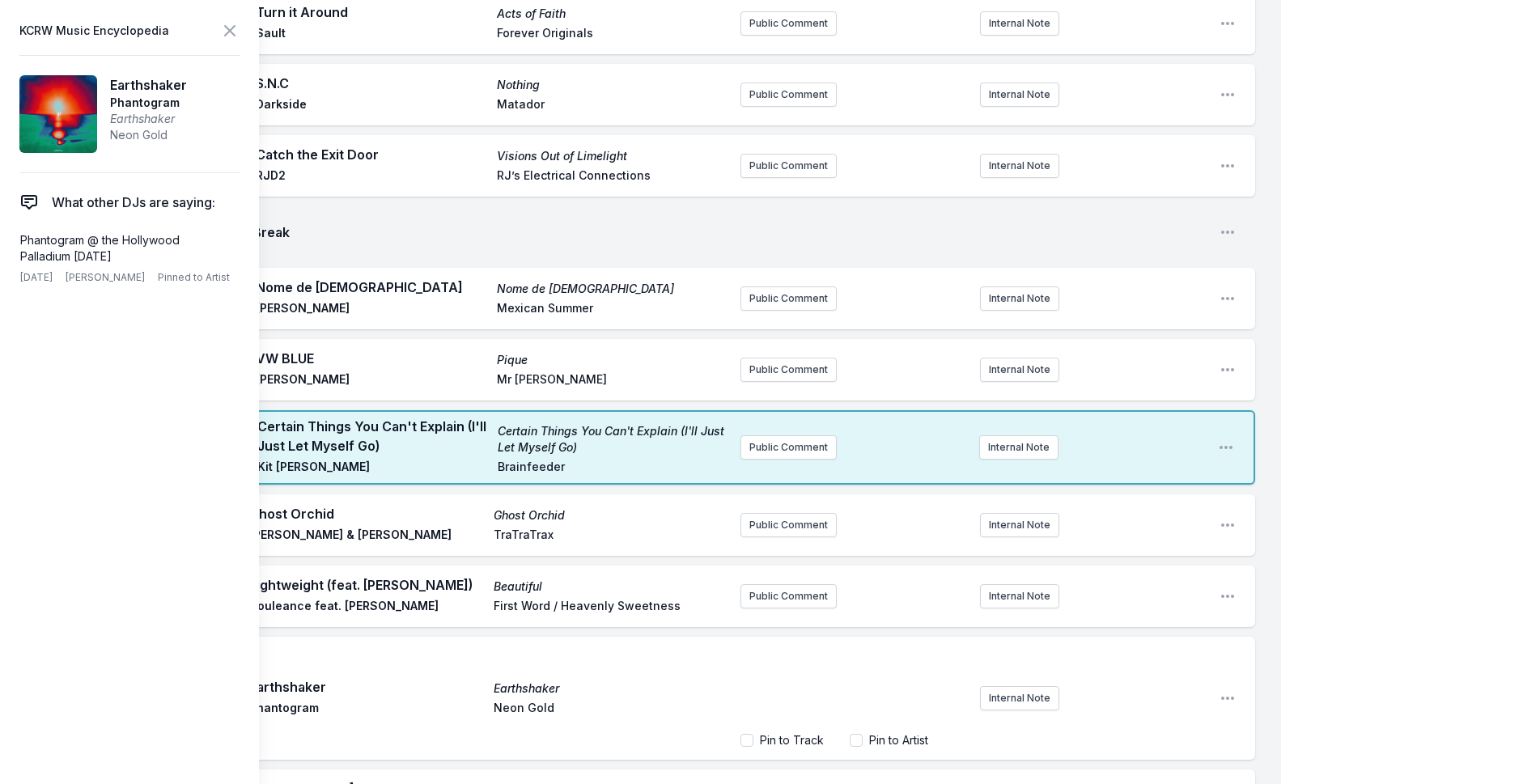
click at [168, 82] on span "Earthshaker" at bounding box center [149, 85] width 77 height 19
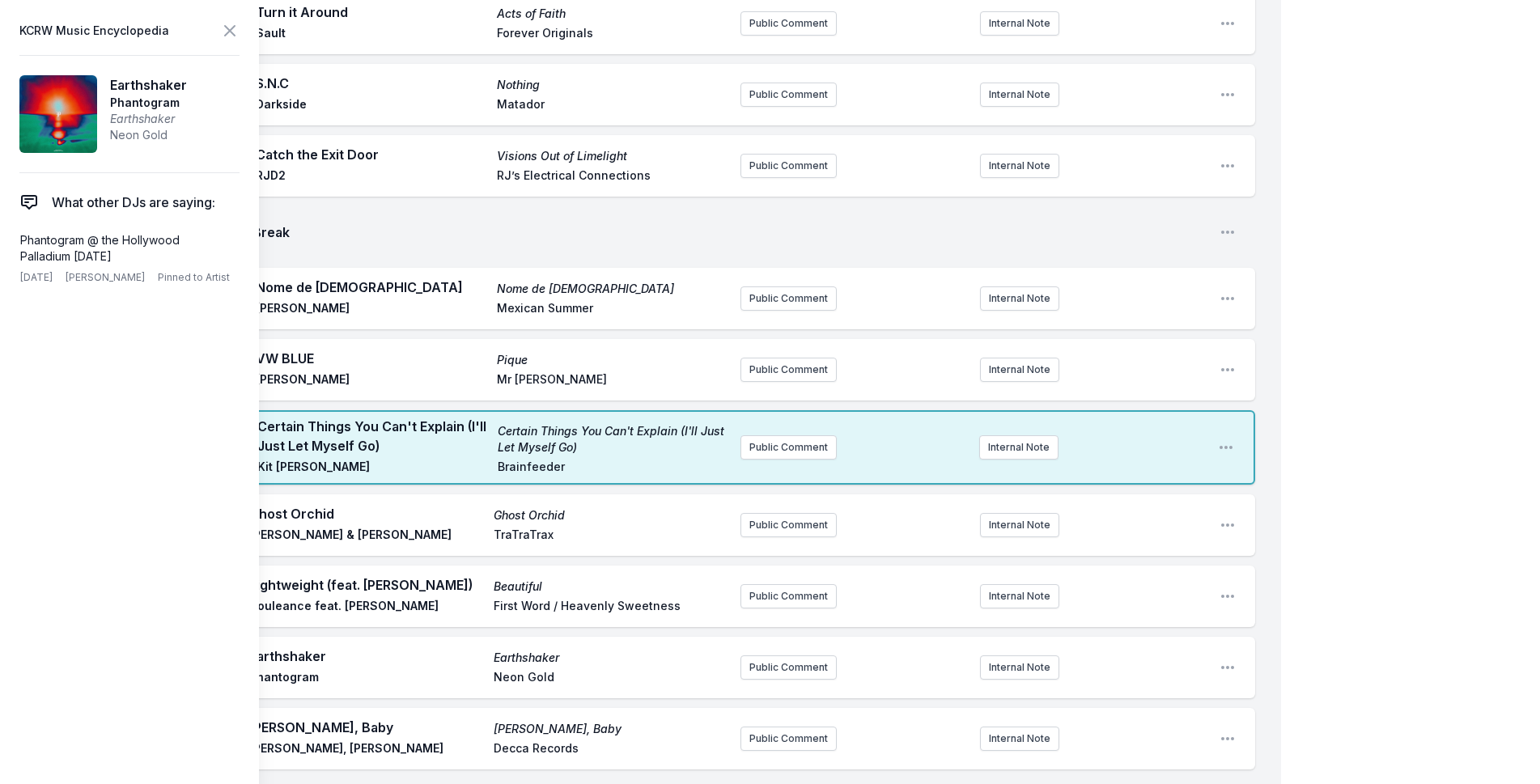
click at [168, 82] on span "Earthshaker" at bounding box center [149, 85] width 77 height 19
copy span "Earthshaker"
click at [770, 655] on button "Public Comment" at bounding box center [788, 667] width 97 height 24
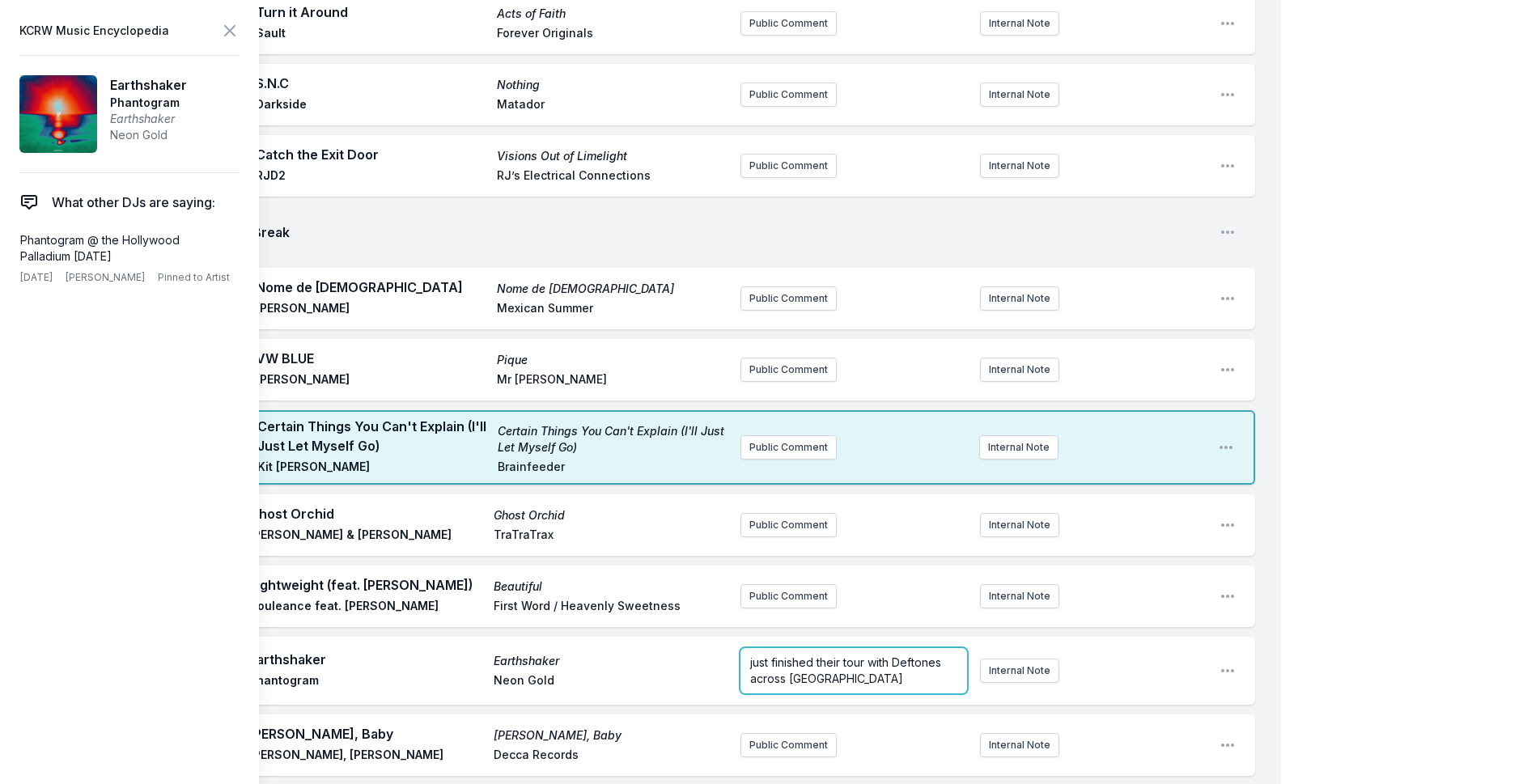
click at [898, 654] on p "just finished their tour with Deftones across [GEOGRAPHIC_DATA]" at bounding box center [853, 670] width 207 height 32
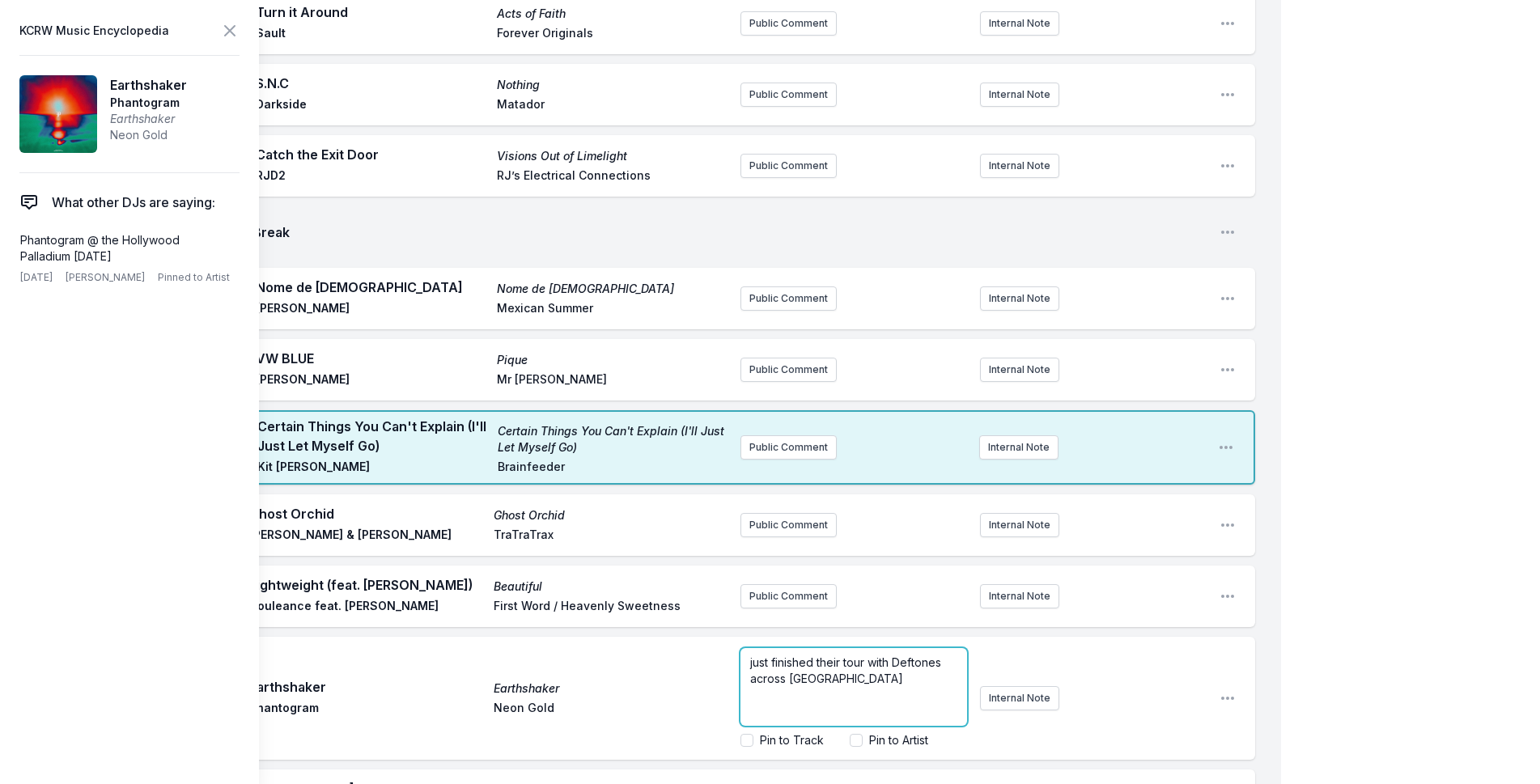
click at [897, 654] on p "just finished their tour with Deftones across [GEOGRAPHIC_DATA]" at bounding box center [853, 670] width 207 height 32
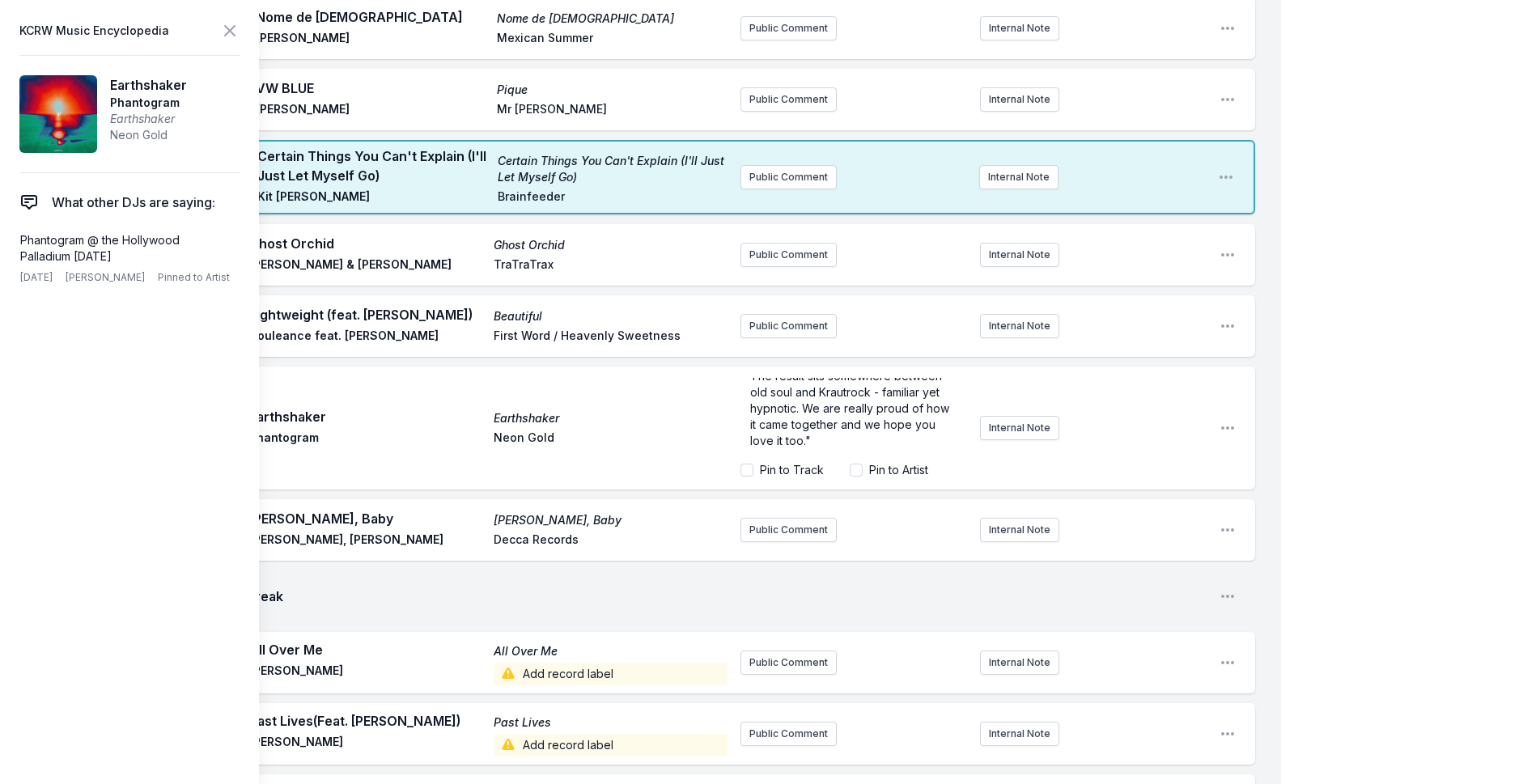
click at [1366, 412] on div "My Playlist KCRW Playlist Directory Reports NC NN User Guide Report Bug Sign ou…" at bounding box center [770, 673] width 1540 height 4192
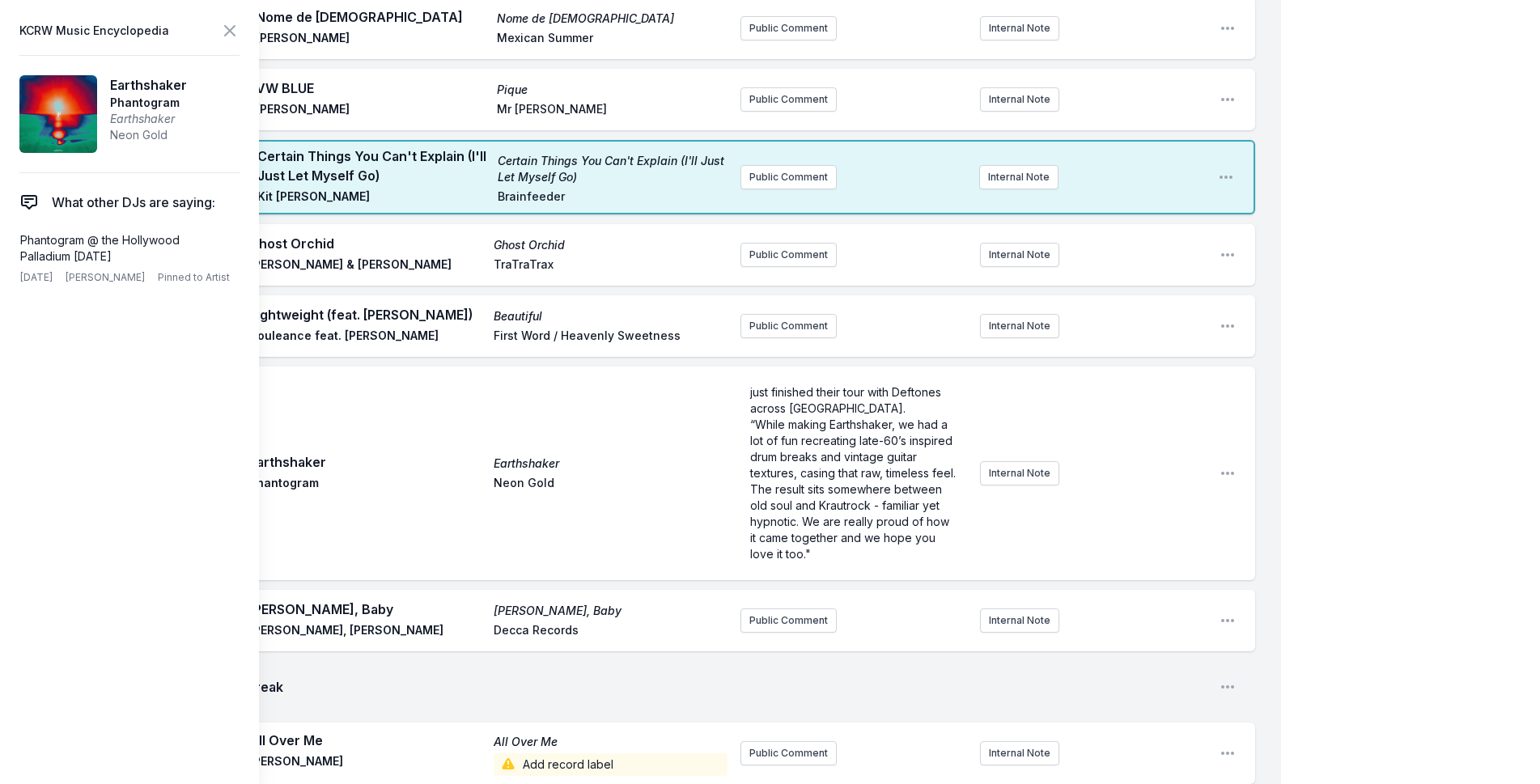
scroll to position [0, 0]
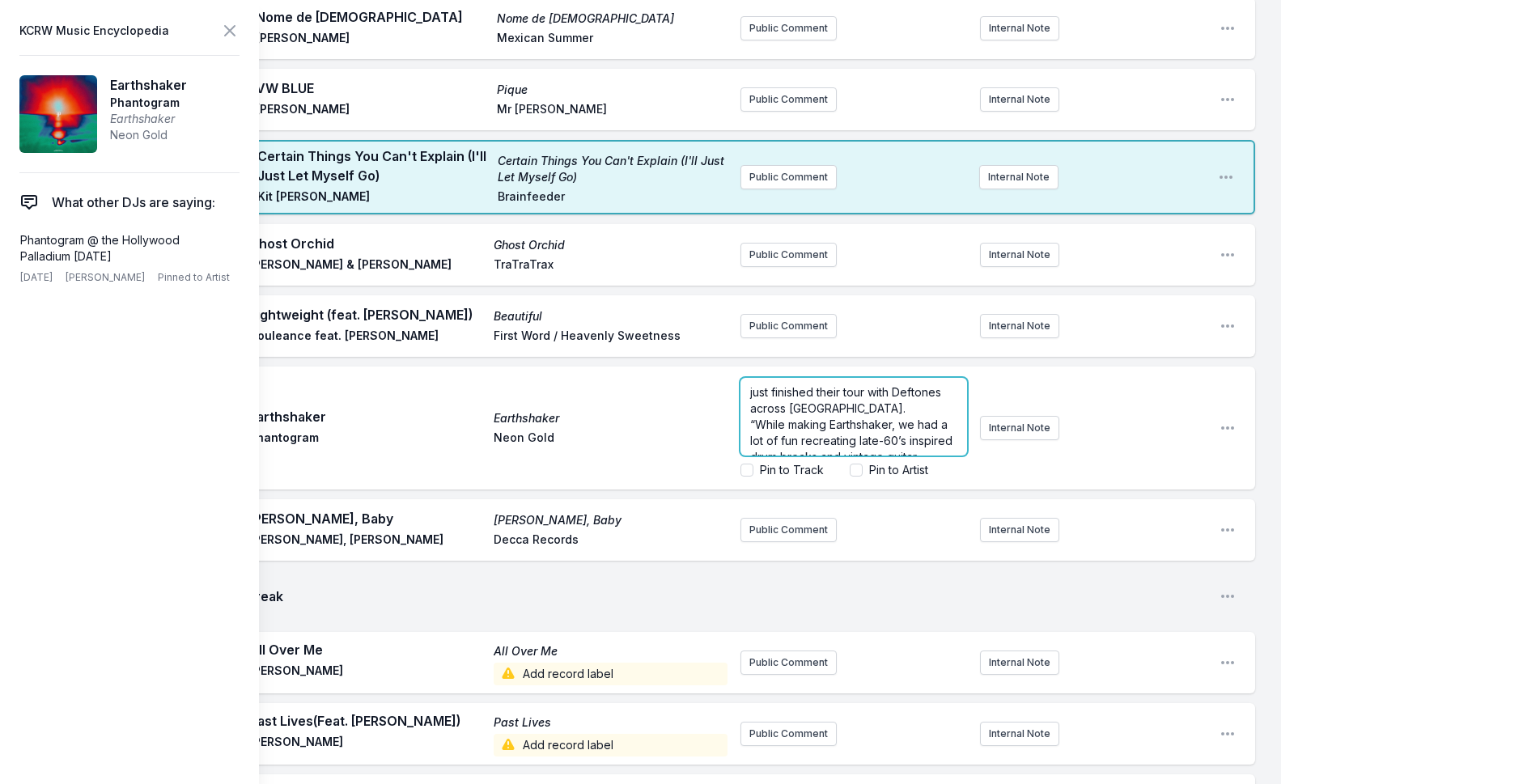
click at [778, 426] on form "just finished their tour with Deftones across [GEOGRAPHIC_DATA]. “While making …" at bounding box center [853, 427] width 226 height 100
click at [777, 462] on label "Pin to Track" at bounding box center [792, 471] width 64 height 17
click at [753, 463] on input "Pin to Track" at bounding box center [747, 470] width 13 height 13
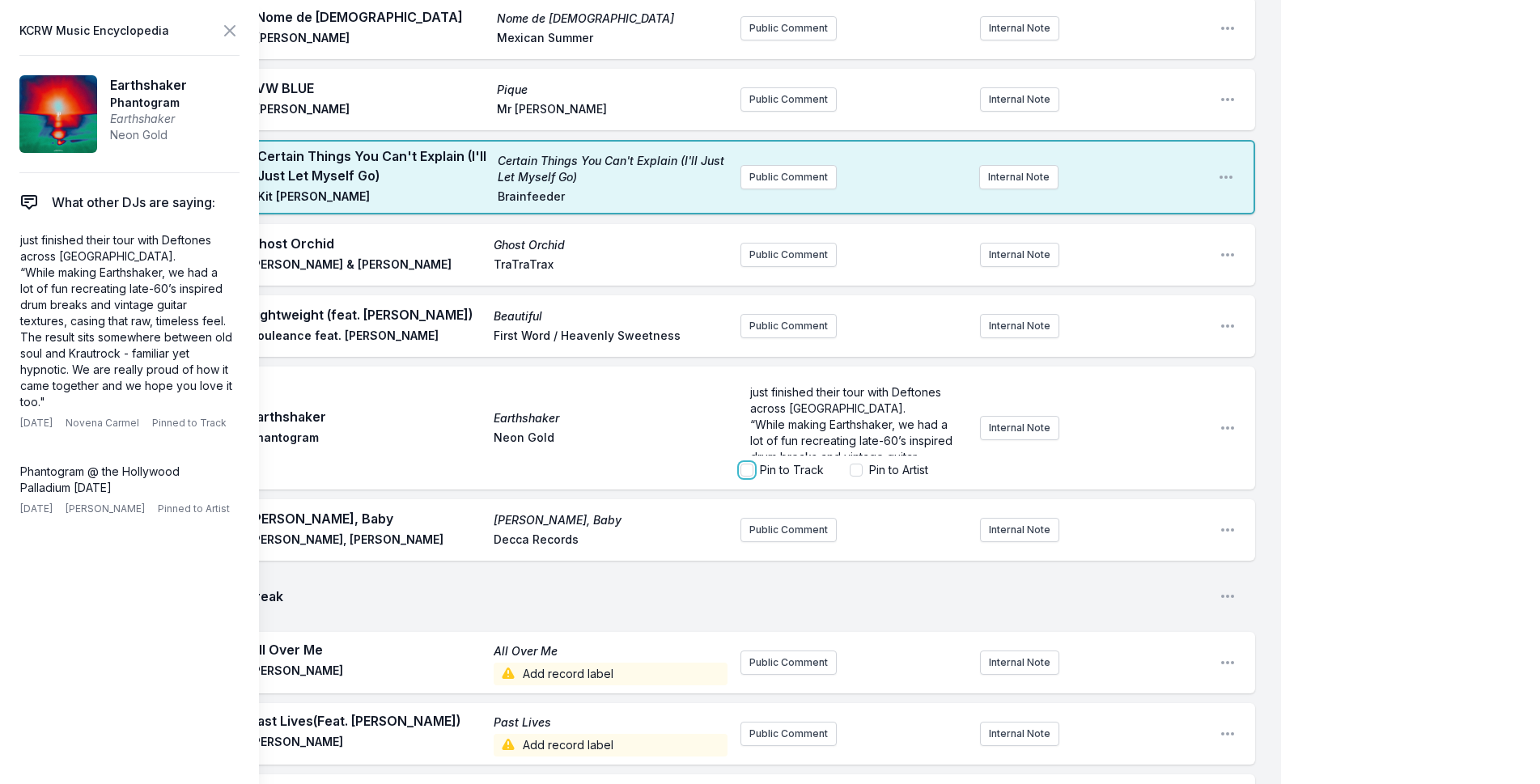
checkbox input "true"
click at [1306, 407] on div "My Playlist KCRW Playlist Directory Reports NC NN User Guide Report Bug Sign ou…" at bounding box center [770, 673] width 1540 height 4192
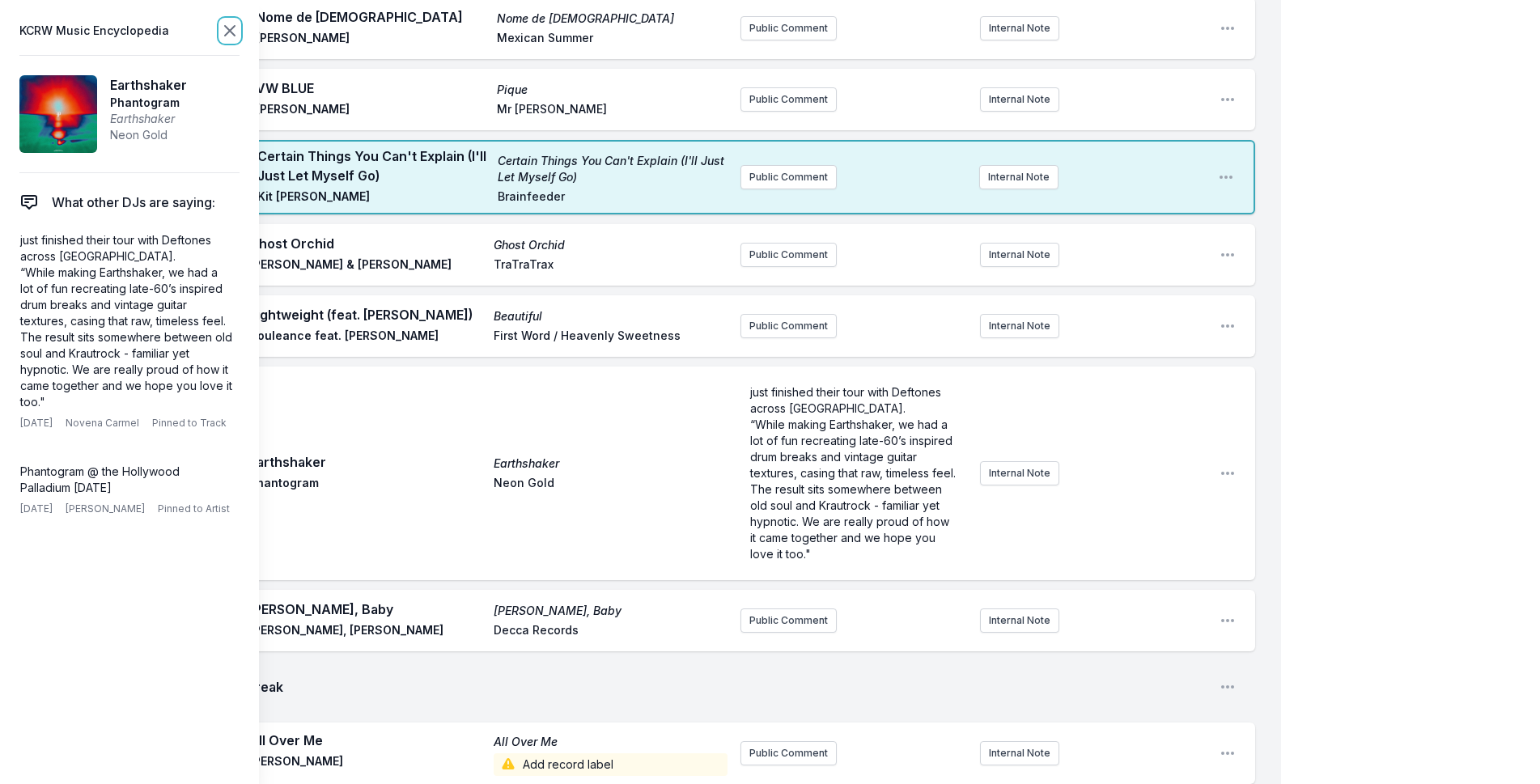
click at [235, 32] on icon at bounding box center [229, 30] width 19 height 19
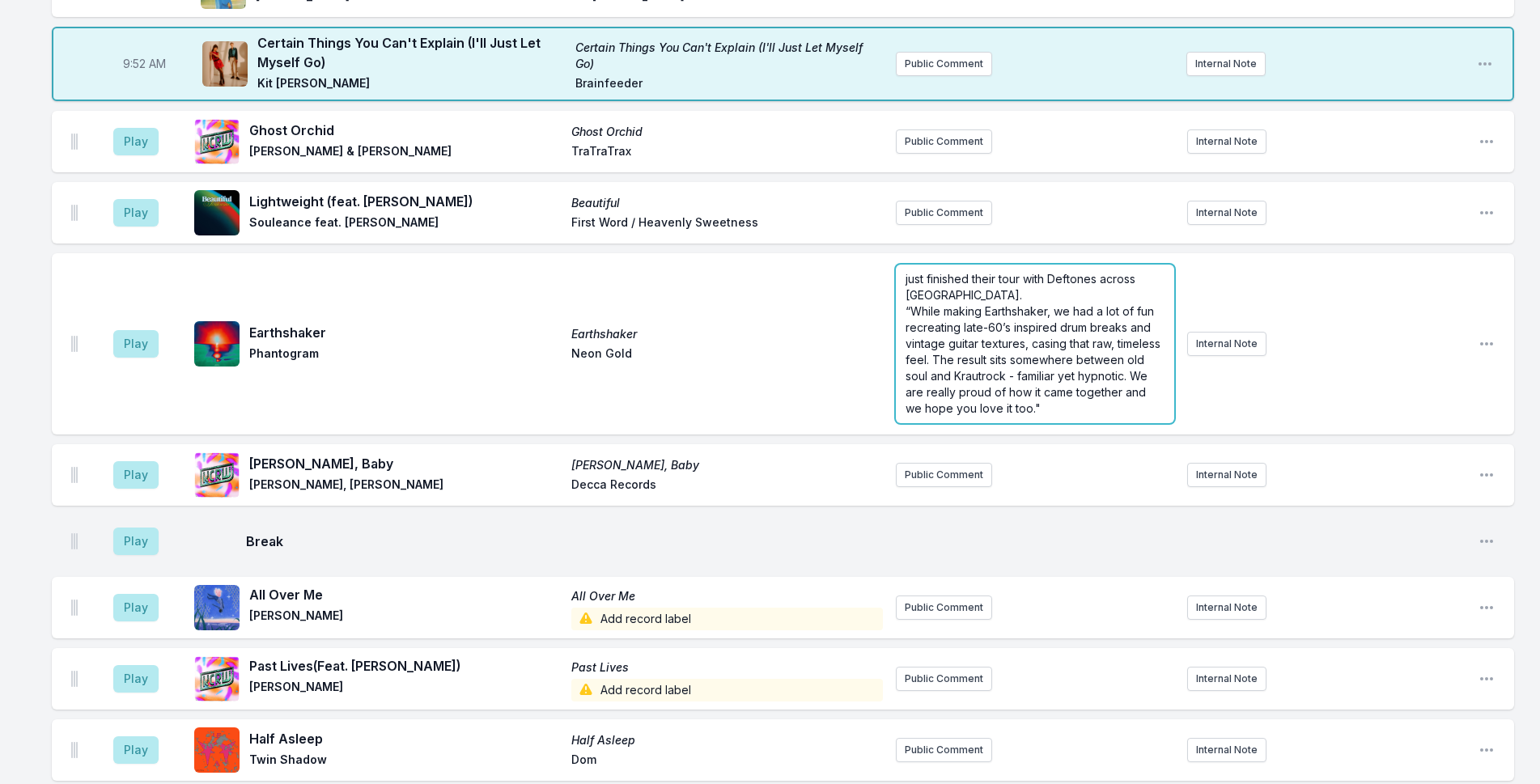
click at [991, 295] on p "just finished their tour with Deftones across [GEOGRAPHIC_DATA]." at bounding box center [1035, 287] width 259 height 32
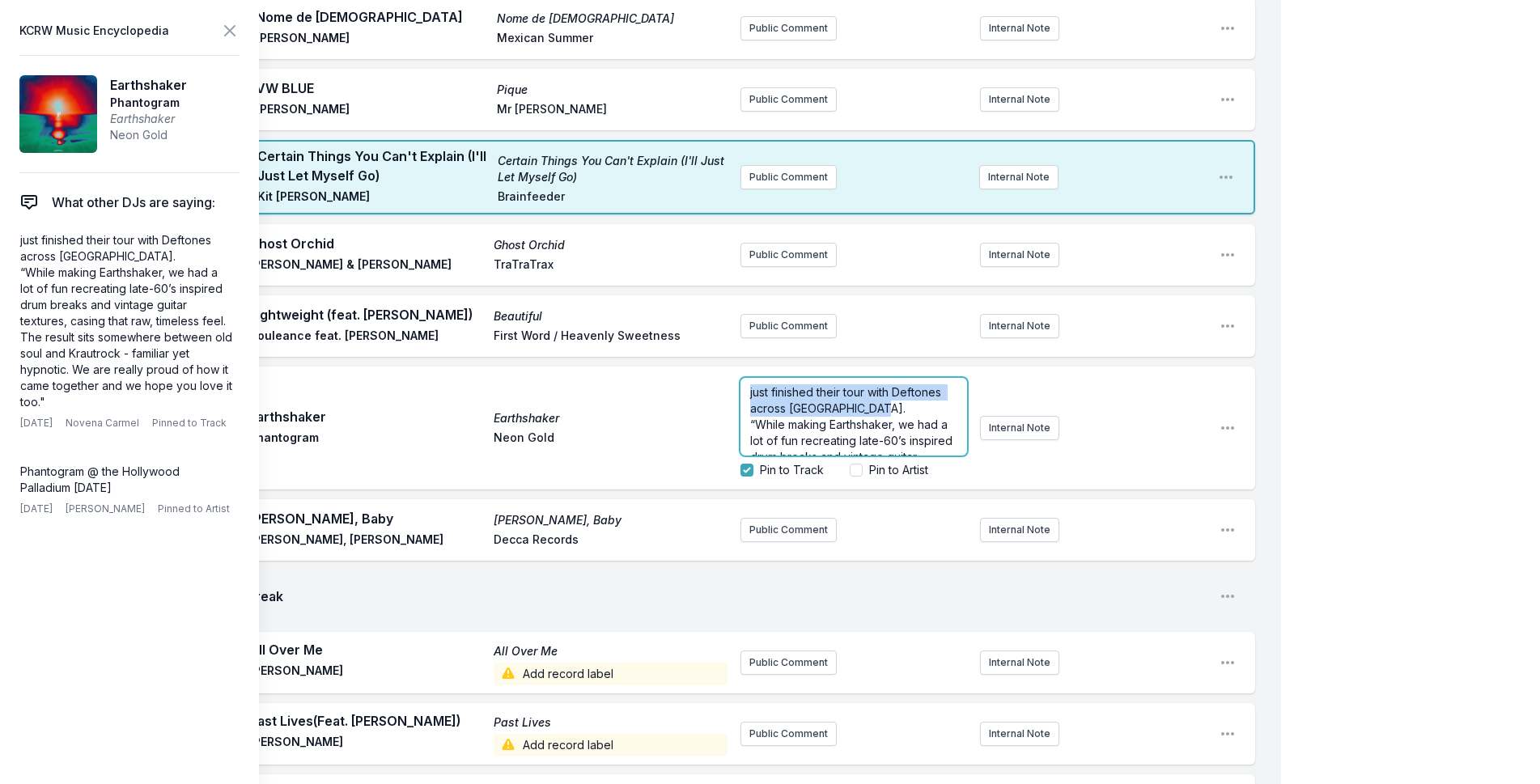
drag, startPoint x: 929, startPoint y: 359, endPoint x: 714, endPoint y: 330, distance: 216.9
click at [714, 367] on div "Play Earthshaker Earthshaker Phantogram Neon Gold just finished their tour with…" at bounding box center [653, 428] width 1203 height 123
click at [751, 402] on span "“While making Earthshaker, we had a lot of fun recreating late-60’s inspired dr…" at bounding box center [854, 473] width 209 height 143
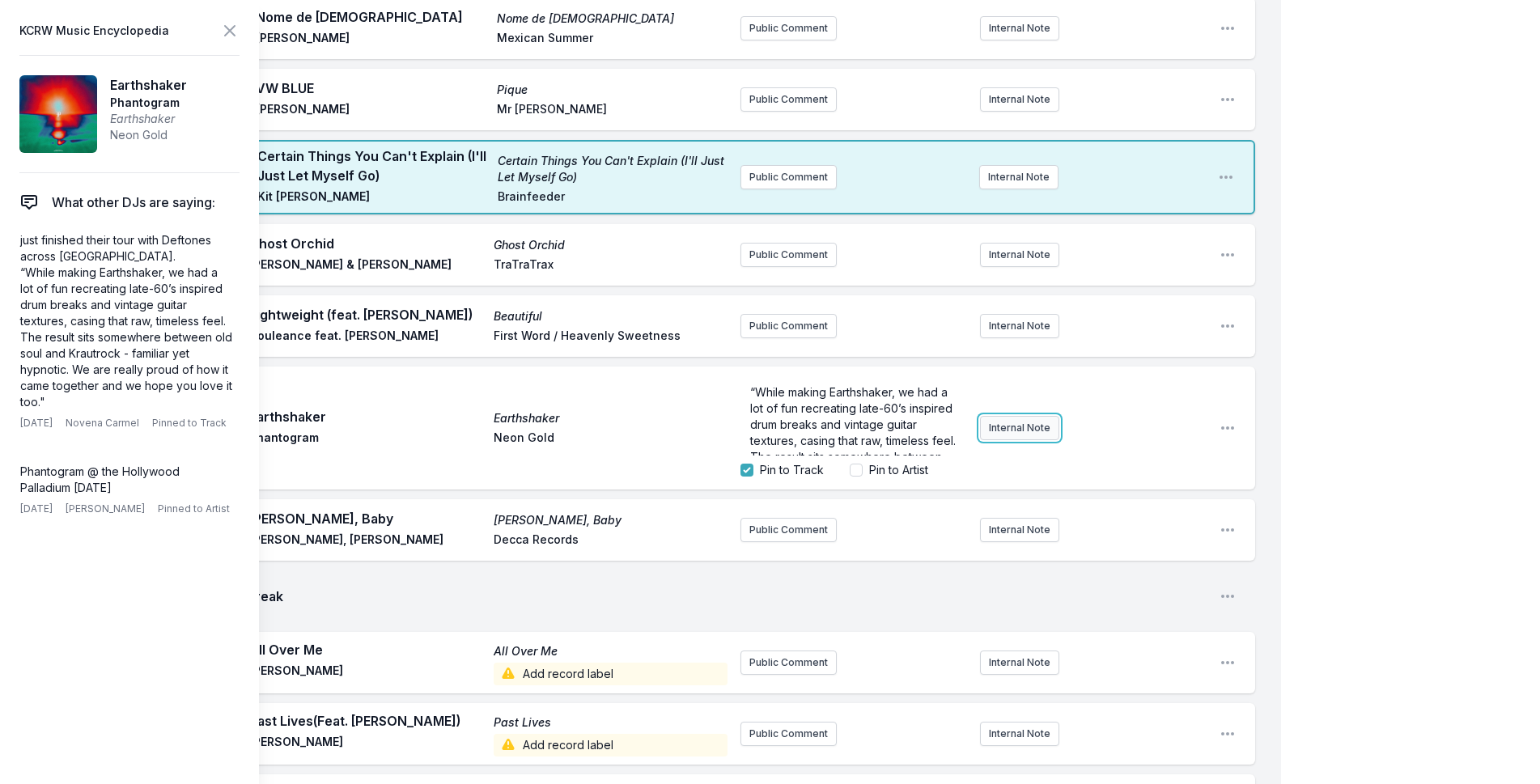
click at [995, 380] on div "“While making Earthshaker, we had a lot of fun recreating late-60’s inspired dr…" at bounding box center [973, 427] width 466 height 113
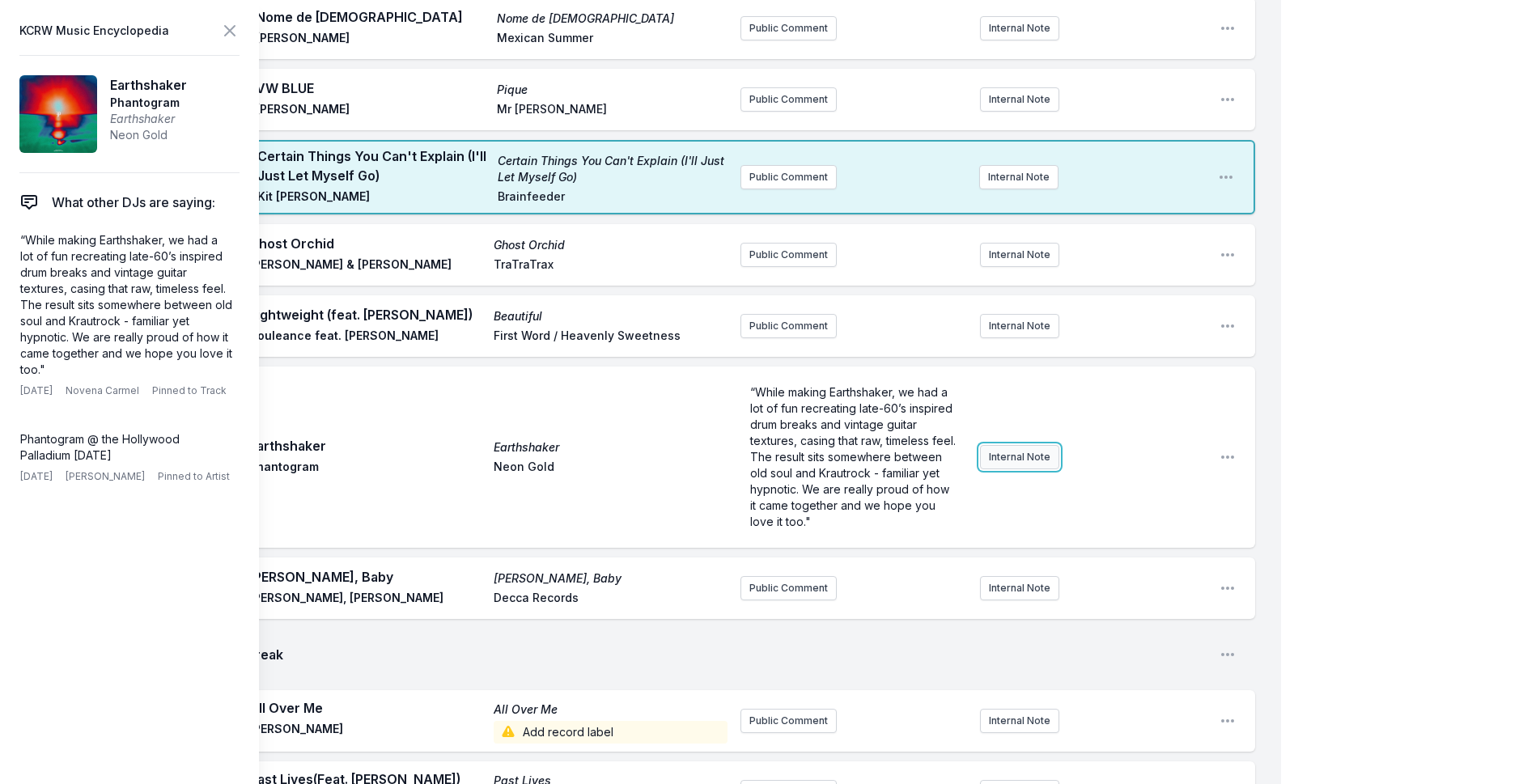
click at [1002, 445] on button "Internal Note" at bounding box center [1020, 457] width 79 height 24
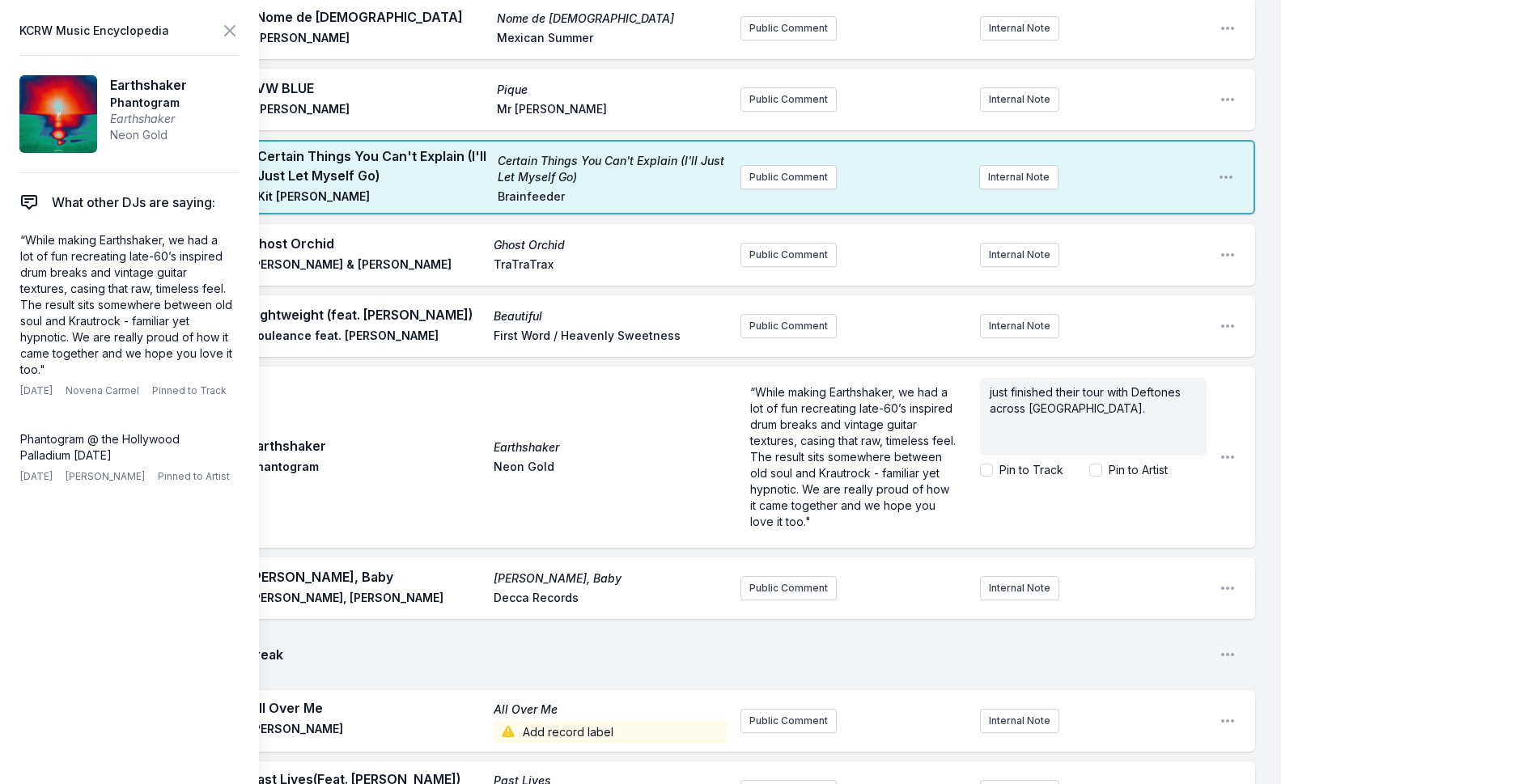
click at [1423, 214] on div "My Playlist KCRW Playlist Directory Reports NC NN User Guide Report Bug Sign ou…" at bounding box center [770, 702] width 1540 height 4250
click at [222, 29] on icon at bounding box center [229, 30] width 19 height 19
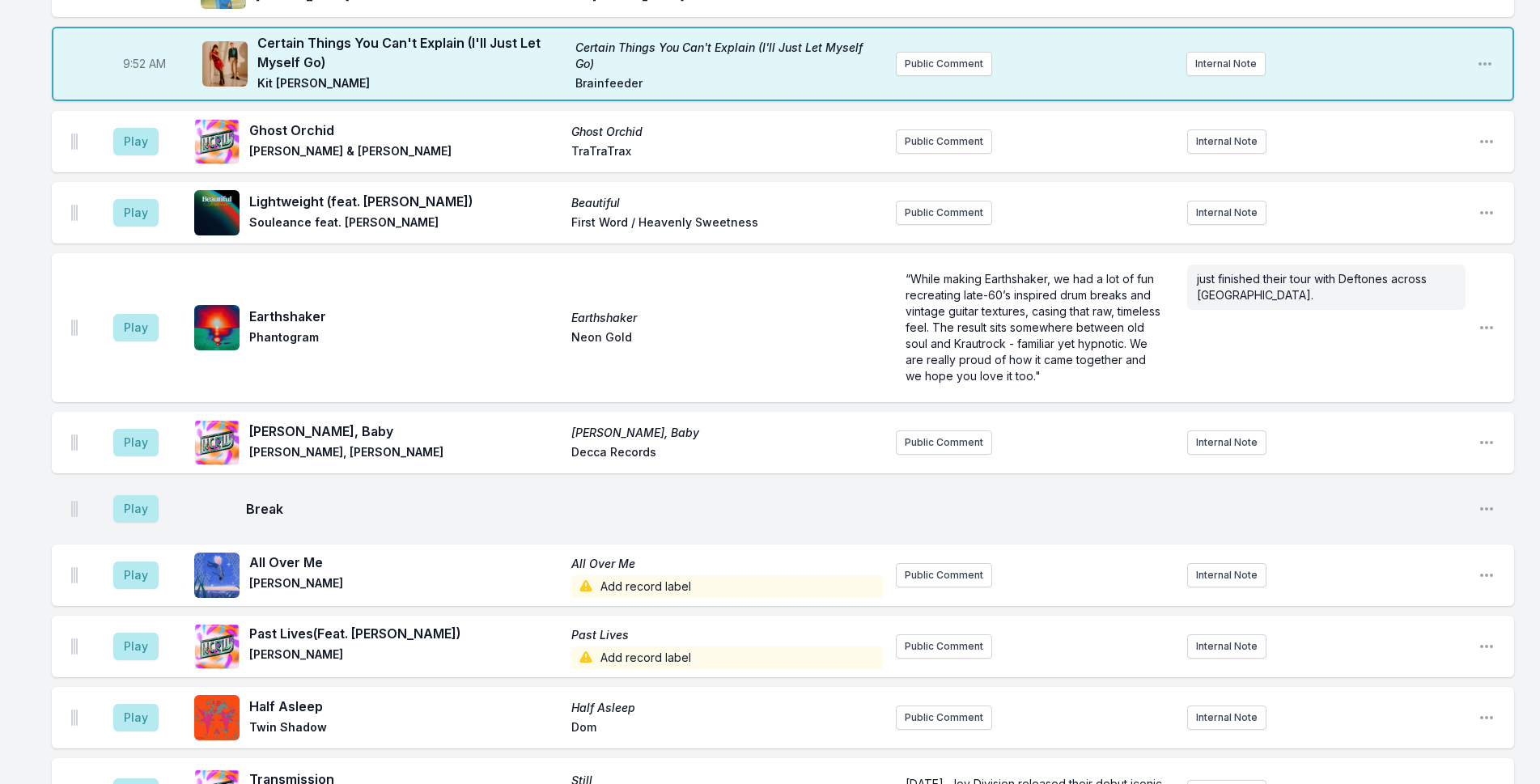
click at [111, 333] on aside "Play" at bounding box center [136, 327] width 91 height 51
click at [131, 330] on button "Play" at bounding box center [135, 327] width 45 height 28
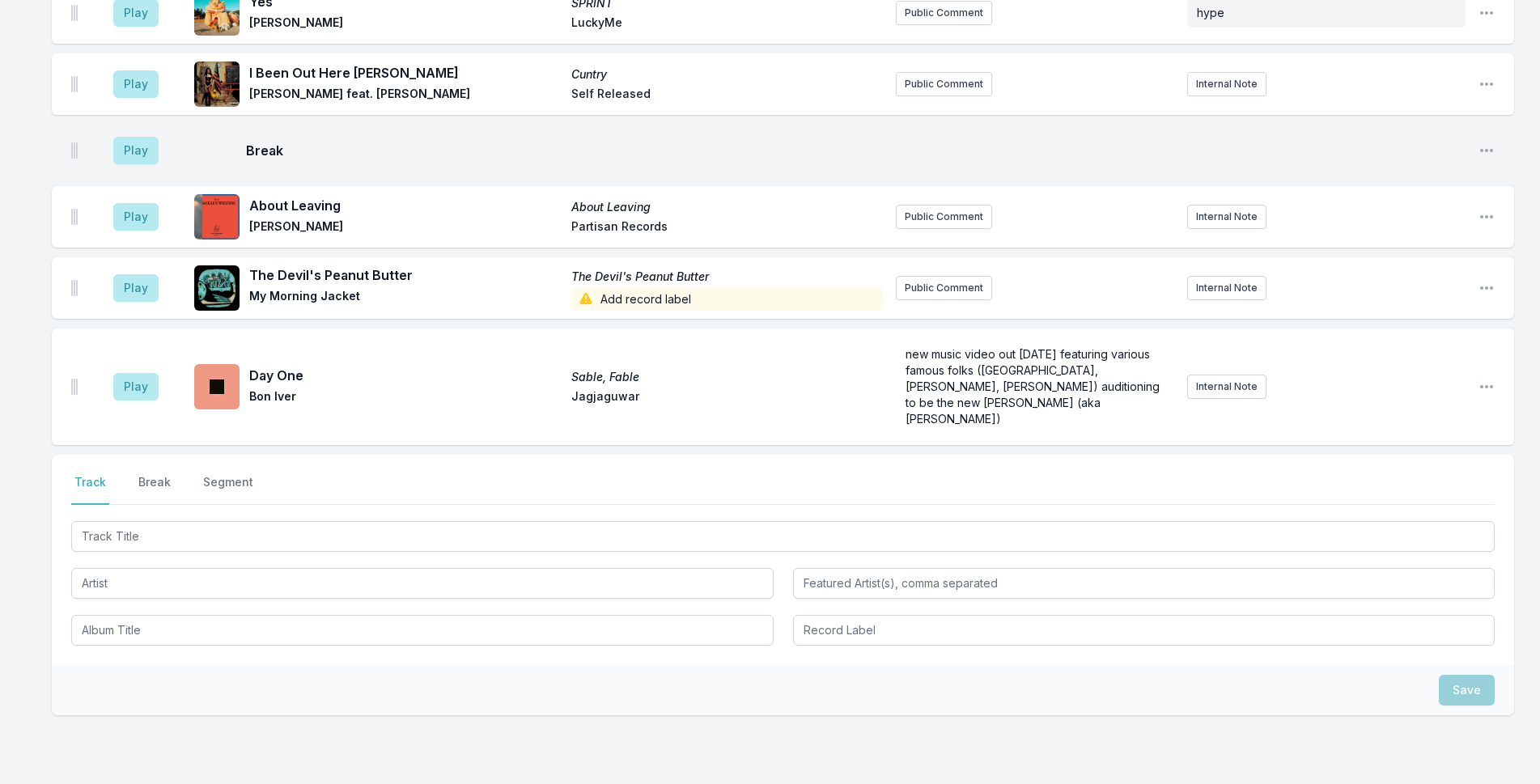
scroll to position [3255, 0]
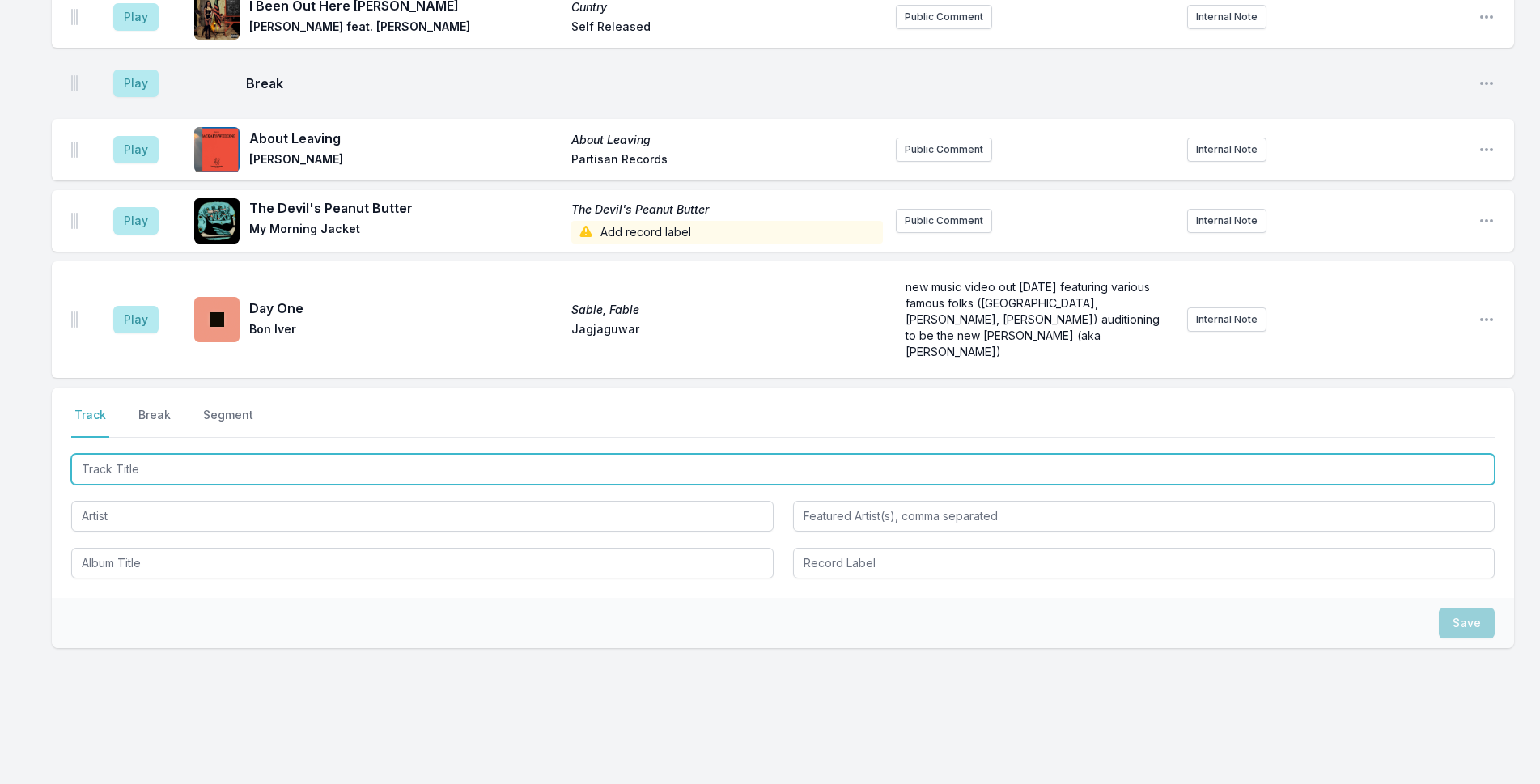
click at [343, 454] on input "Track Title" at bounding box center [782, 469] width 1423 height 30
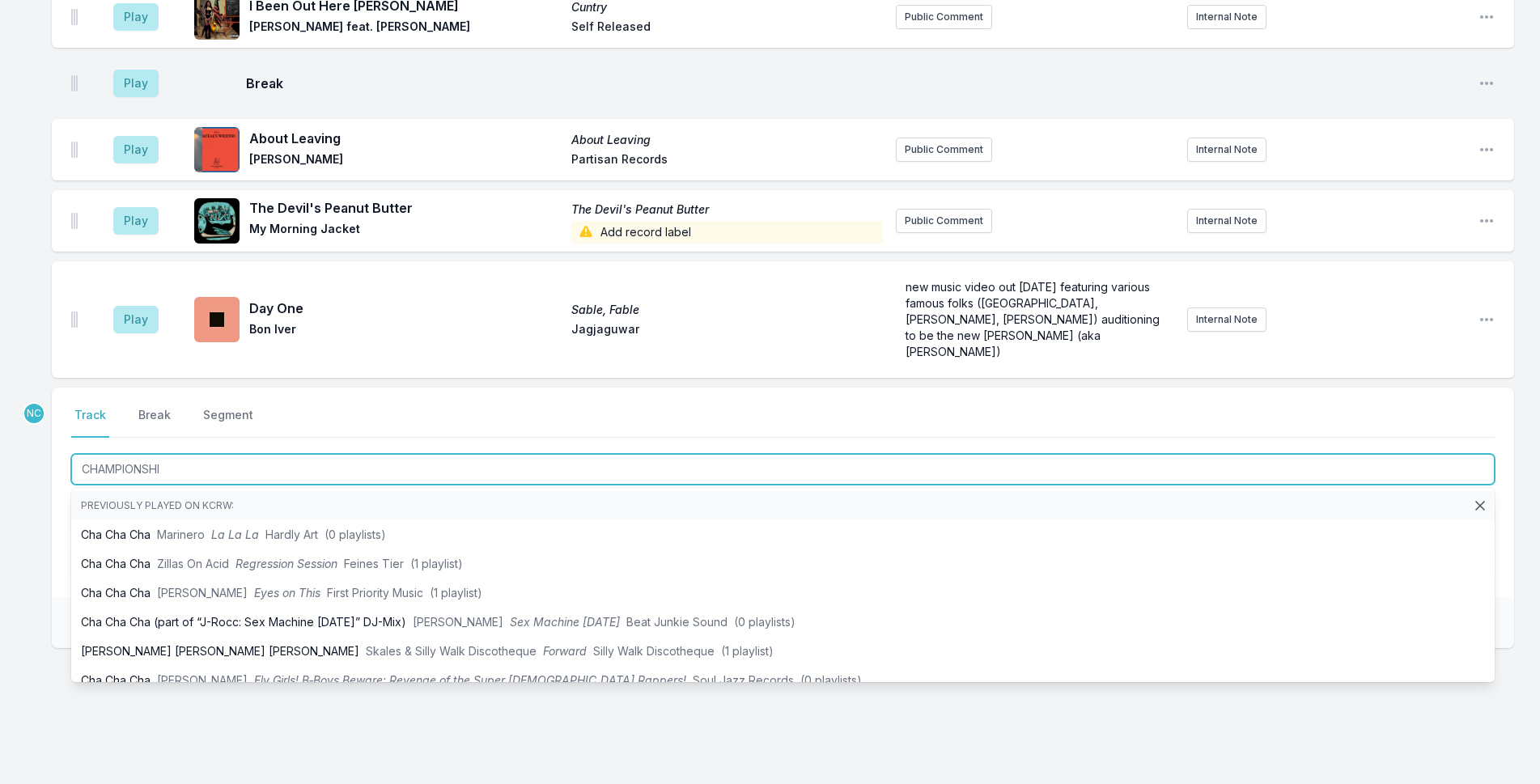
type input "CHAMPIONSHIP"
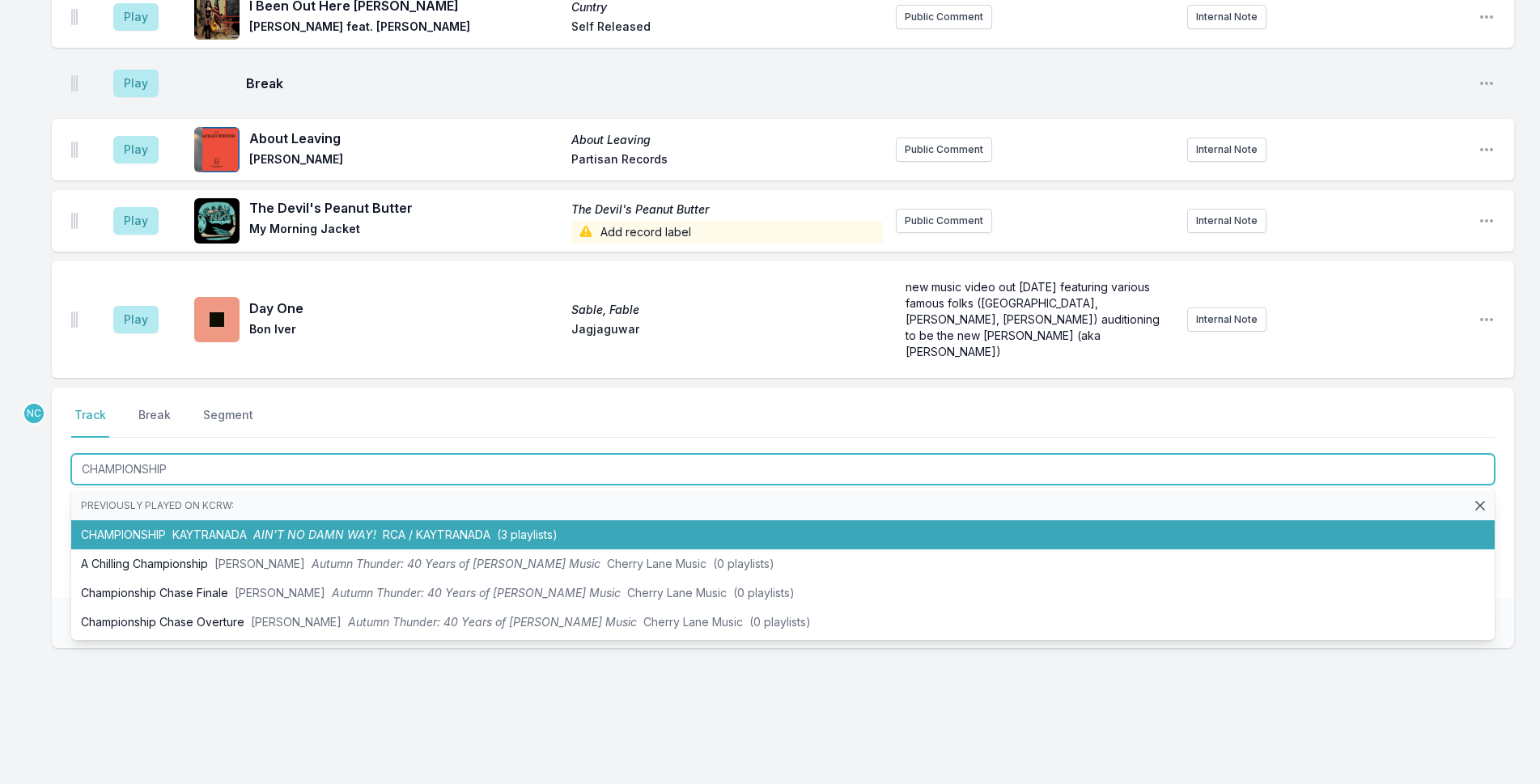
click at [521, 528] on span "(3 playlists)" at bounding box center [527, 534] width 61 height 14
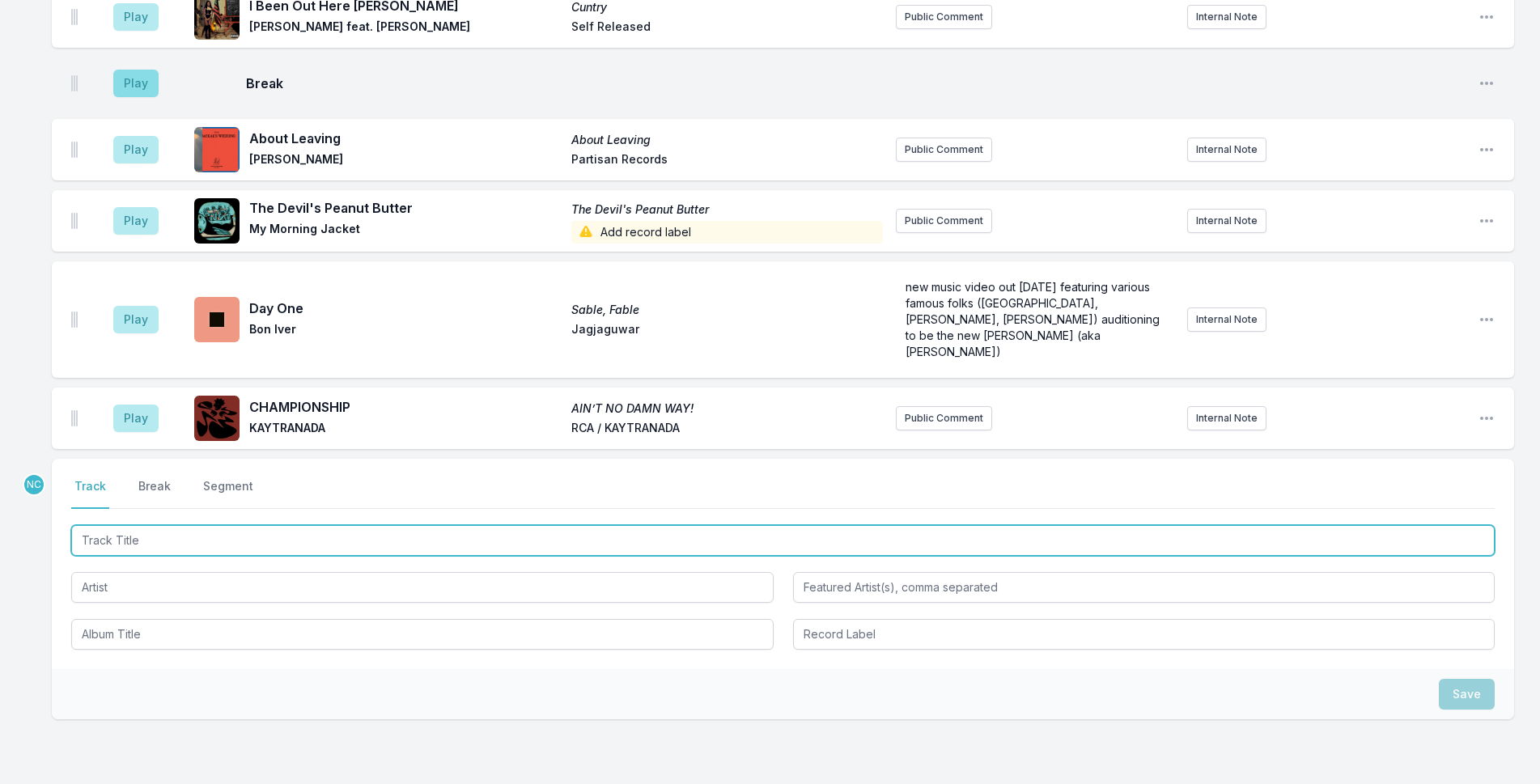
scroll to position [3327, 0]
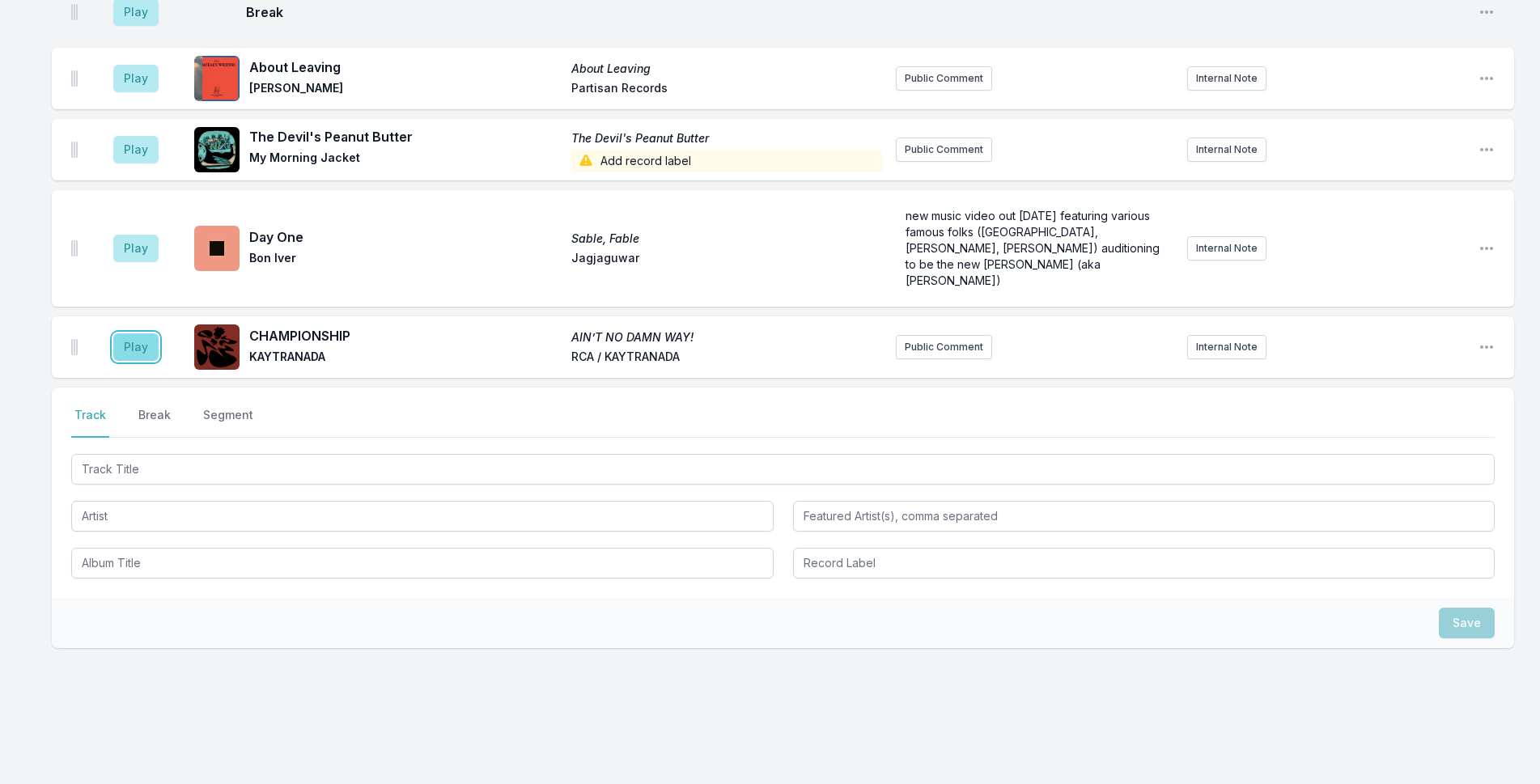
click at [143, 334] on button "Play" at bounding box center [135, 347] width 45 height 28
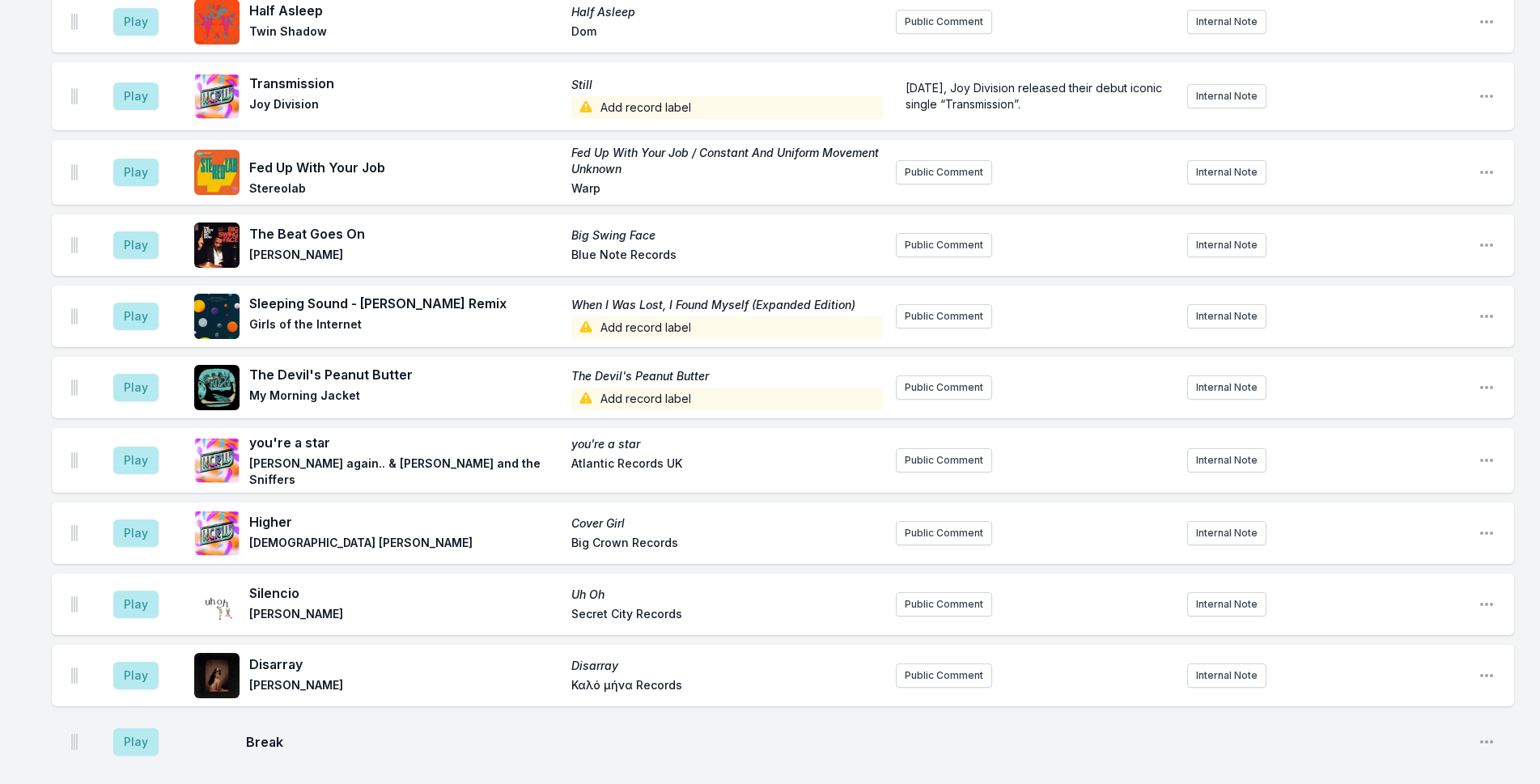
scroll to position [1871, 0]
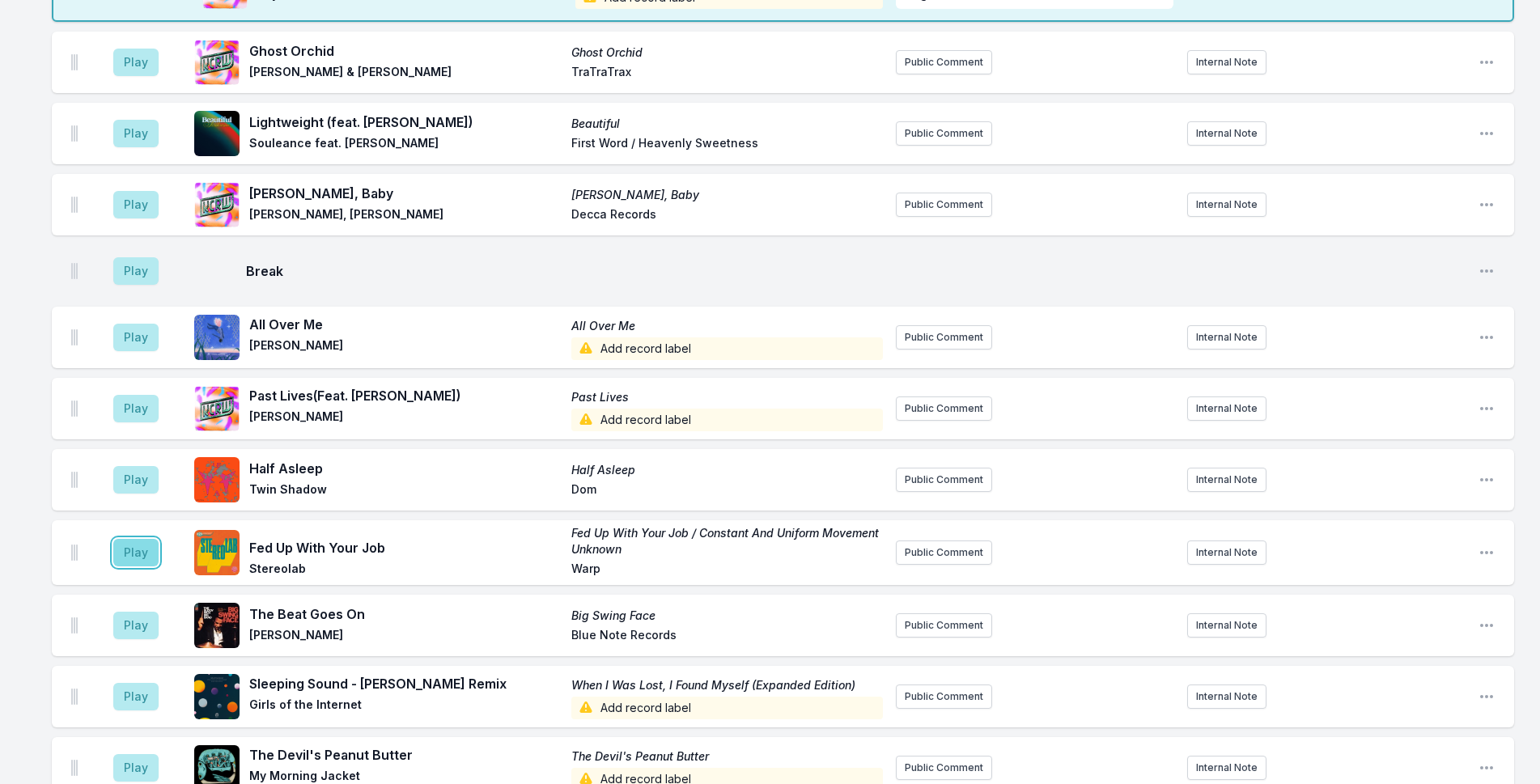
click at [151, 547] on button "Play" at bounding box center [135, 552] width 45 height 28
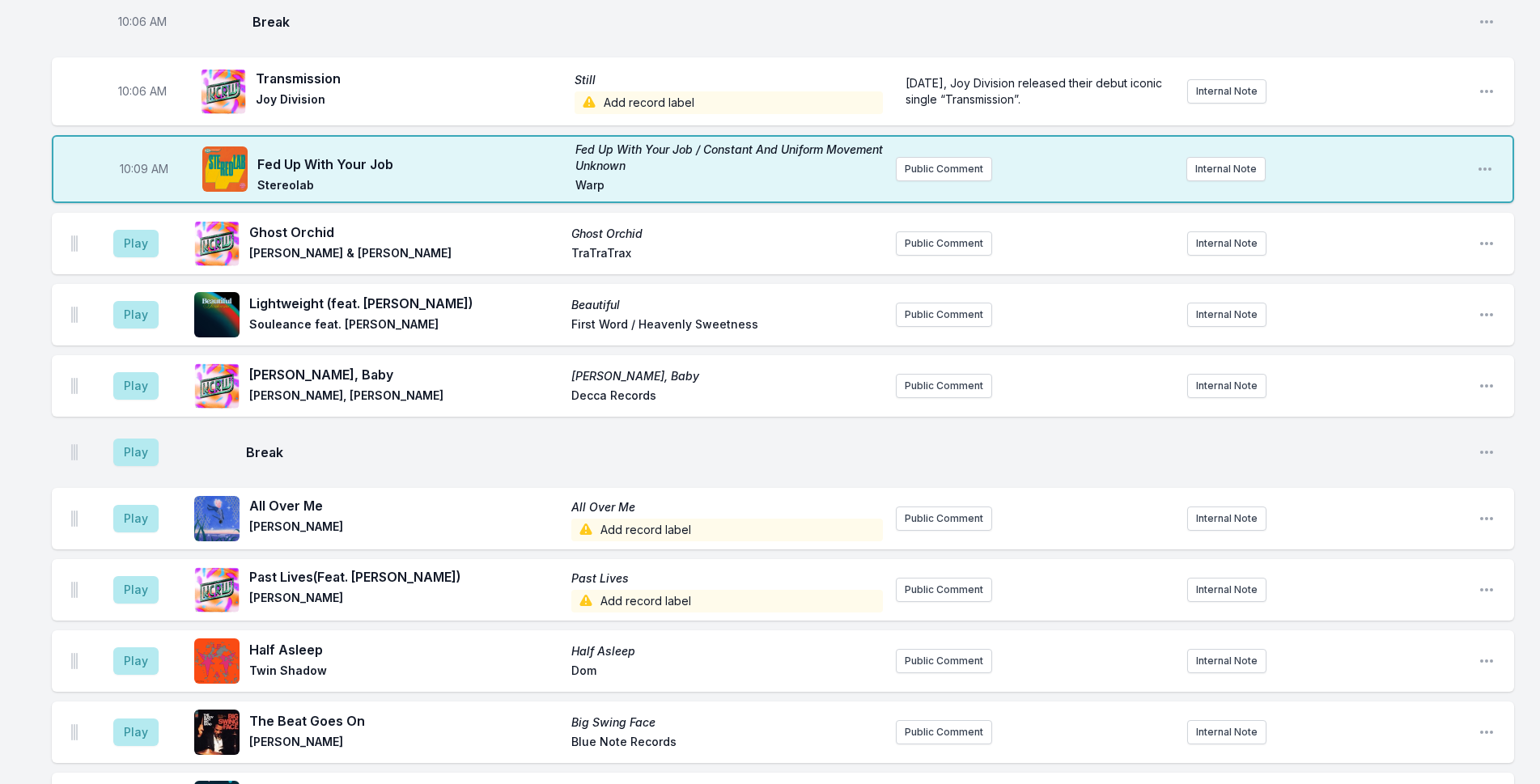
scroll to position [1869, 0]
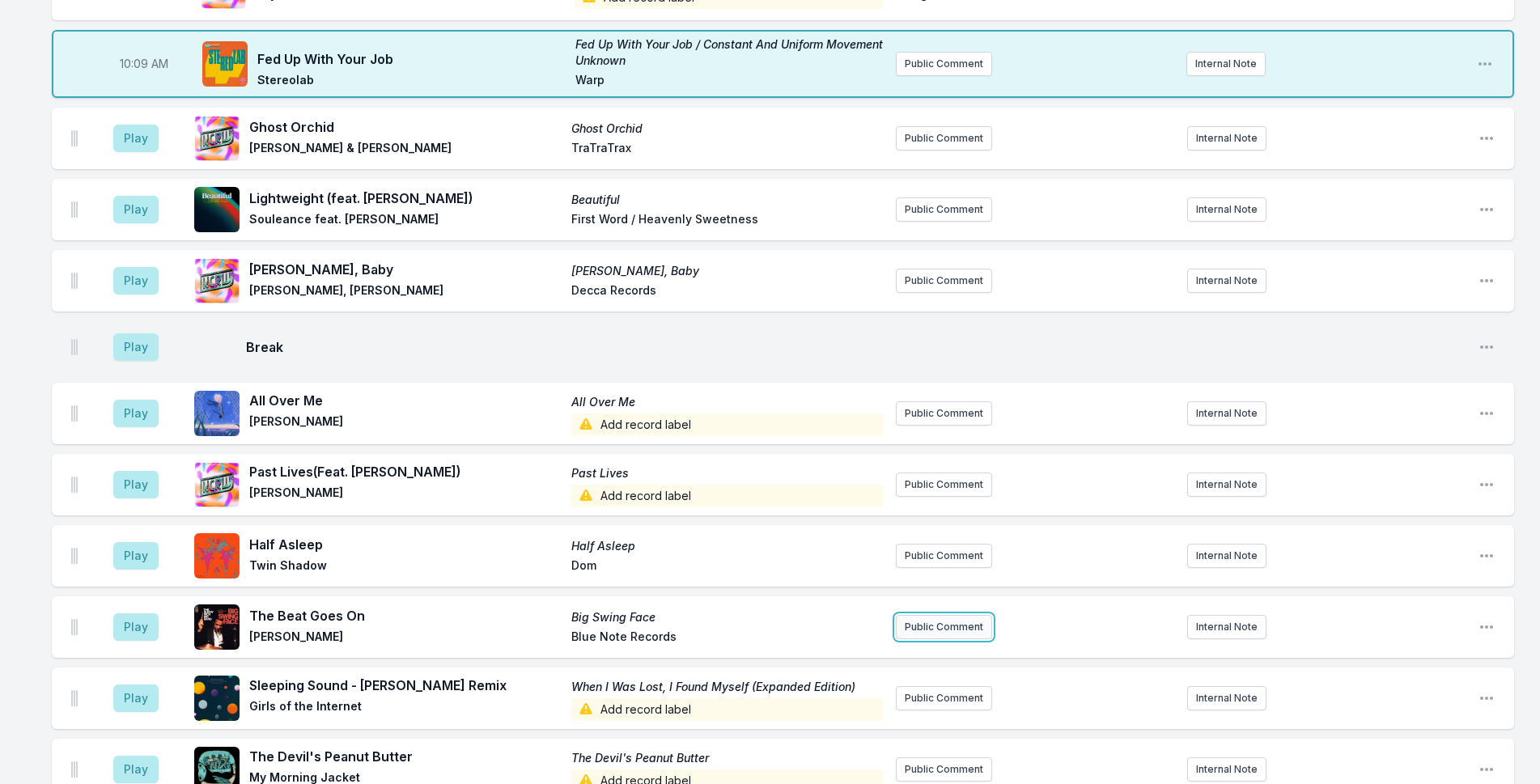
click at [951, 625] on button "Public Comment" at bounding box center [943, 627] width 97 height 24
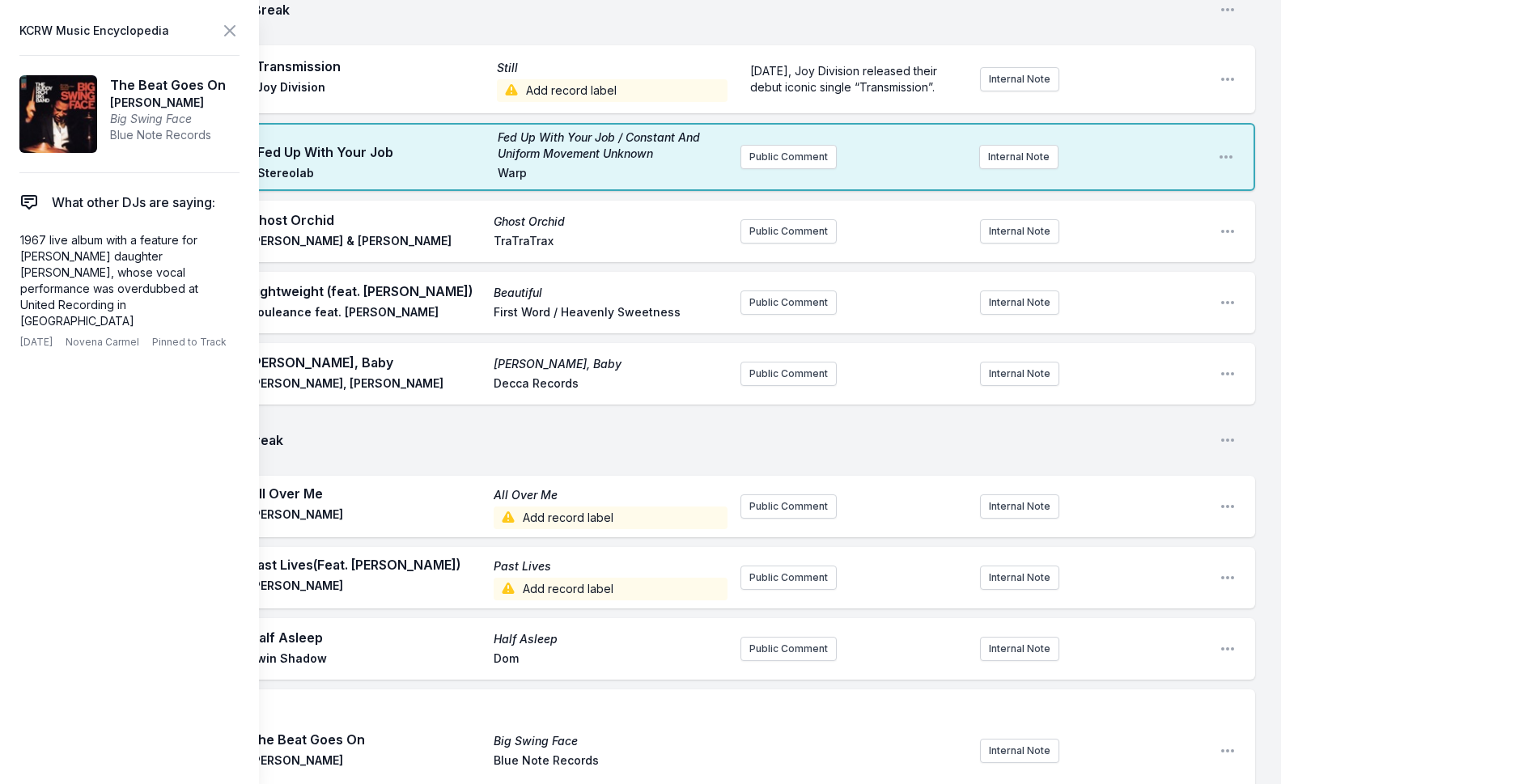
scroll to position [1950, 0]
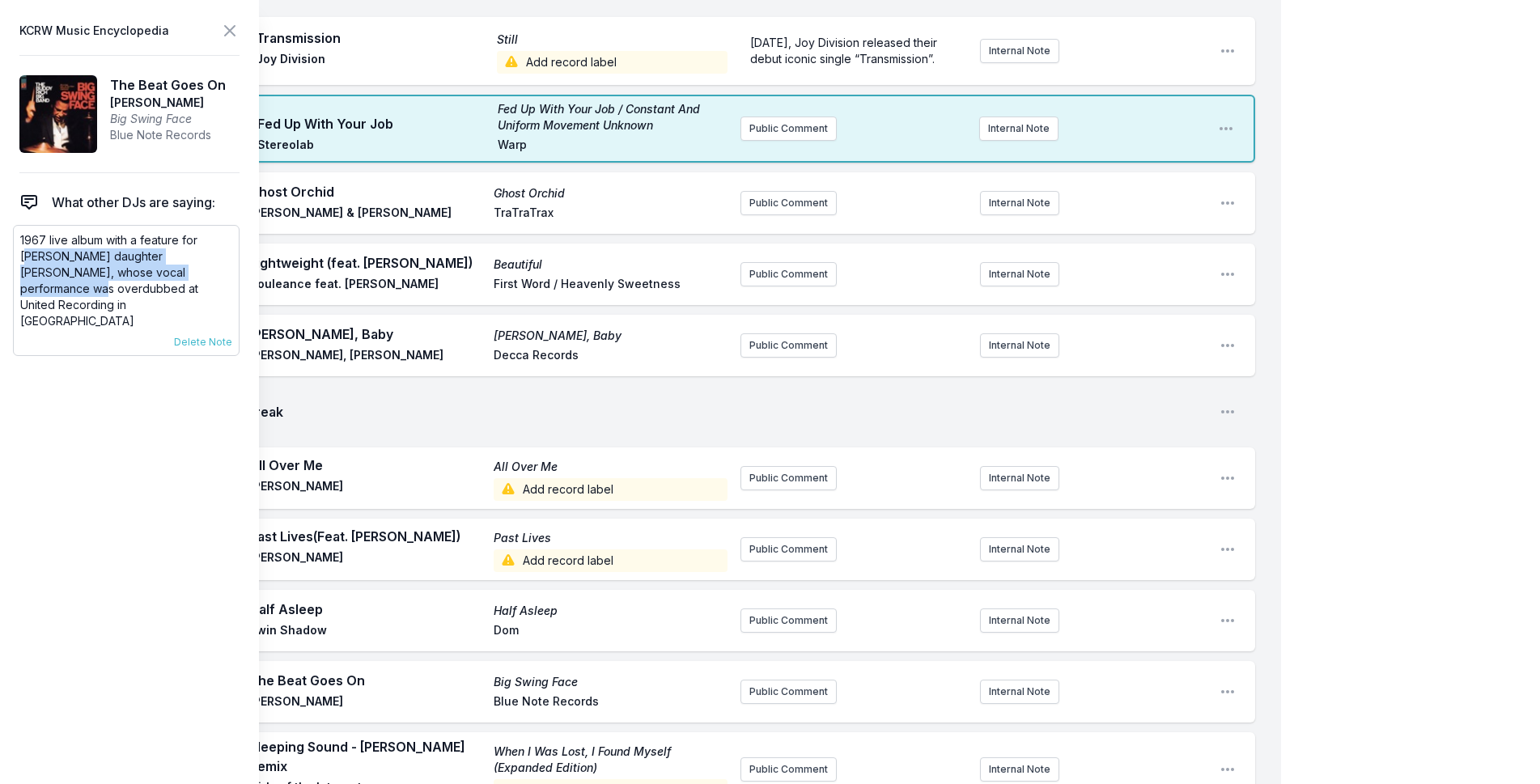
drag, startPoint x: 197, startPoint y: 280, endPoint x: 29, endPoint y: 253, distance: 170.2
click at [29, 253] on p "1967 live album with a feature for [PERSON_NAME] daughter [PERSON_NAME], whose …" at bounding box center [126, 281] width 212 height 97
drag, startPoint x: 200, startPoint y: 290, endPoint x: 13, endPoint y: 244, distance: 192.6
click at [13, 244] on div "1967 live album with a feature for [PERSON_NAME] daughter [PERSON_NAME], whose …" at bounding box center [126, 290] width 226 height 131
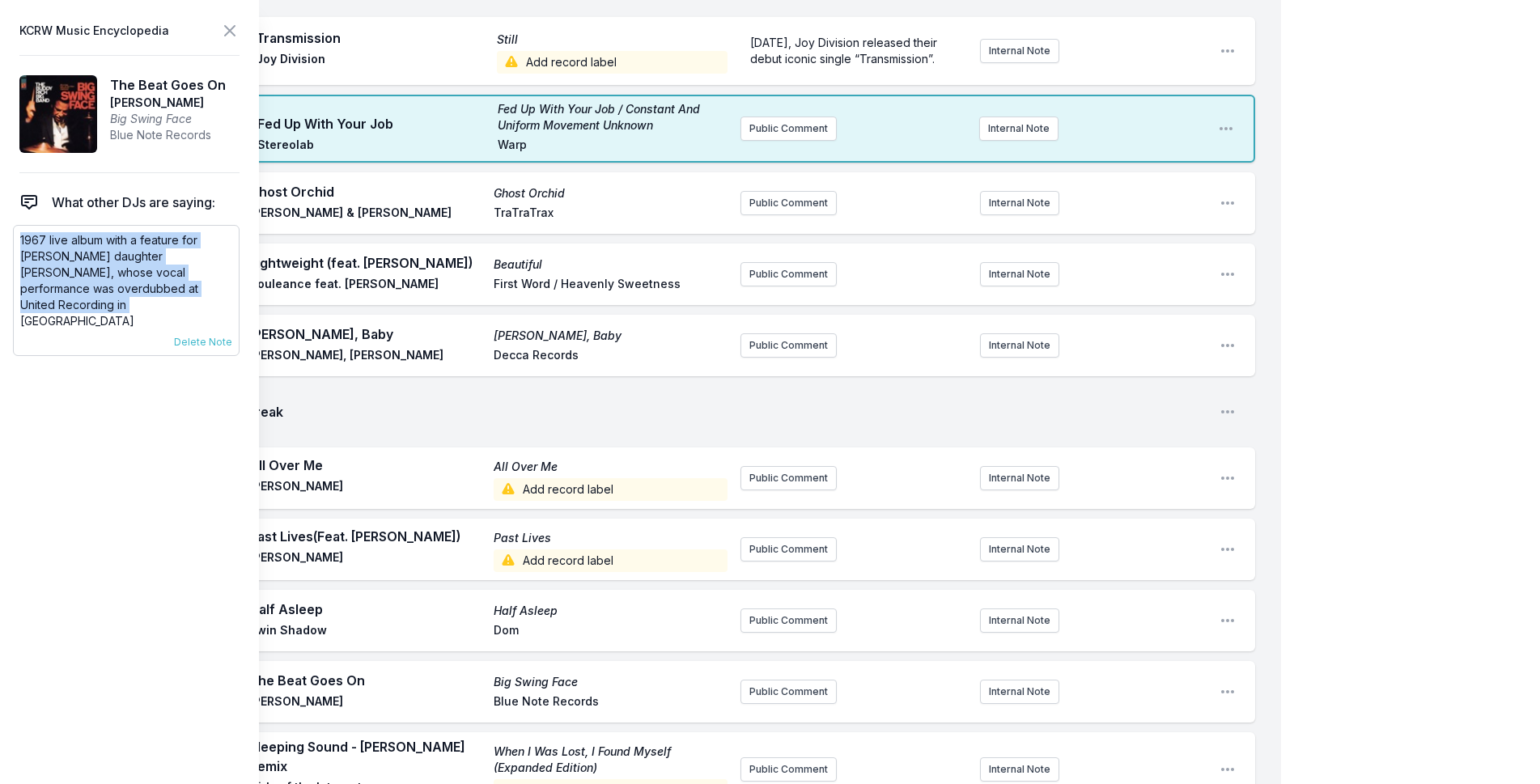
copy p "1967 live album with a feature for [PERSON_NAME] daughter [PERSON_NAME], whose …"
click at [765, 679] on button "Public Comment" at bounding box center [788, 691] width 97 height 24
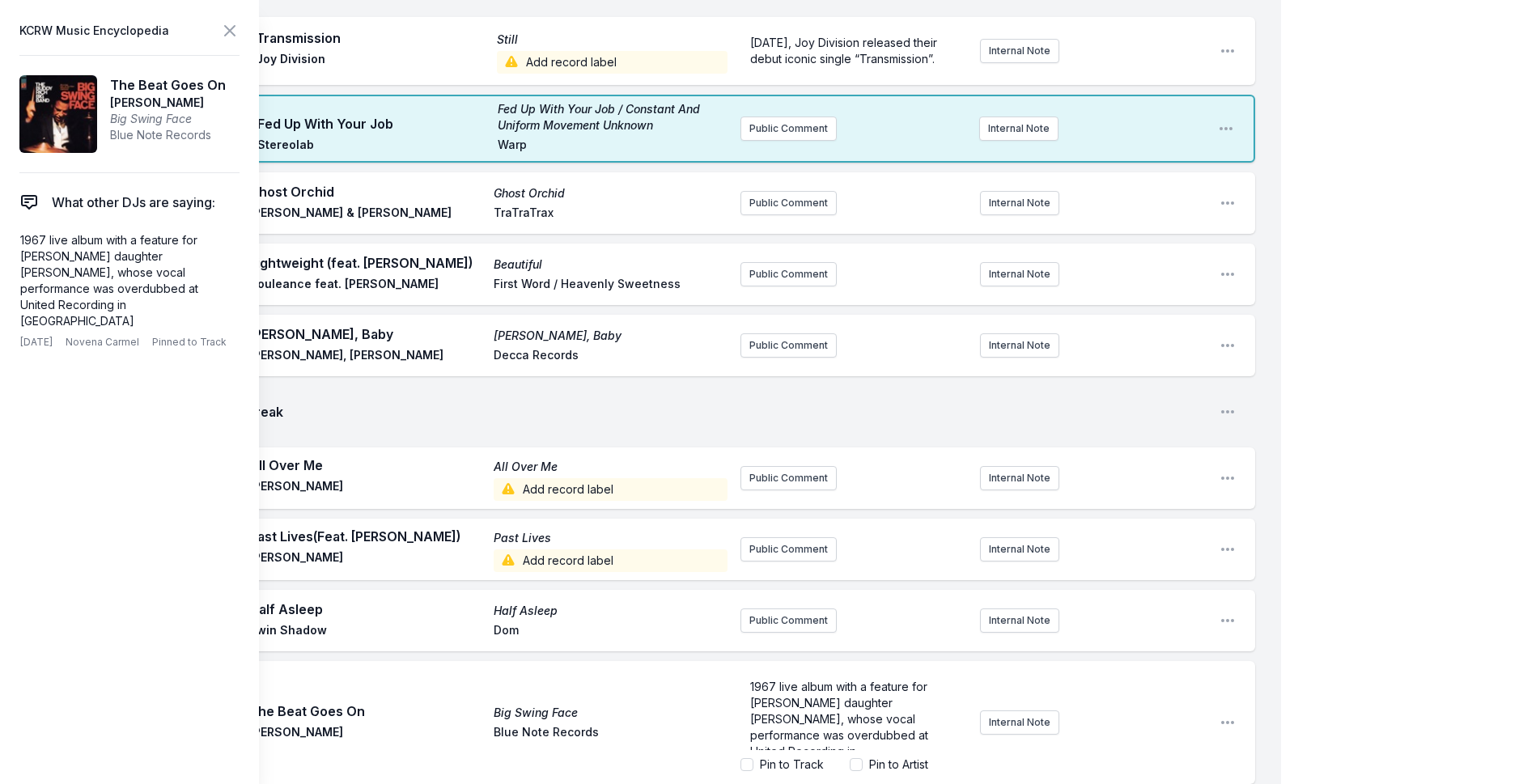
click at [1341, 285] on div "My Playlist KCRW Playlist Directory Reports NC User Guide Report Bug Sign out M…" at bounding box center [770, 271] width 1540 height 4444
click at [235, 29] on icon at bounding box center [229, 30] width 19 height 19
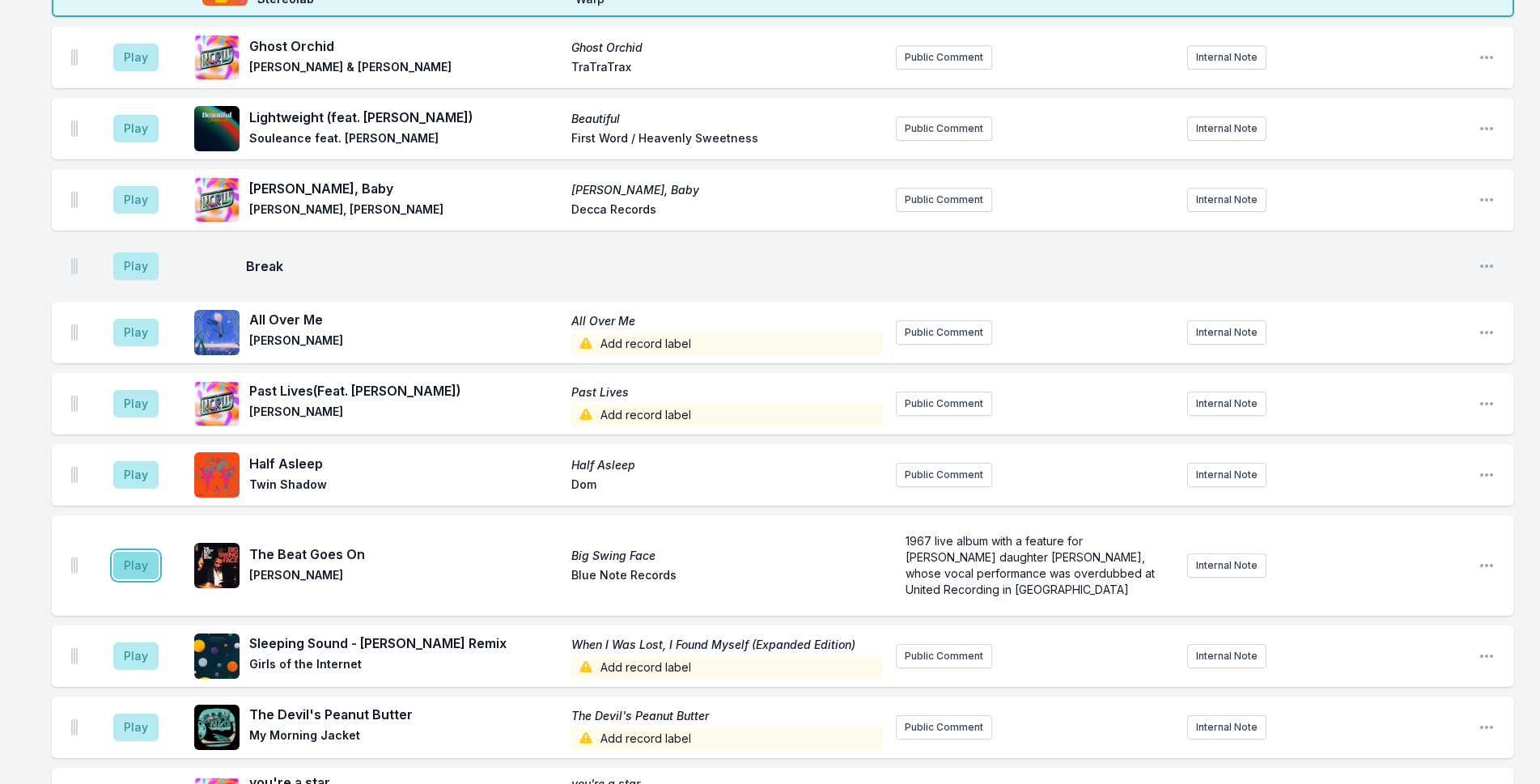
click at [141, 559] on button "Play" at bounding box center [135, 565] width 45 height 28
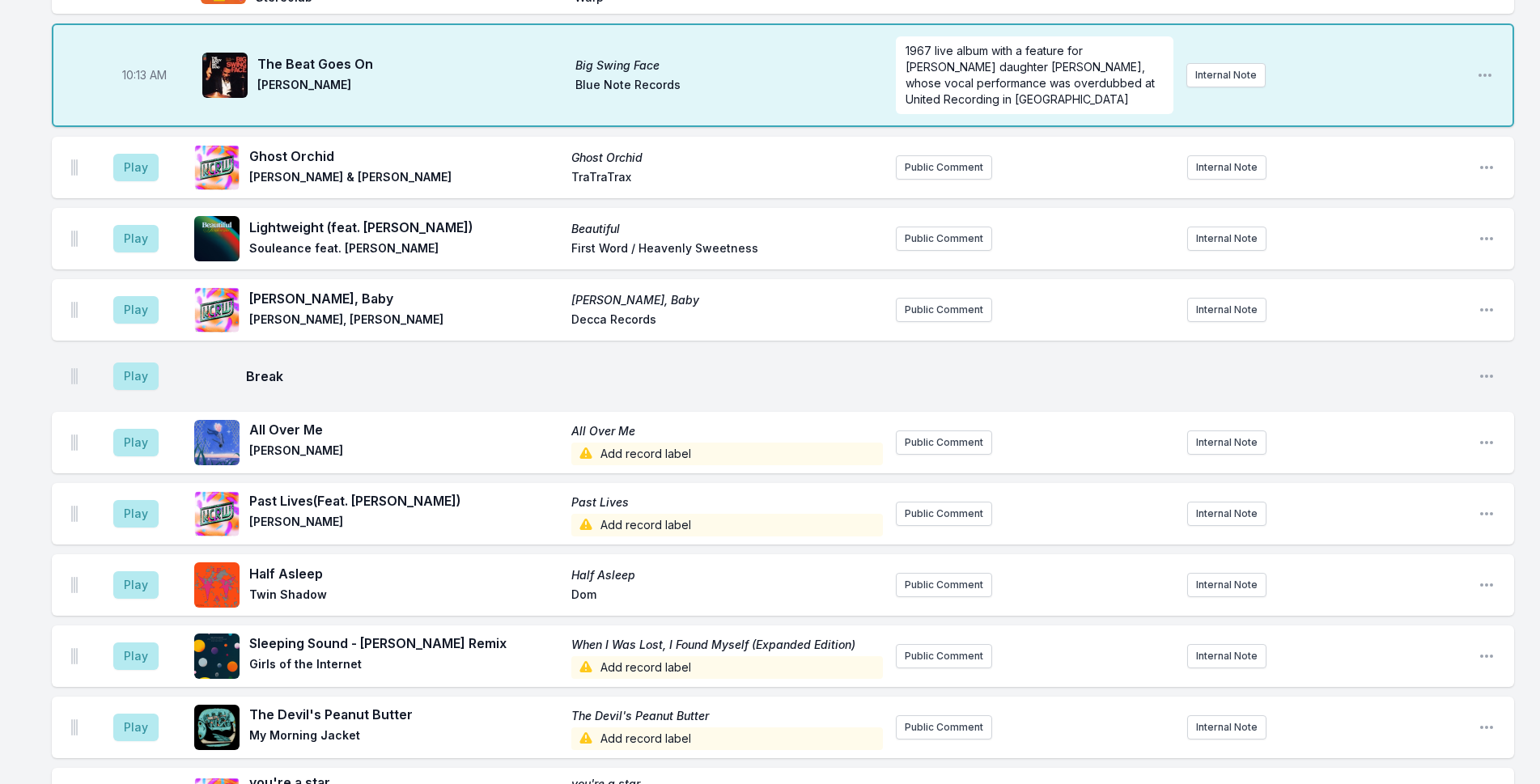
scroll to position [1949, 0]
